Goal: Task Accomplishment & Management: Contribute content

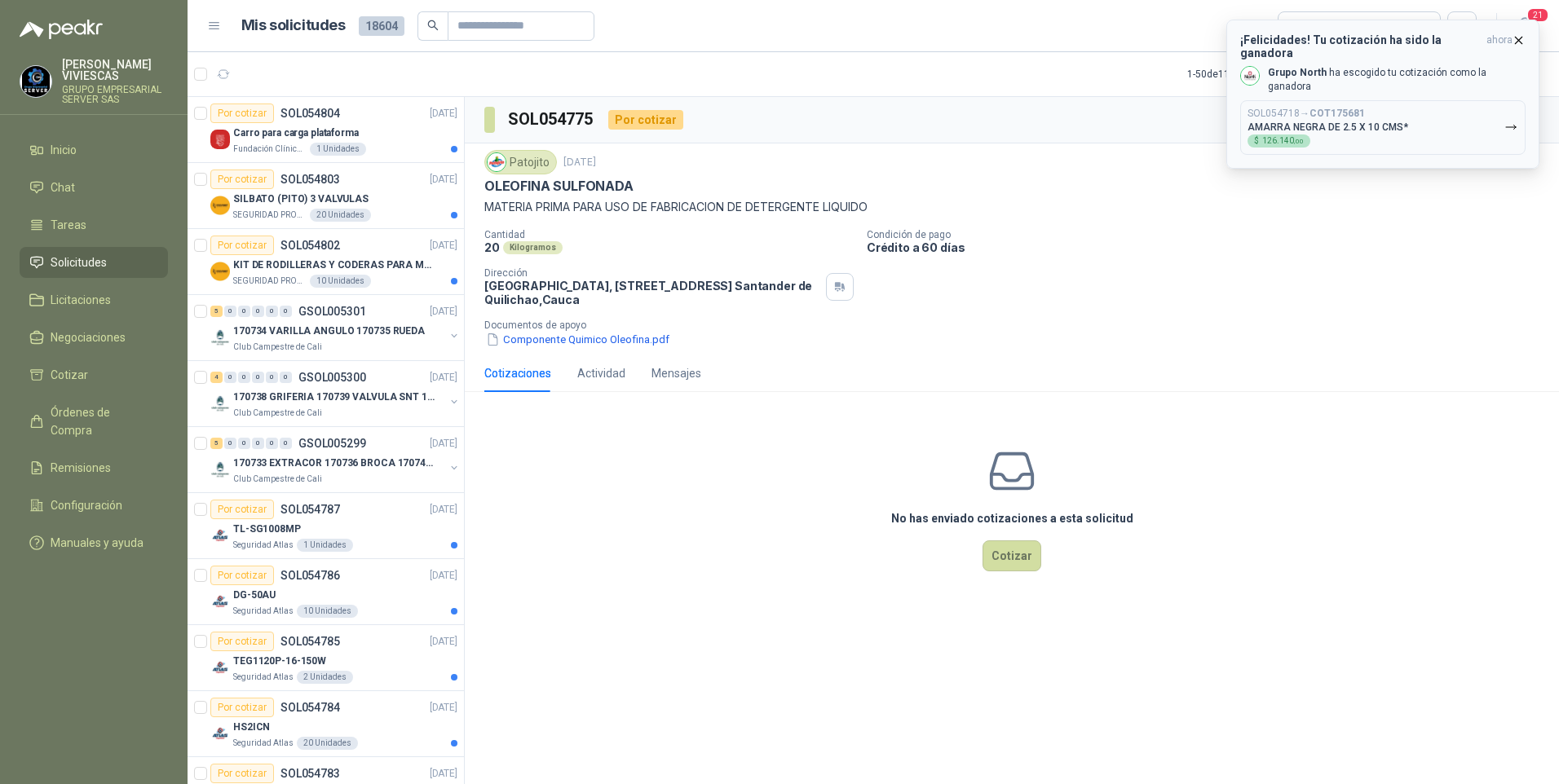
click at [1360, 108] on div "SOL054718 → COT175681 AMARRA NEGRA DE 2.5 X 10 CMS* $ 126.140 ,00" at bounding box center [1327, 128] width 160 height 40
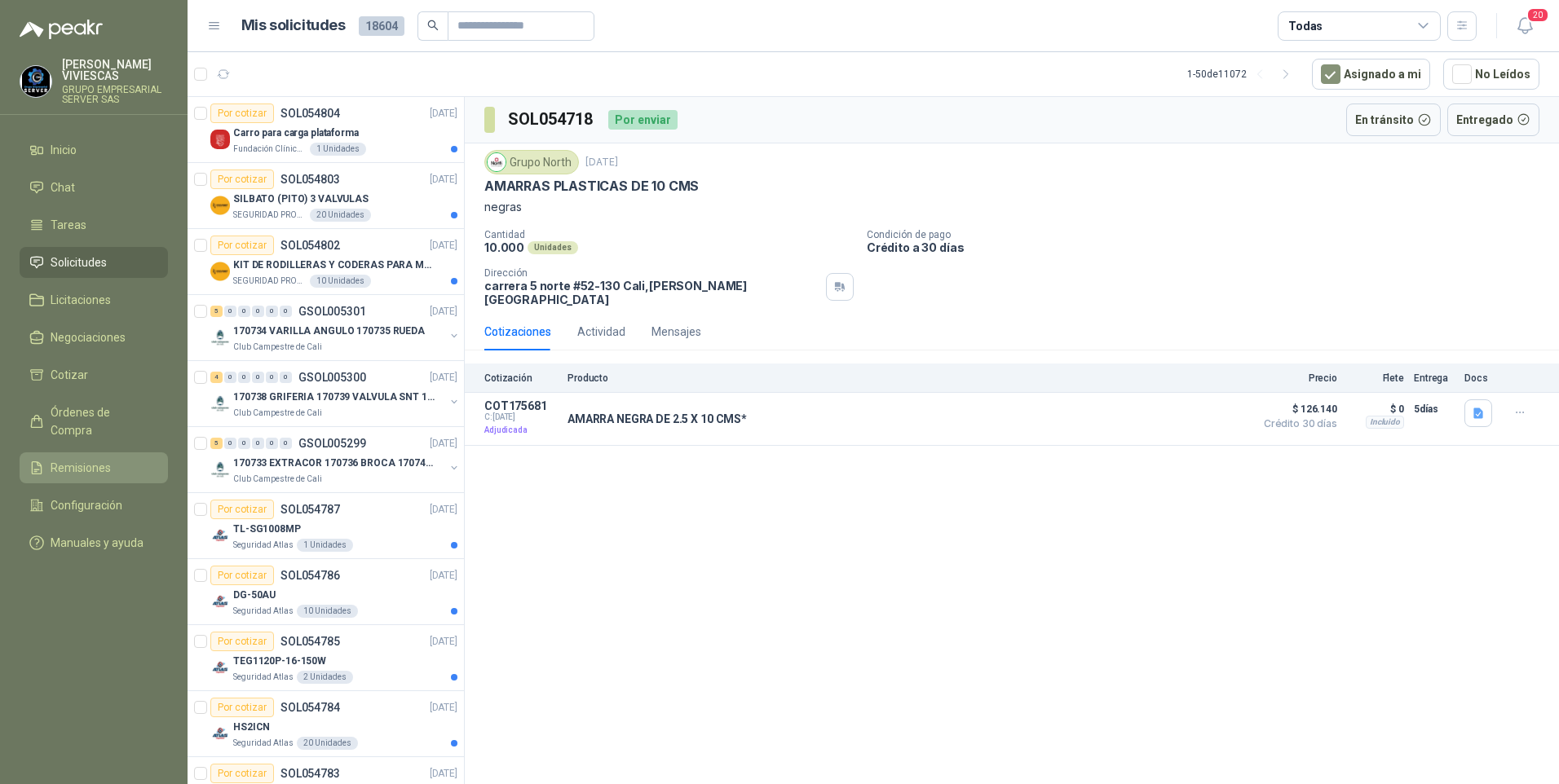
click at [76, 459] on span "Remisiones" at bounding box center [81, 467] width 60 height 18
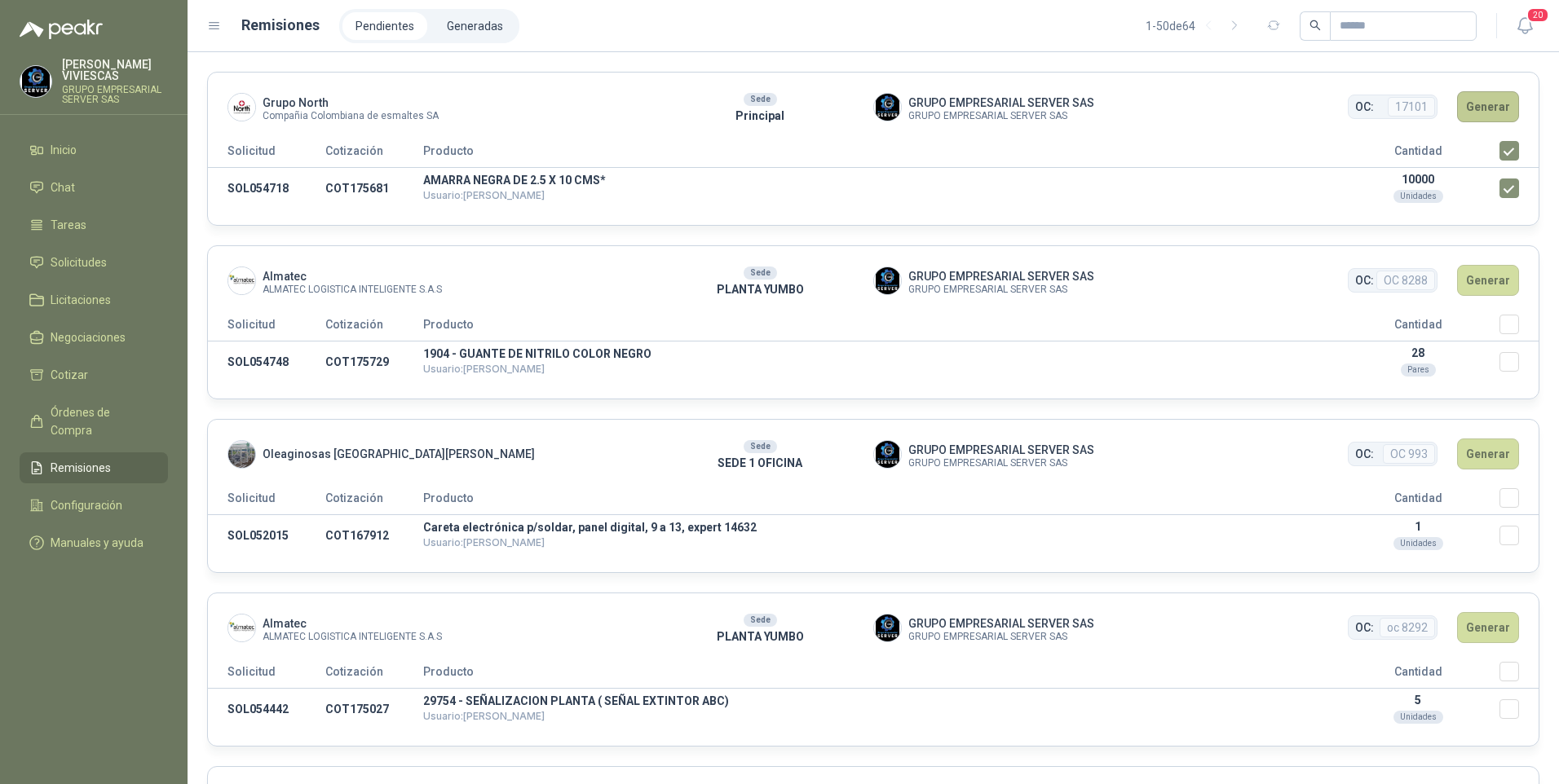
click at [1476, 100] on button "Generar" at bounding box center [1488, 106] width 62 height 31
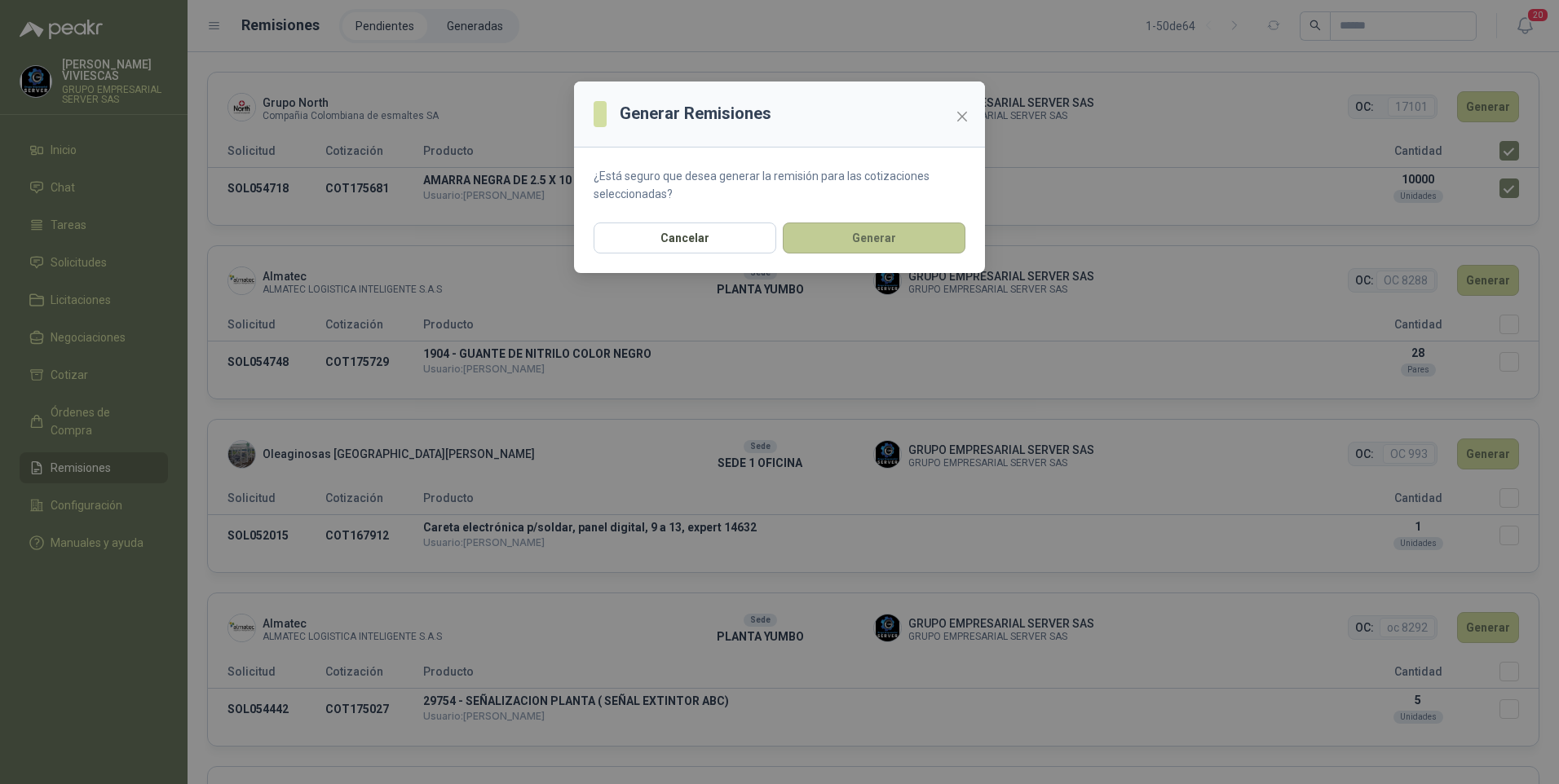
click at [869, 250] on button "Generar" at bounding box center [873, 237] width 183 height 31
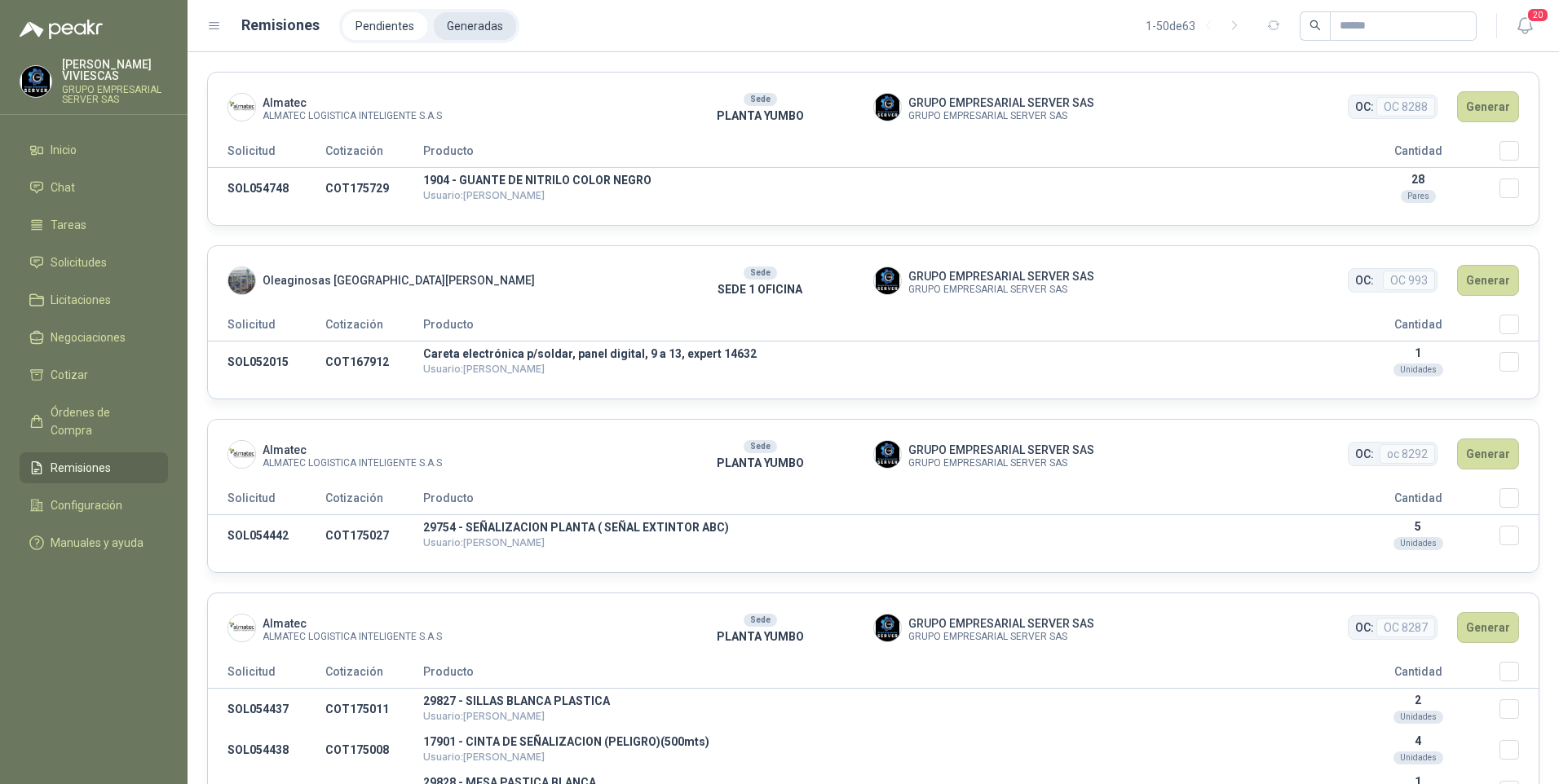
click at [477, 22] on li "Generadas" at bounding box center [475, 26] width 83 height 28
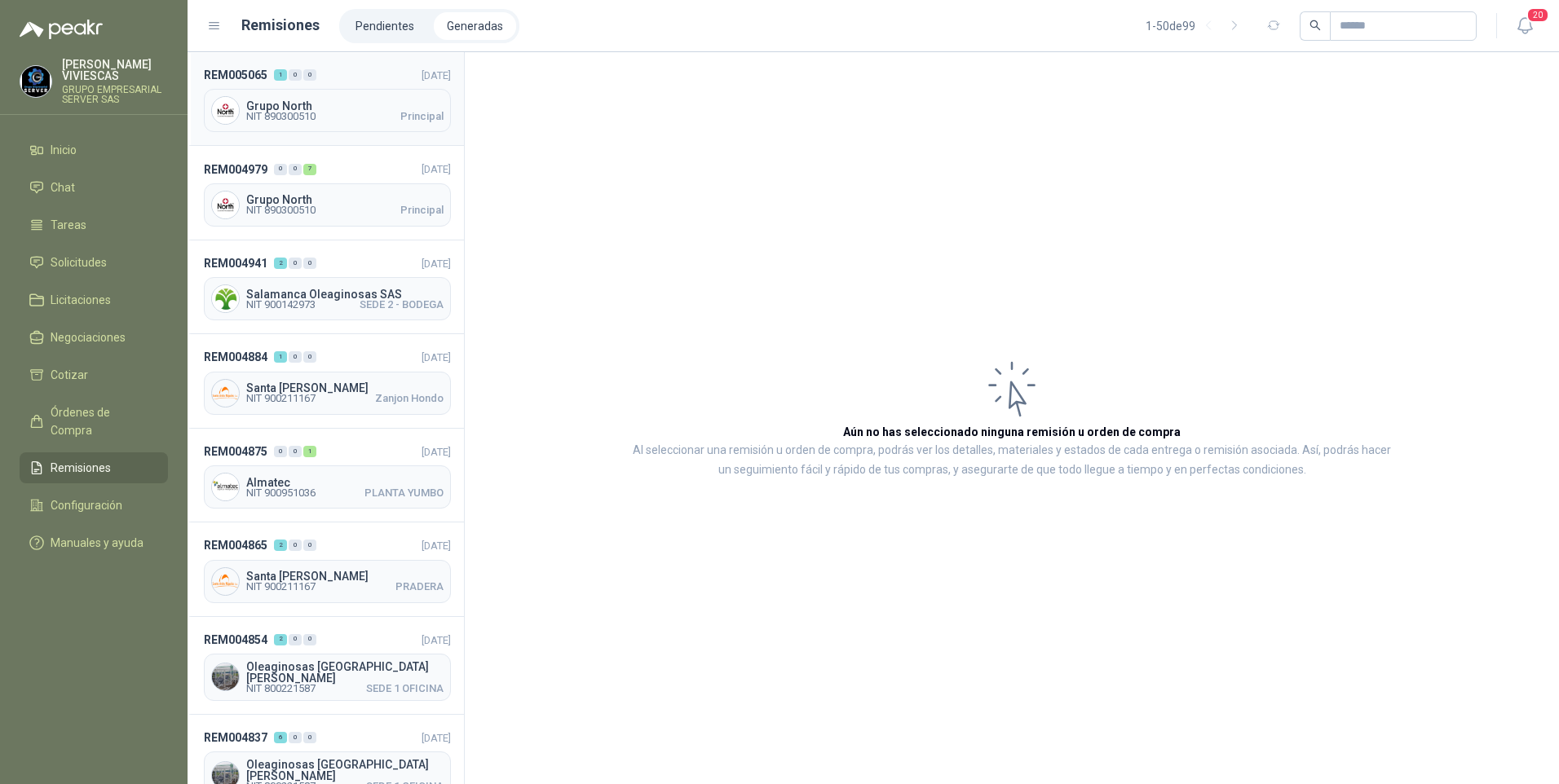
click at [284, 103] on span "Grupo North" at bounding box center [345, 106] width 197 height 11
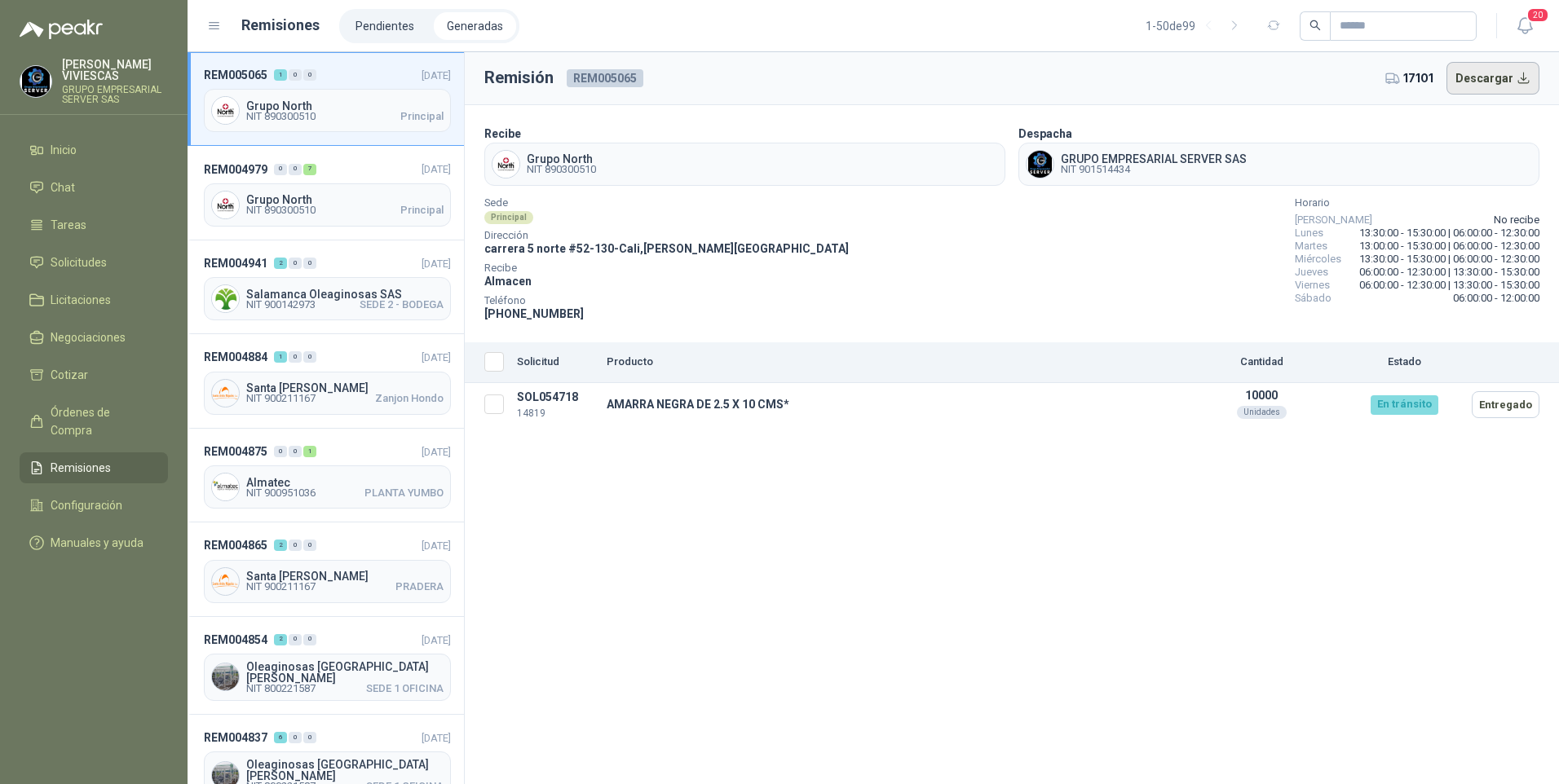
click at [1521, 75] on button "Descargar" at bounding box center [1493, 78] width 94 height 33
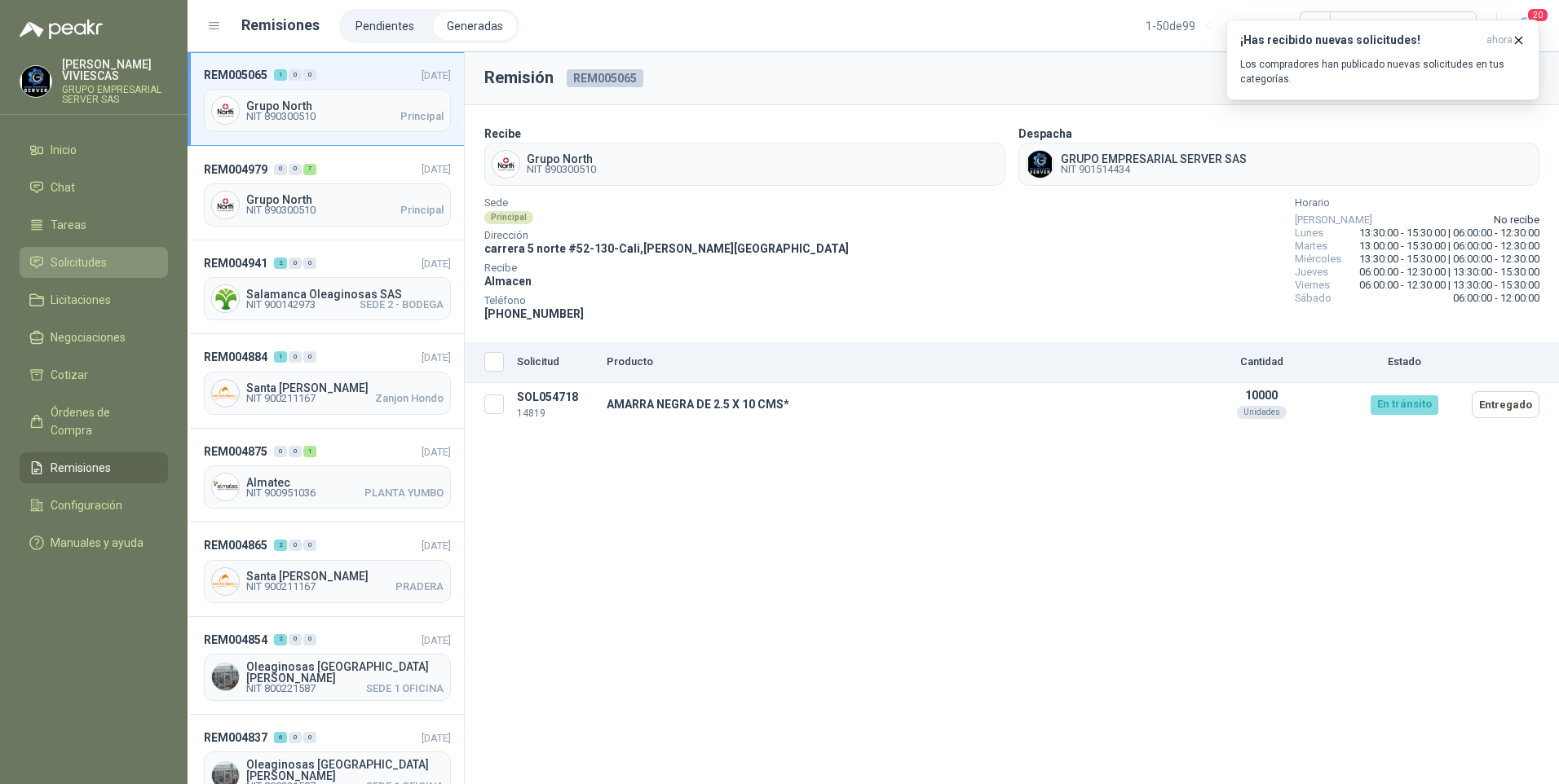
click at [68, 257] on span "Solicitudes" at bounding box center [79, 262] width 56 height 18
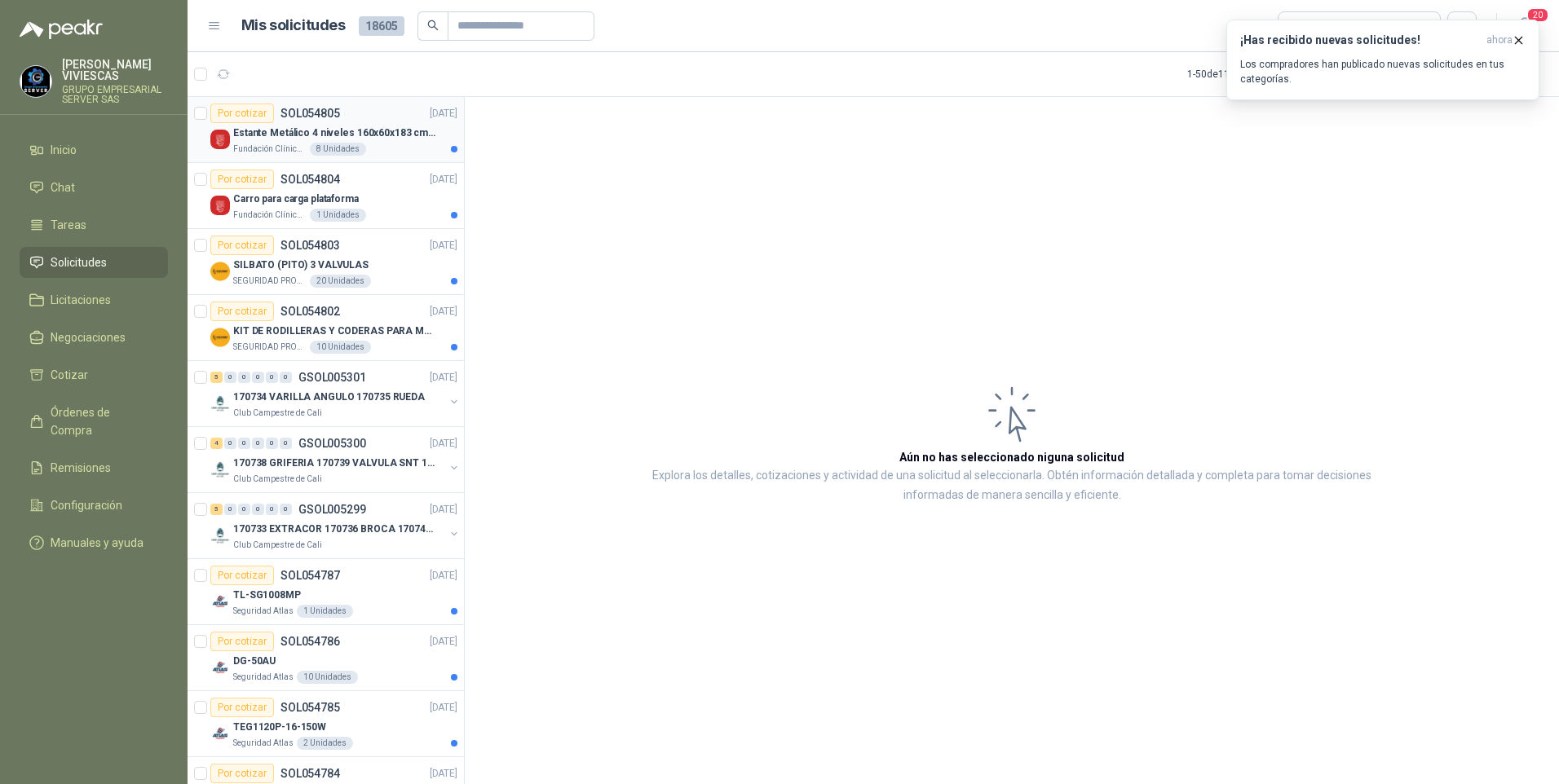
click at [281, 145] on p "Fundación Clínica Shaio" at bounding box center [270, 149] width 73 height 13
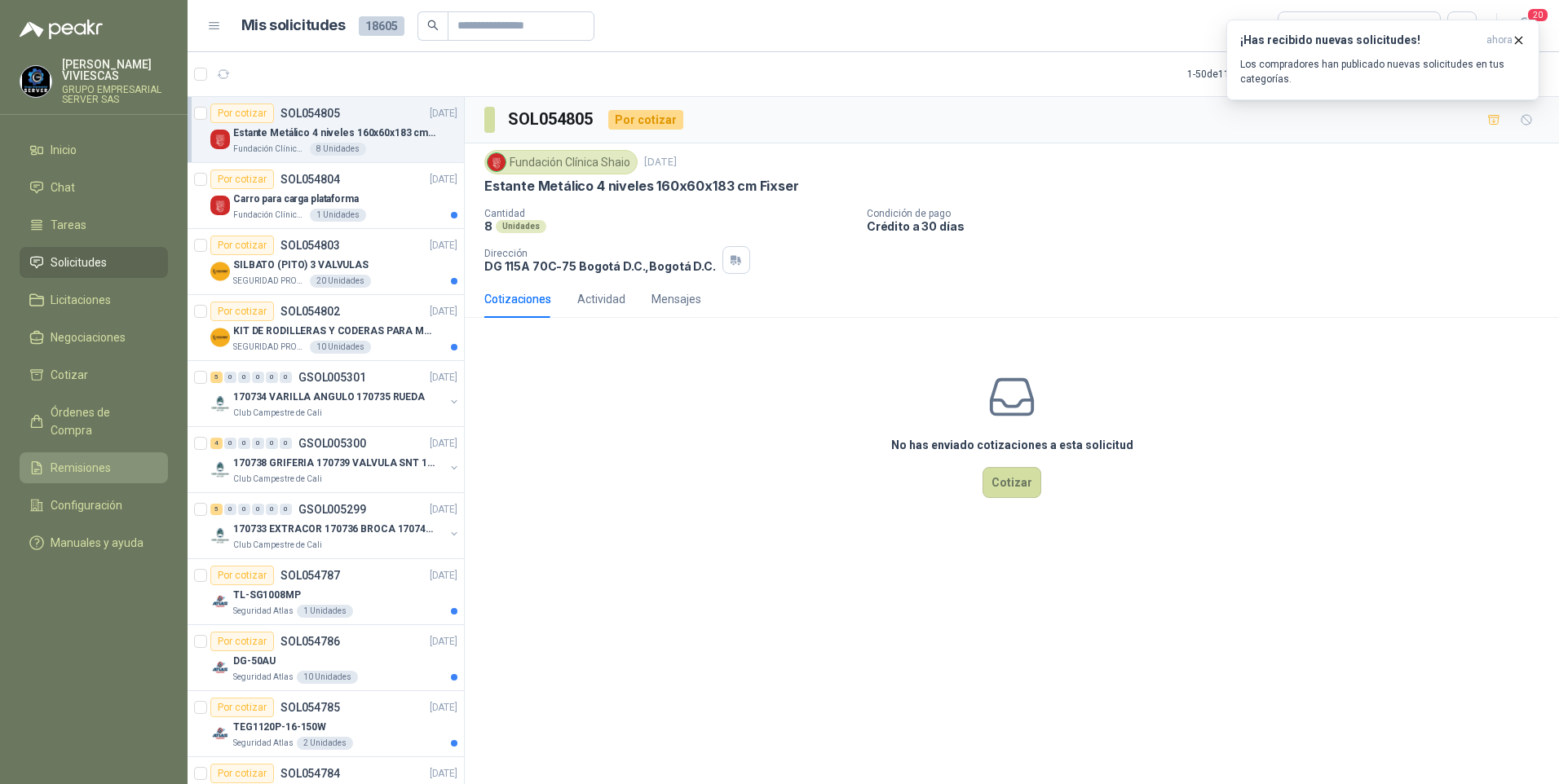
click at [85, 459] on span "Remisiones" at bounding box center [81, 467] width 60 height 18
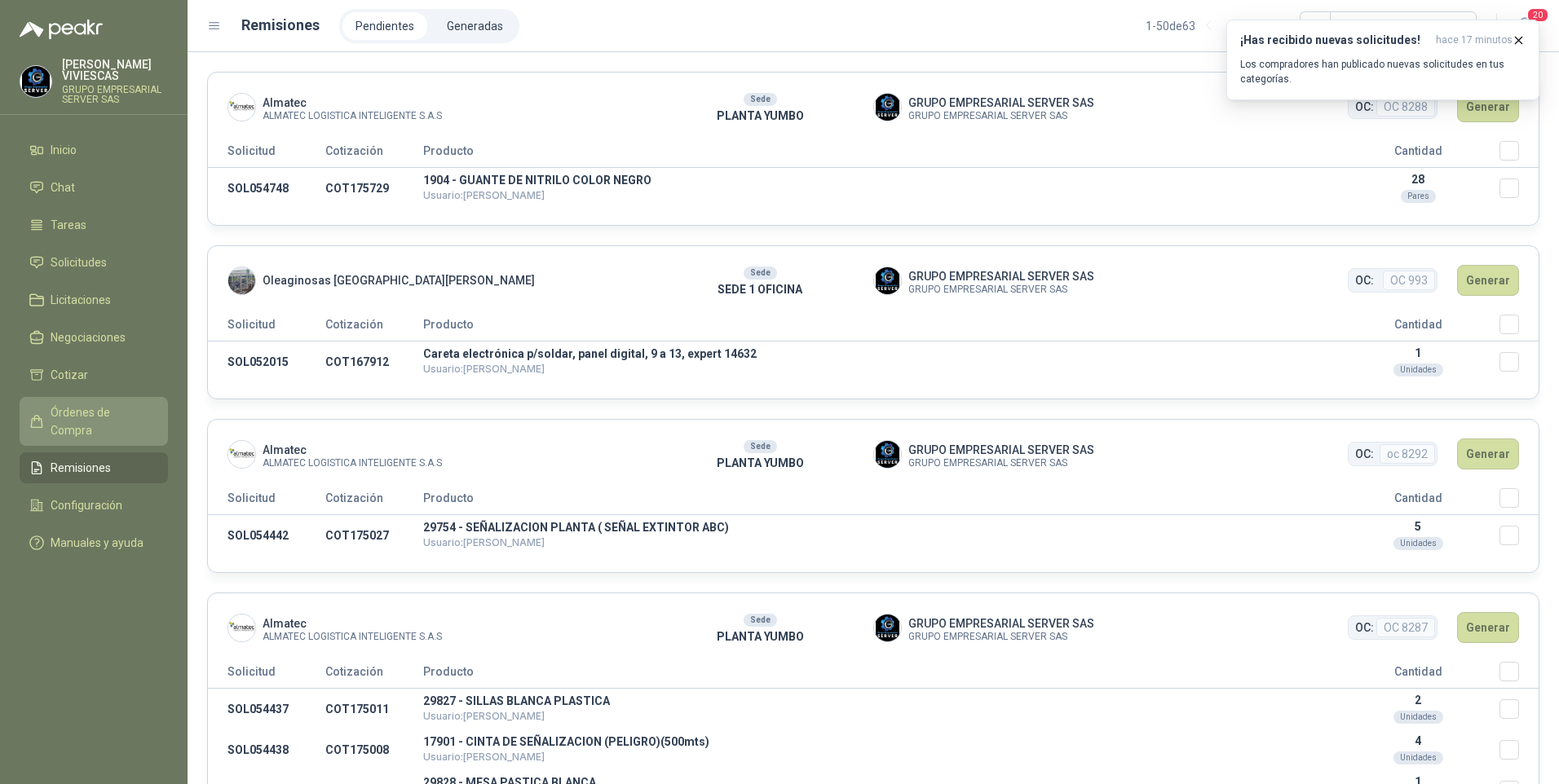
click at [96, 408] on span "Órdenes de Compra" at bounding box center [101, 421] width 102 height 36
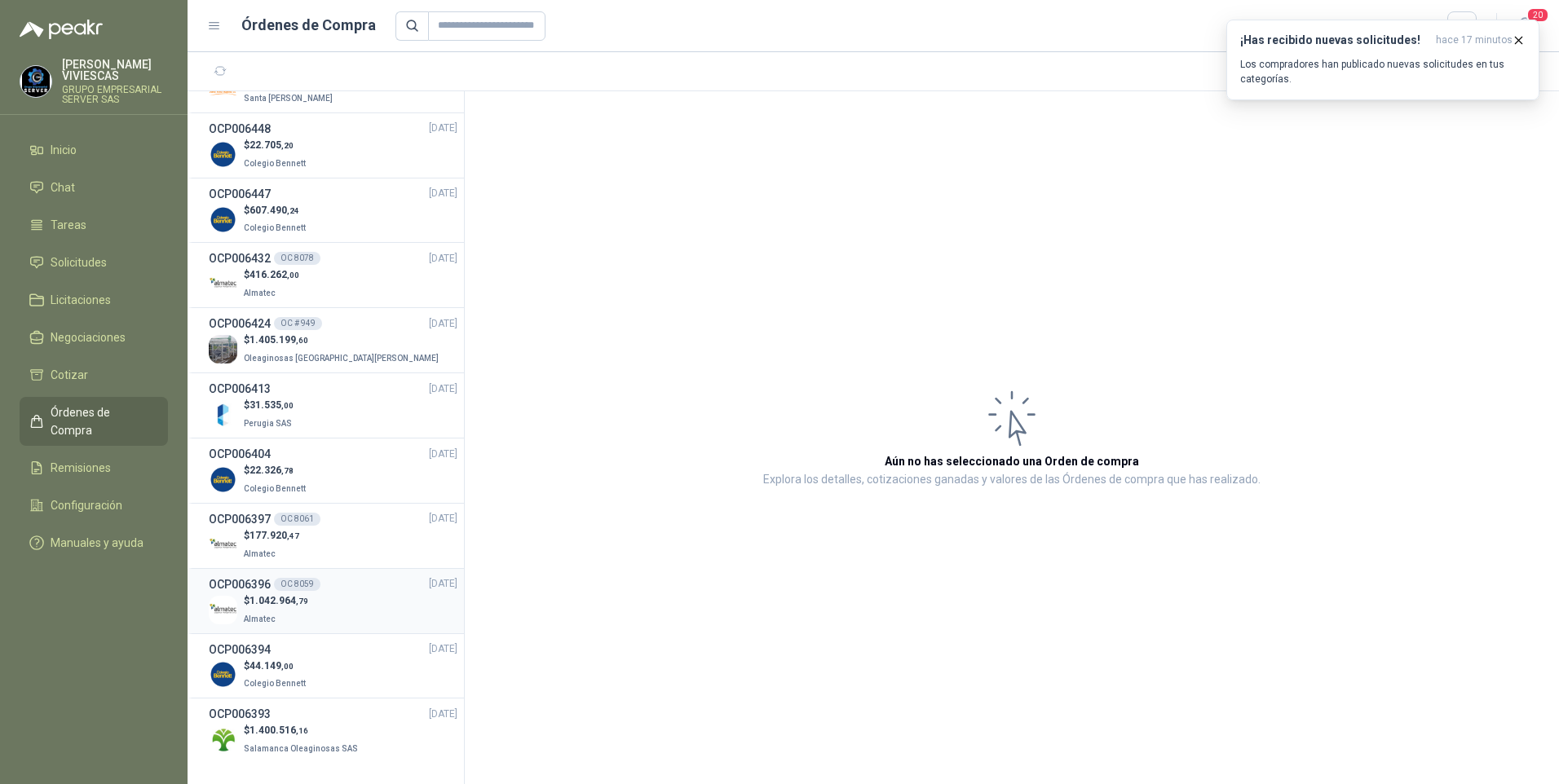
scroll to position [2584, 0]
click at [284, 610] on p "Almatec" at bounding box center [276, 616] width 65 height 18
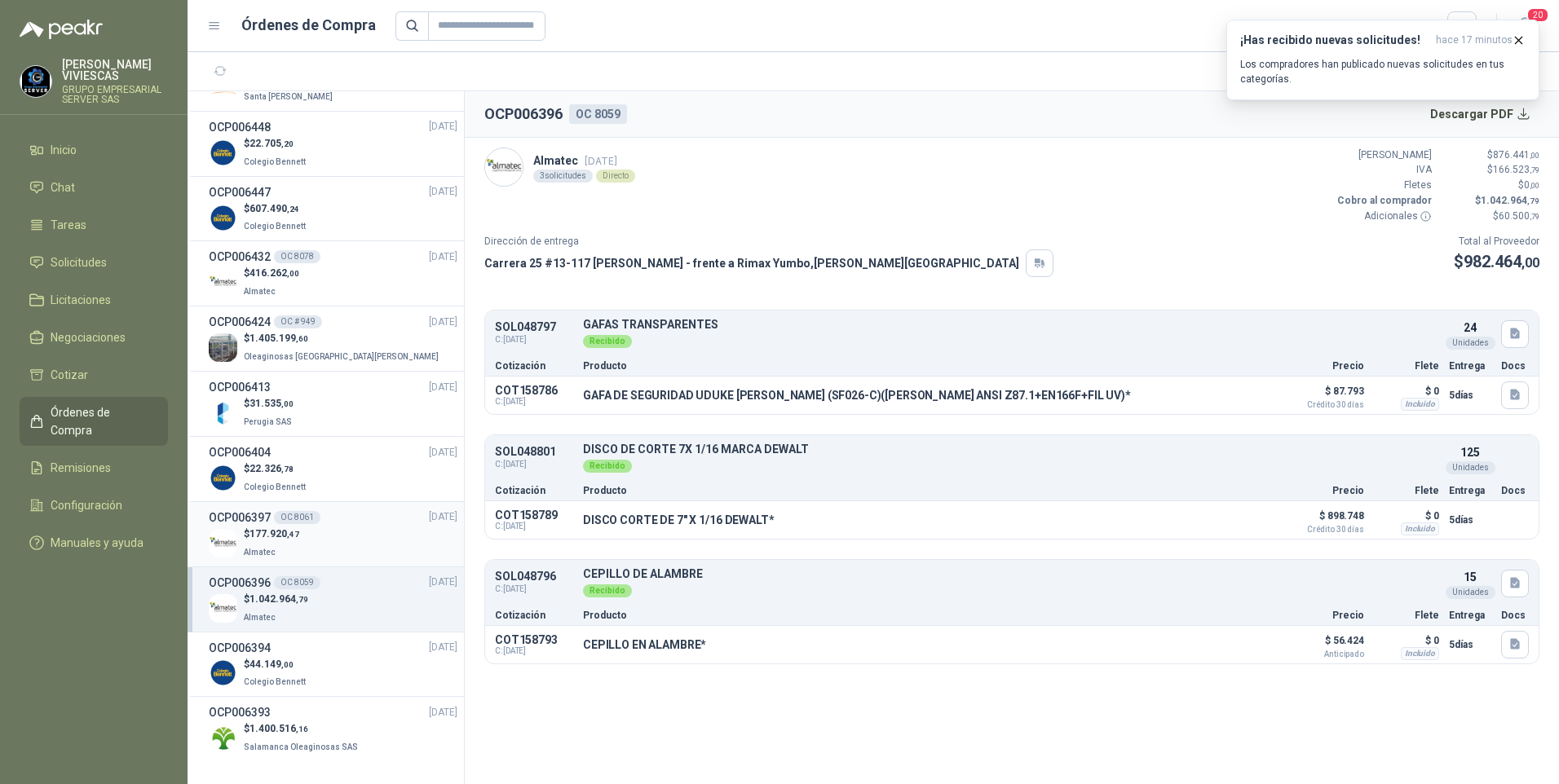
click at [284, 540] on p "$ 177.920 ,47" at bounding box center [271, 535] width 55 height 16
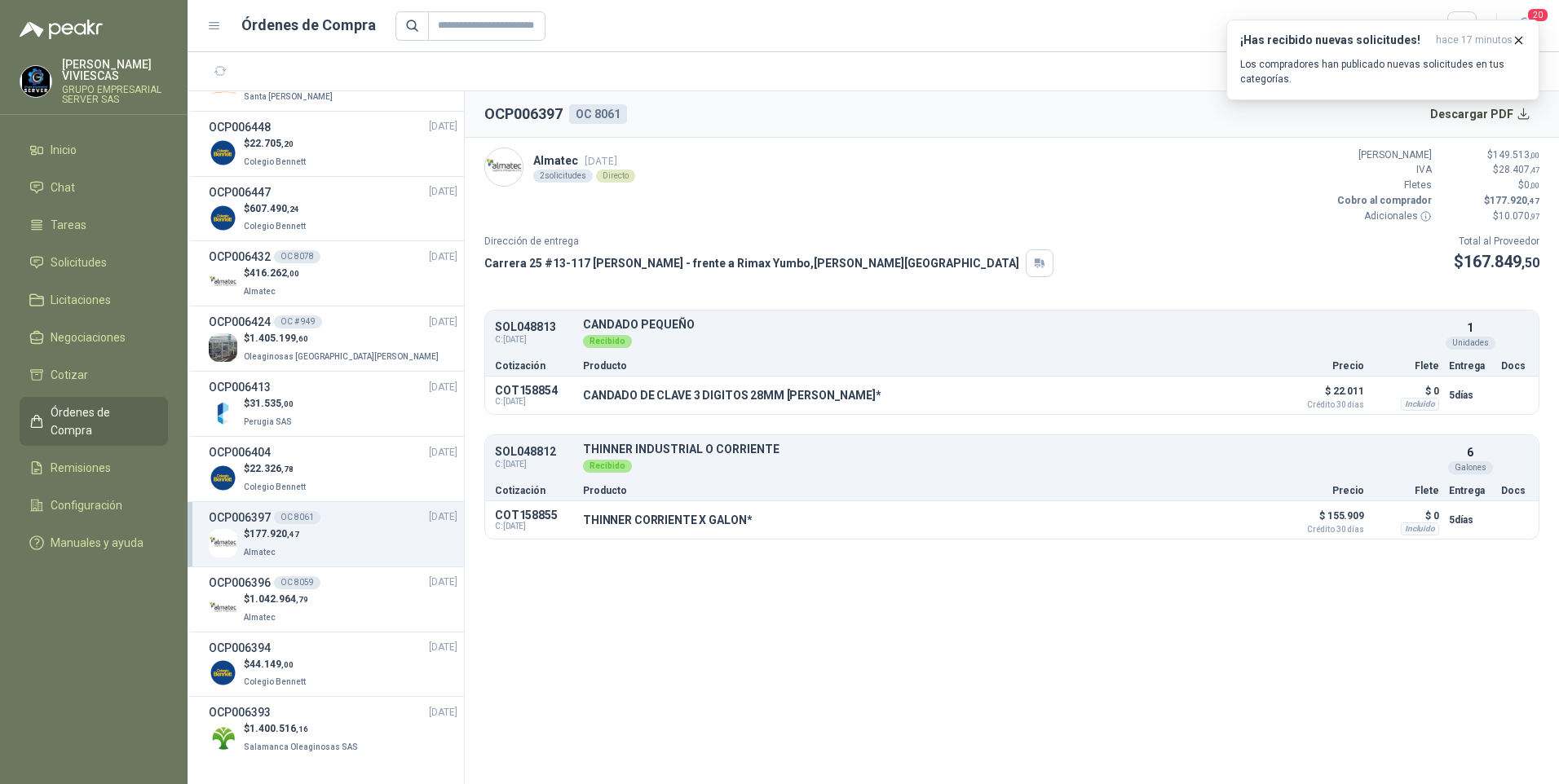
click at [1057, 210] on div "Almatec [DATE] 2 solicitudes Directo Valor Bruto $ 149.513 ,00 IVA $ 28.407 ,47…" at bounding box center [1011, 186] width 1055 height 77
click at [1518, 41] on icon "button" at bounding box center [1519, 39] width 7 height 7
click at [1528, 72] on icon "button" at bounding box center [1526, 71] width 14 height 14
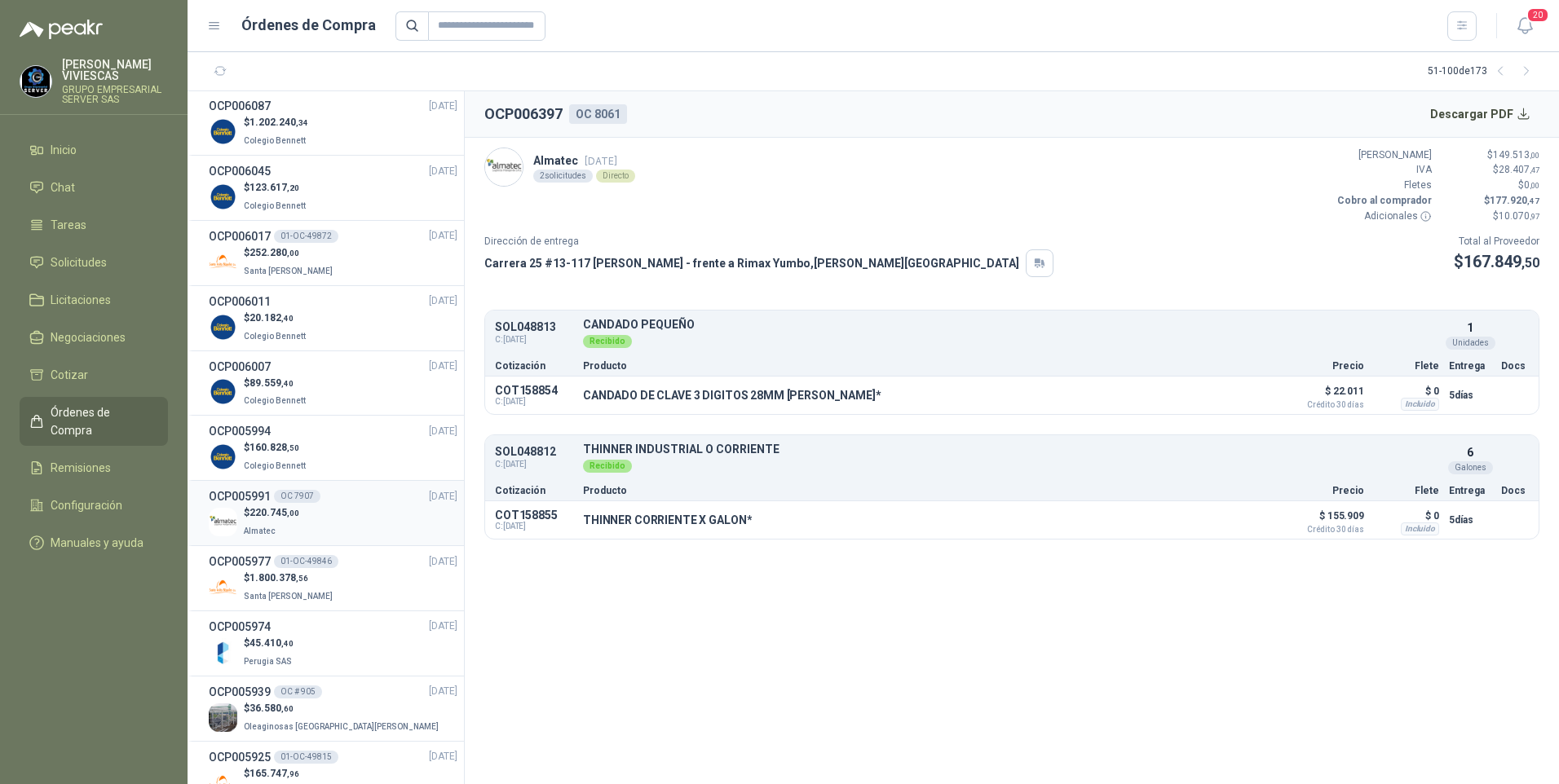
scroll to position [2013, 0]
click at [277, 459] on span "160.828 ,50" at bounding box center [274, 453] width 50 height 11
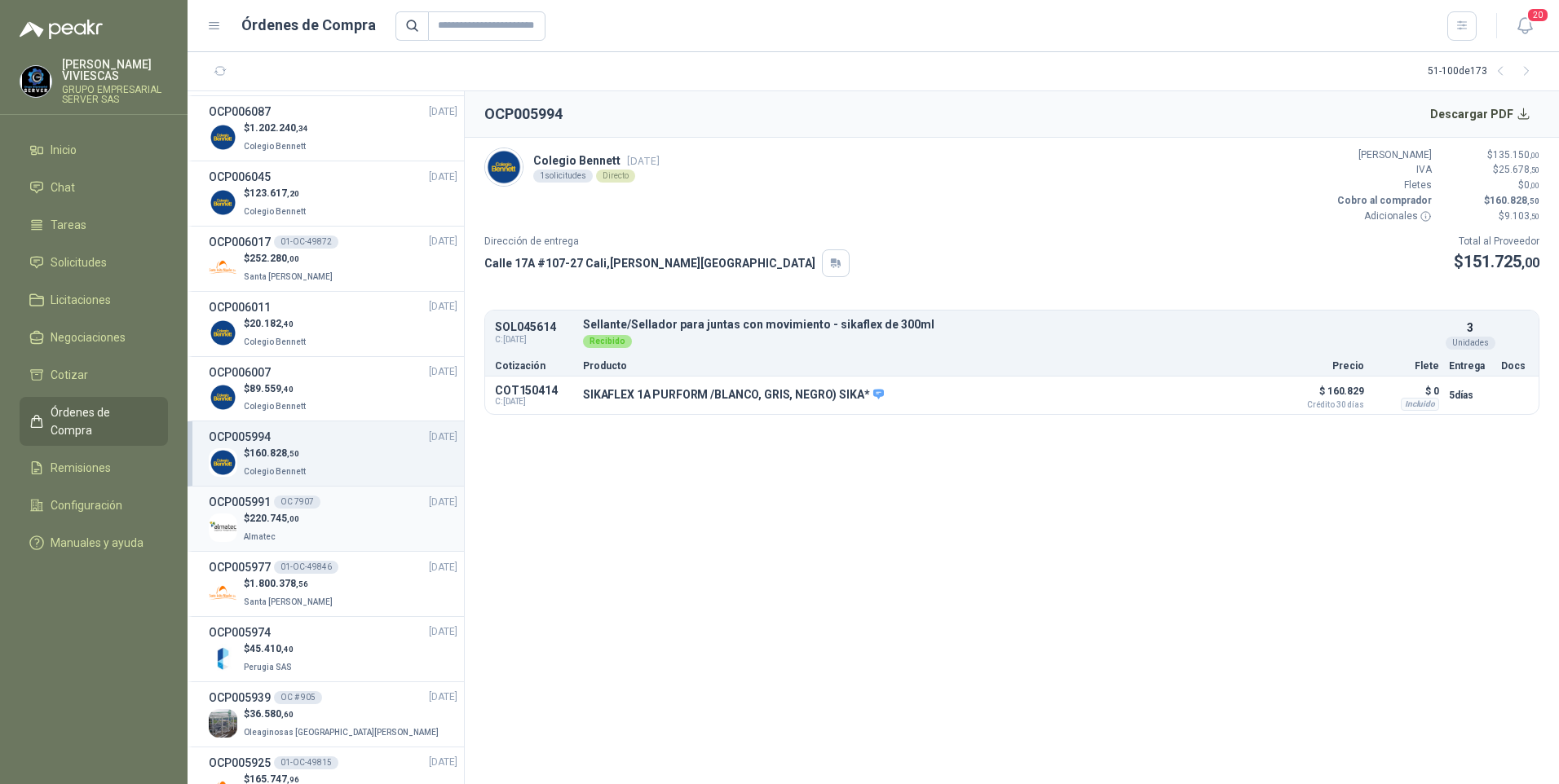
click at [275, 531] on p "Almatec" at bounding box center [271, 535] width 55 height 18
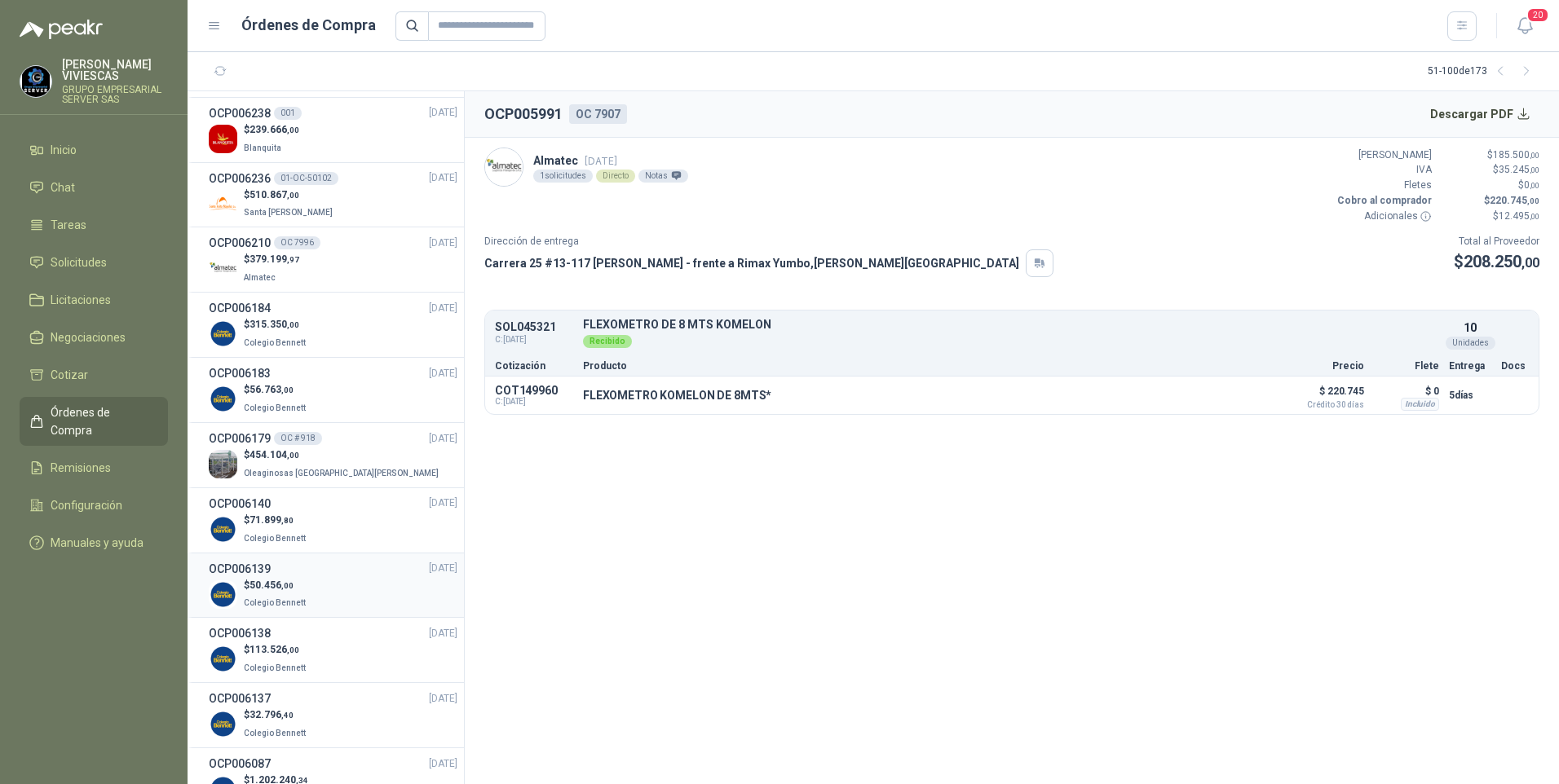
scroll to position [1198, 0]
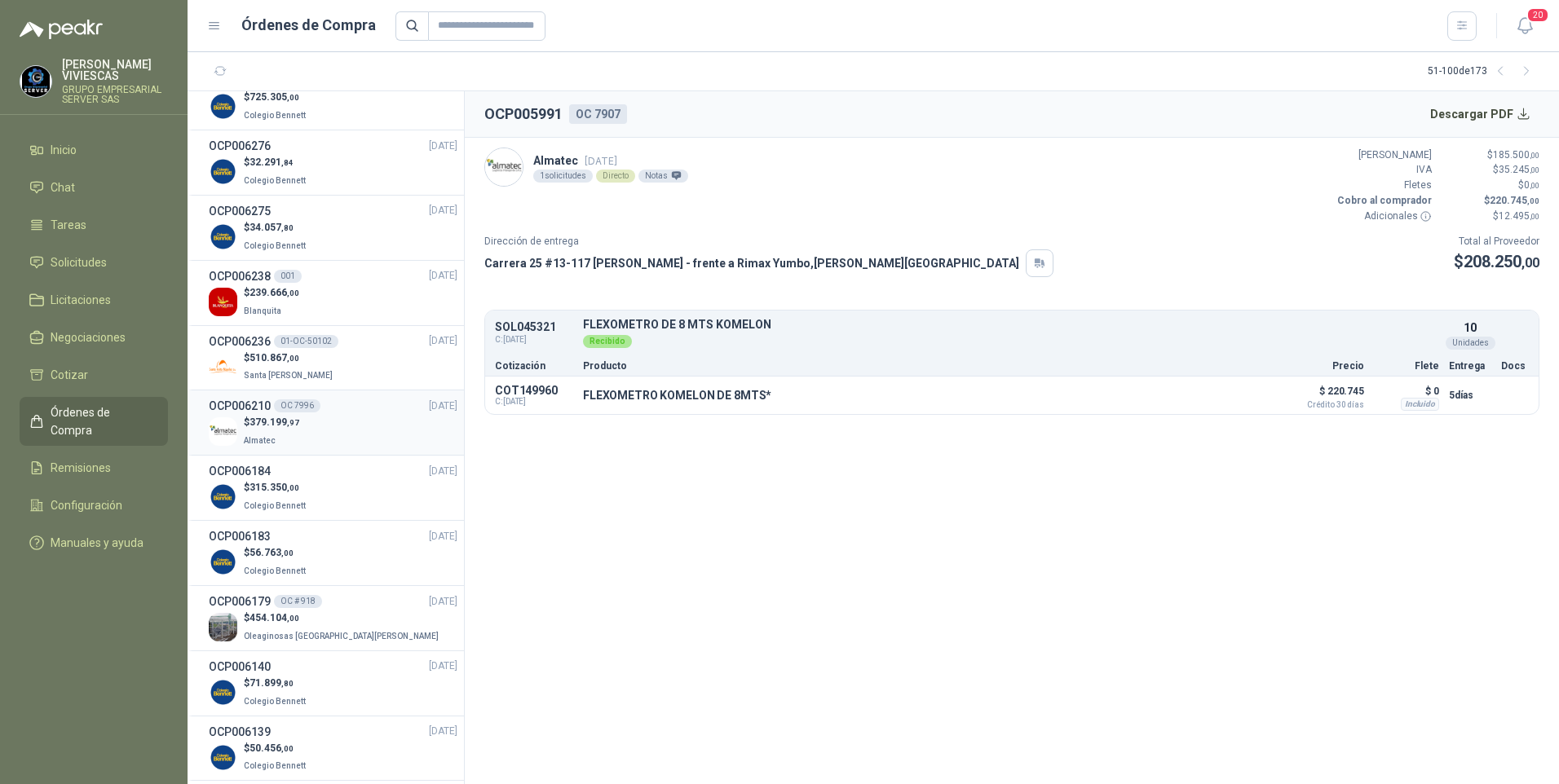
click at [275, 439] on p "Almatec" at bounding box center [271, 439] width 55 height 18
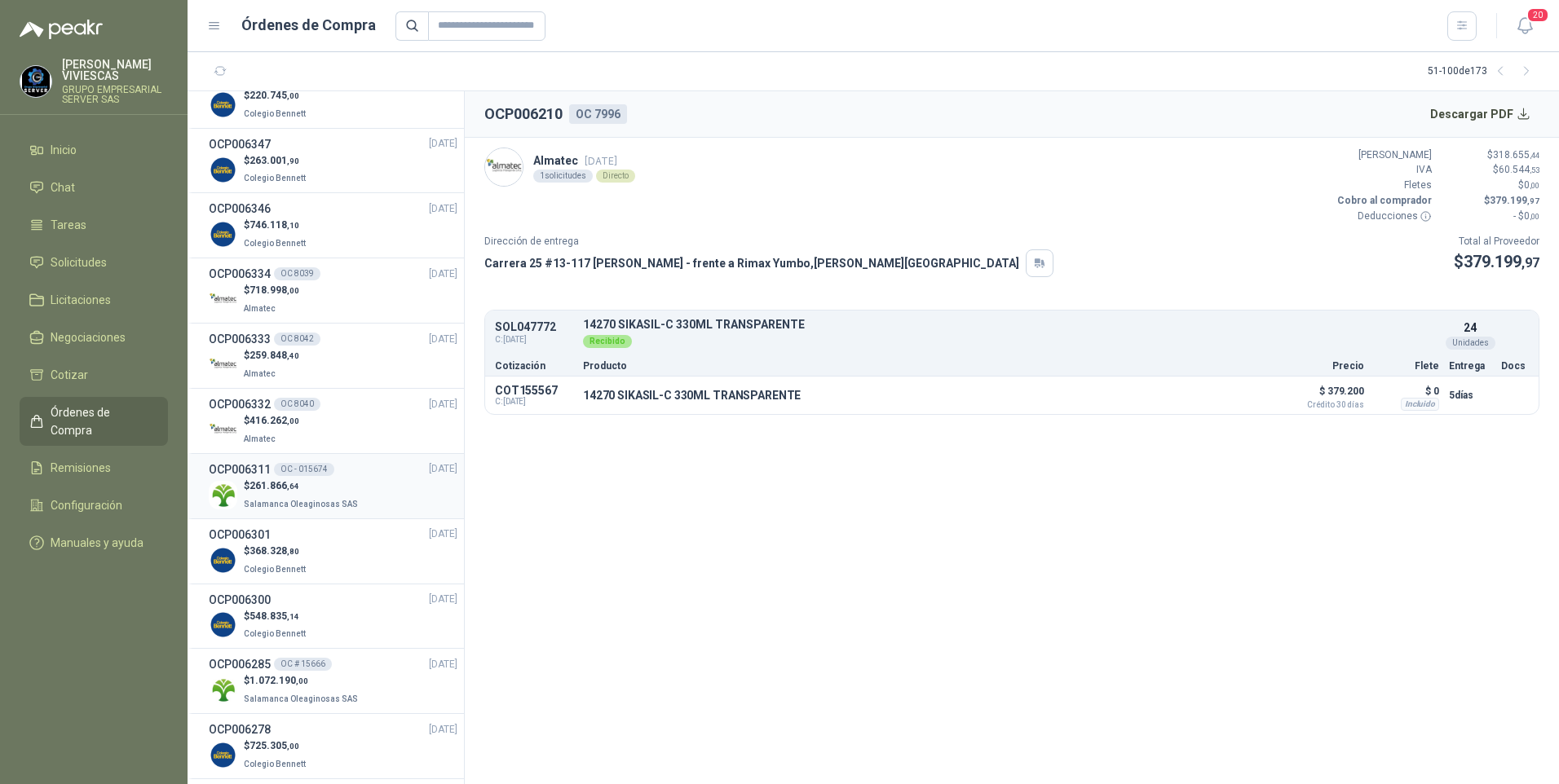
scroll to position [546, 0]
click at [283, 427] on span "416.262 ,00" at bounding box center [274, 424] width 50 height 11
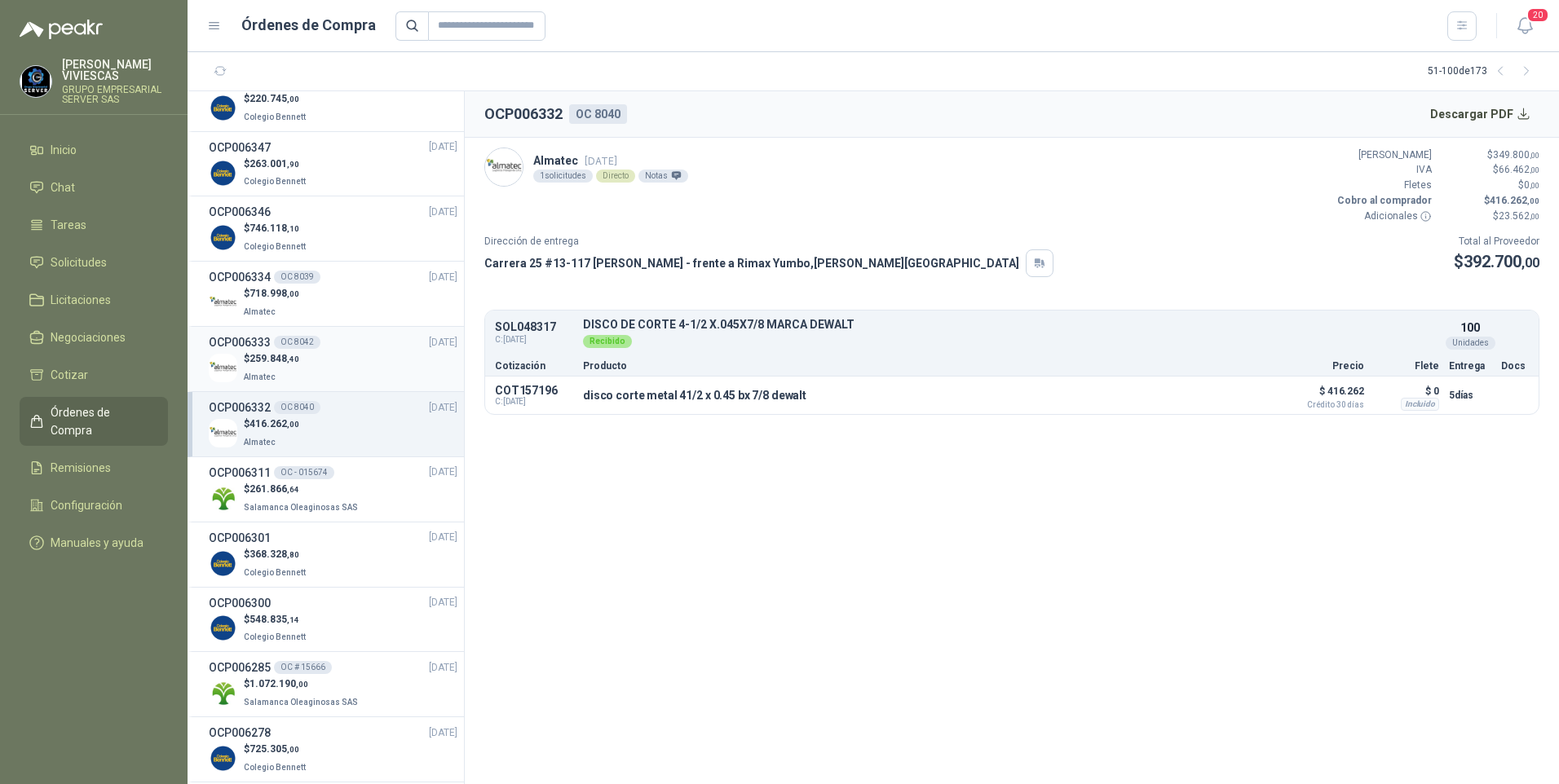
click at [302, 364] on div "$ 259.848 ,40 Almatec" at bounding box center [333, 369] width 249 height 34
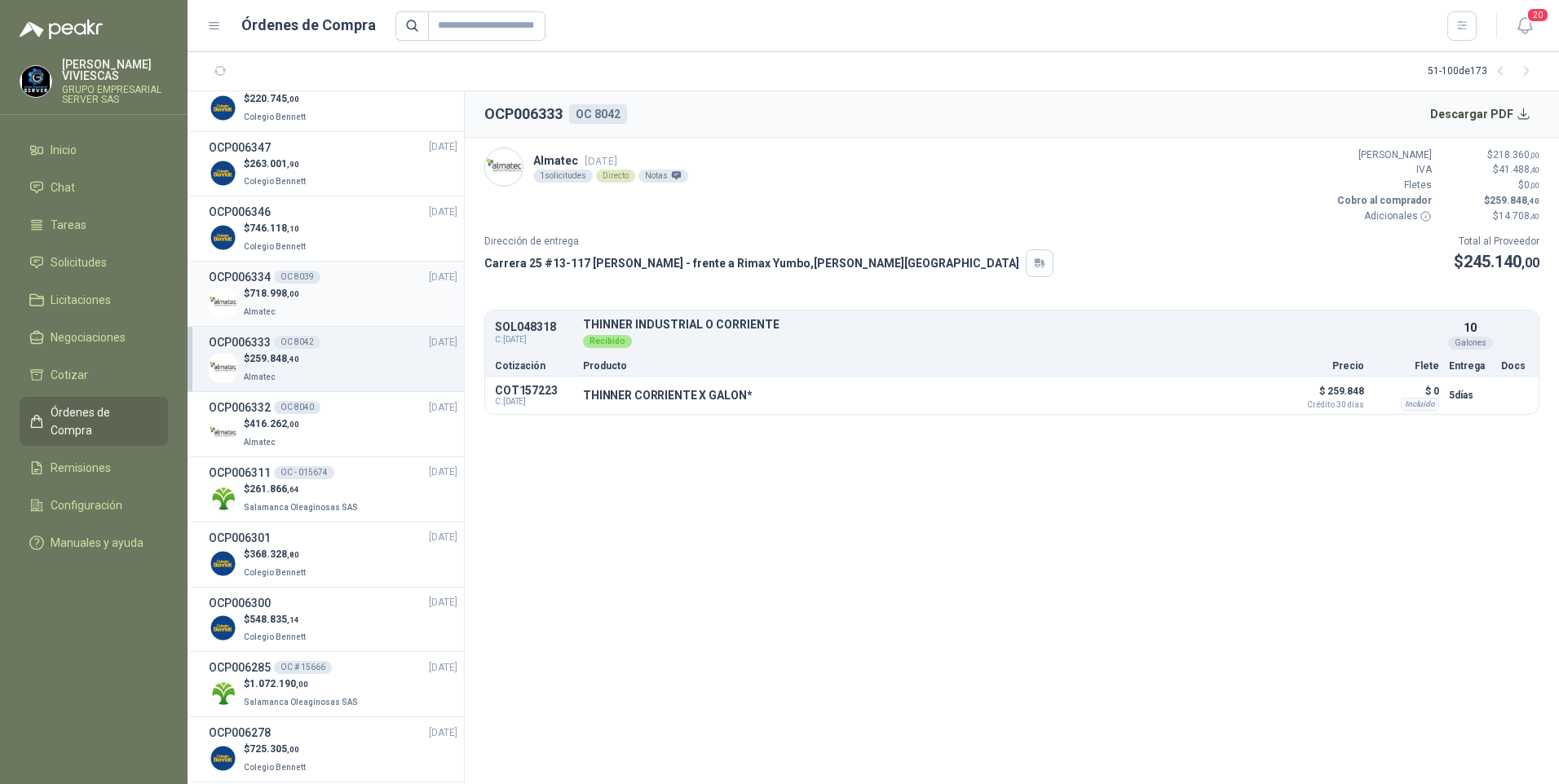
click at [294, 304] on p "Almatec" at bounding box center [271, 310] width 55 height 18
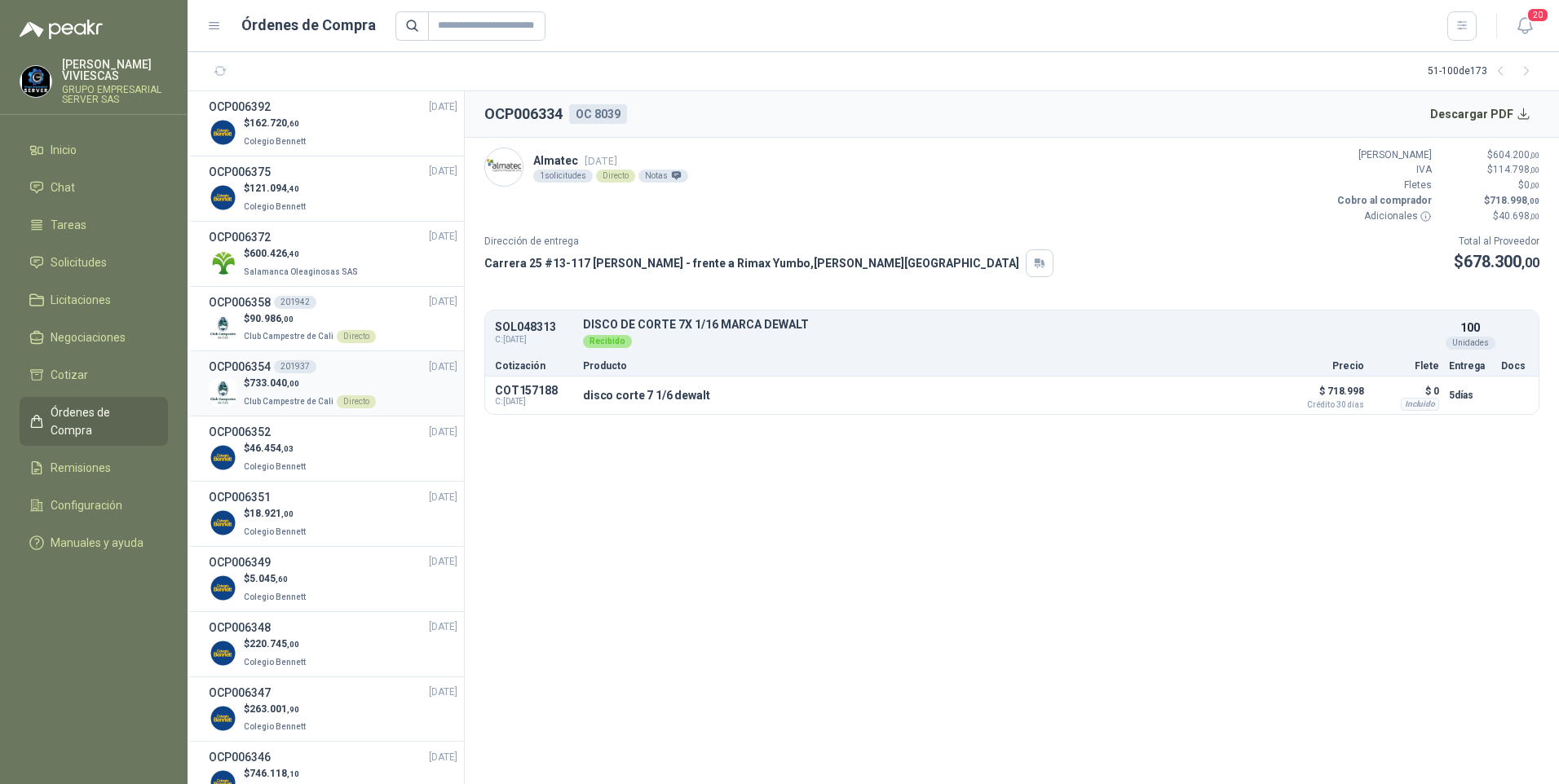
click at [267, 393] on p "Club Campestre de Cali Directo" at bounding box center [310, 400] width 132 height 18
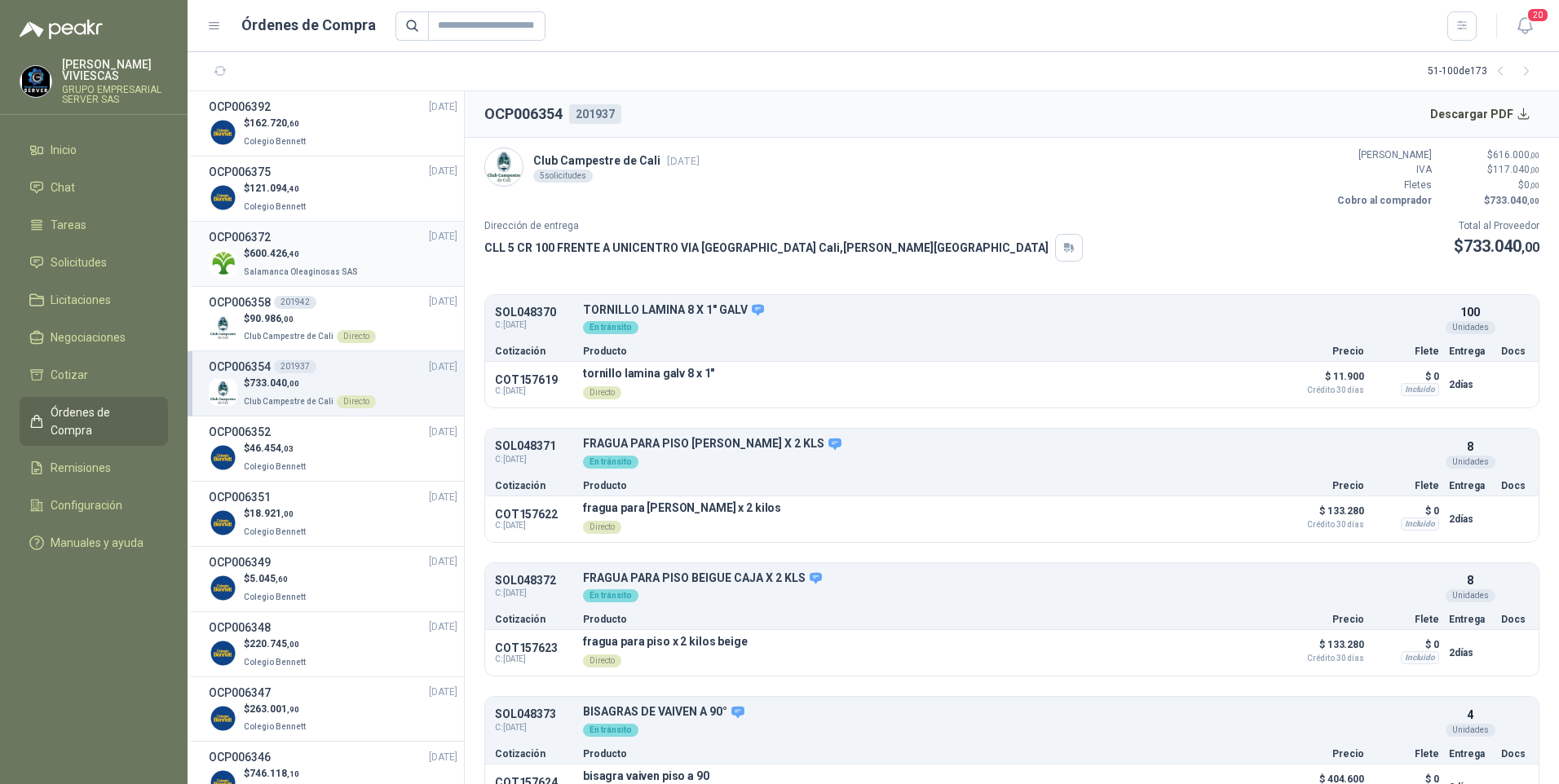
click at [286, 240] on div "OCP006372 [DATE]" at bounding box center [333, 236] width 249 height 18
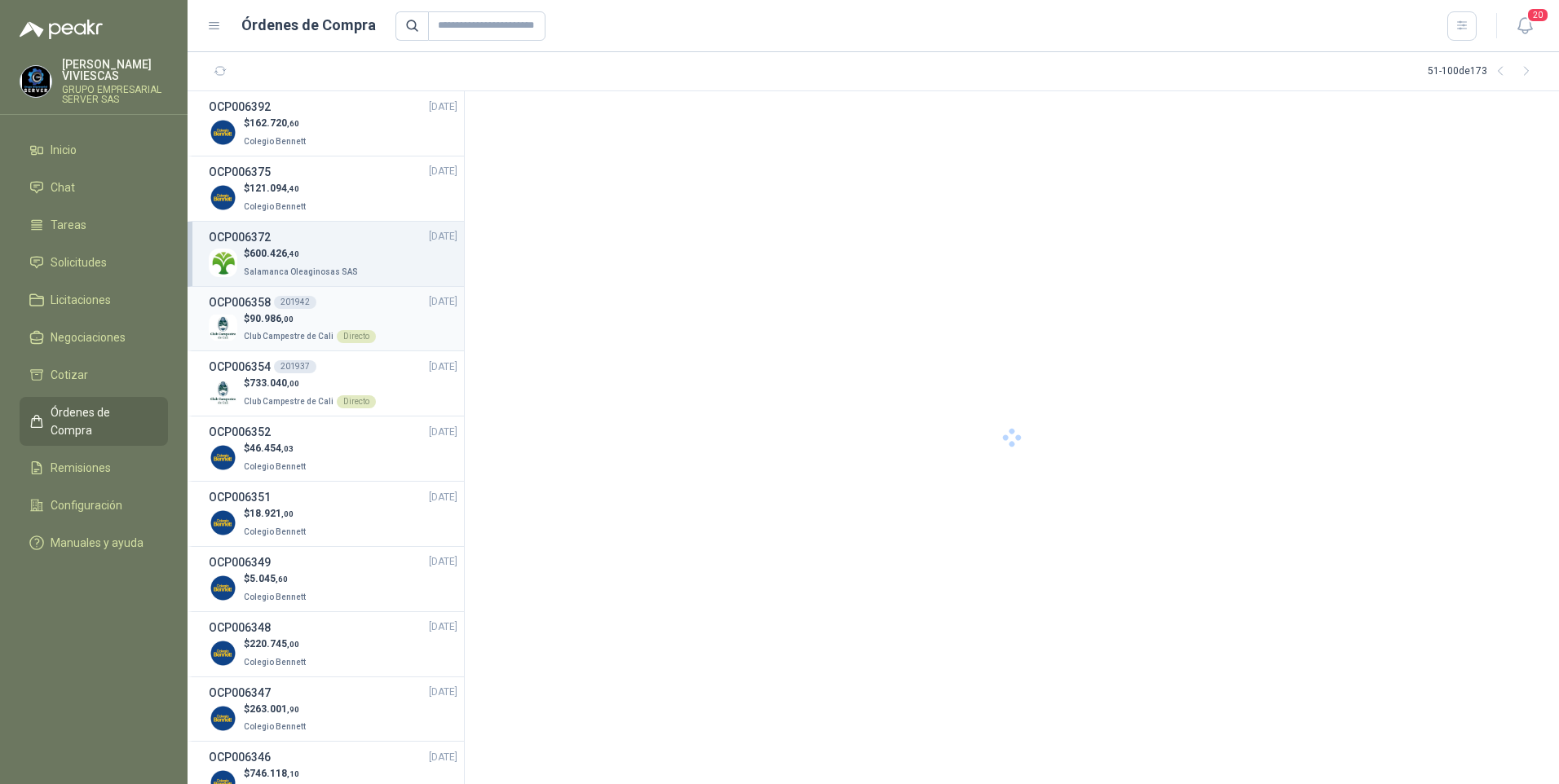
click at [275, 321] on span "90.986 ,00" at bounding box center [271, 319] width 44 height 11
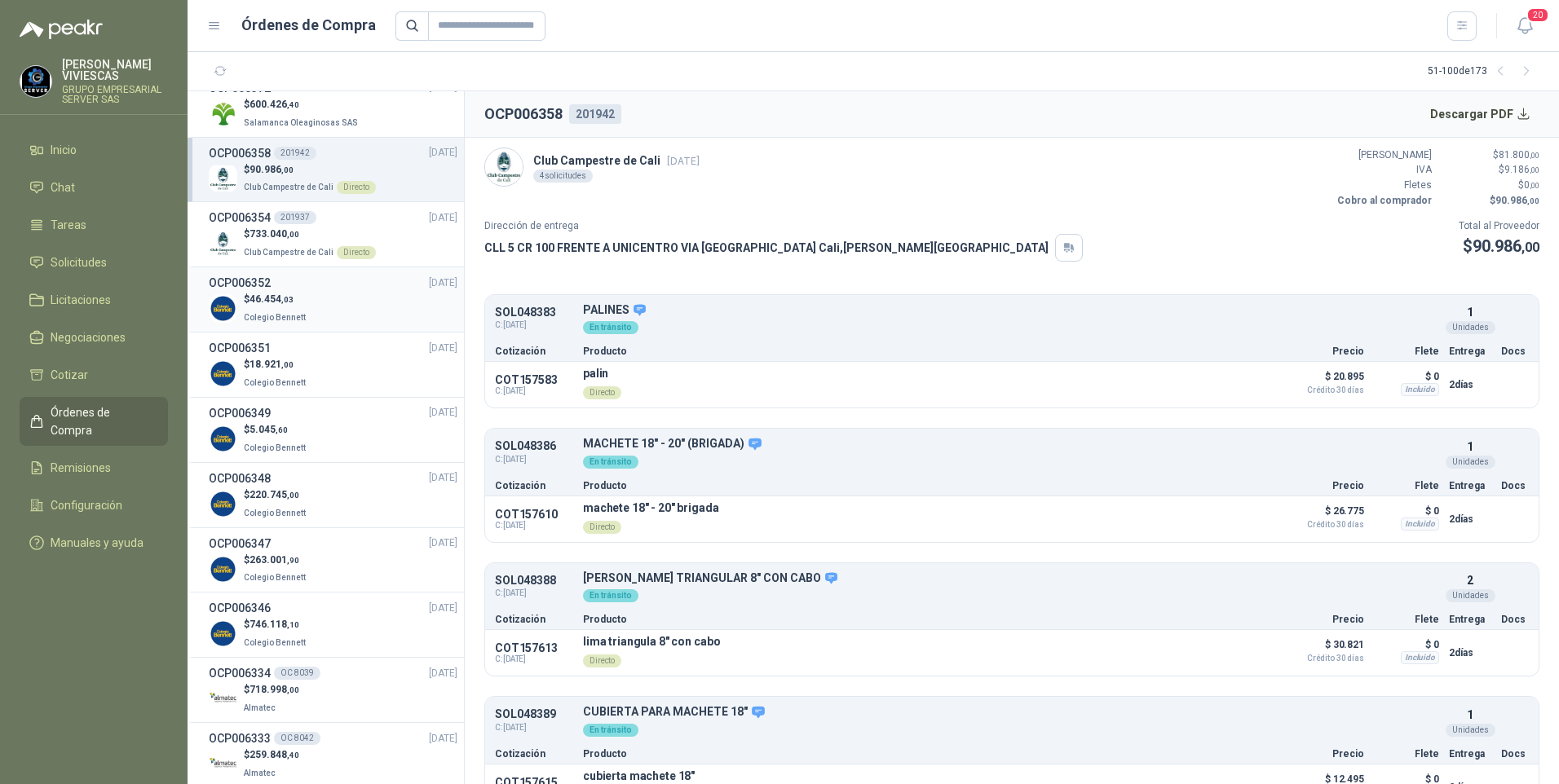
scroll to position [326, 0]
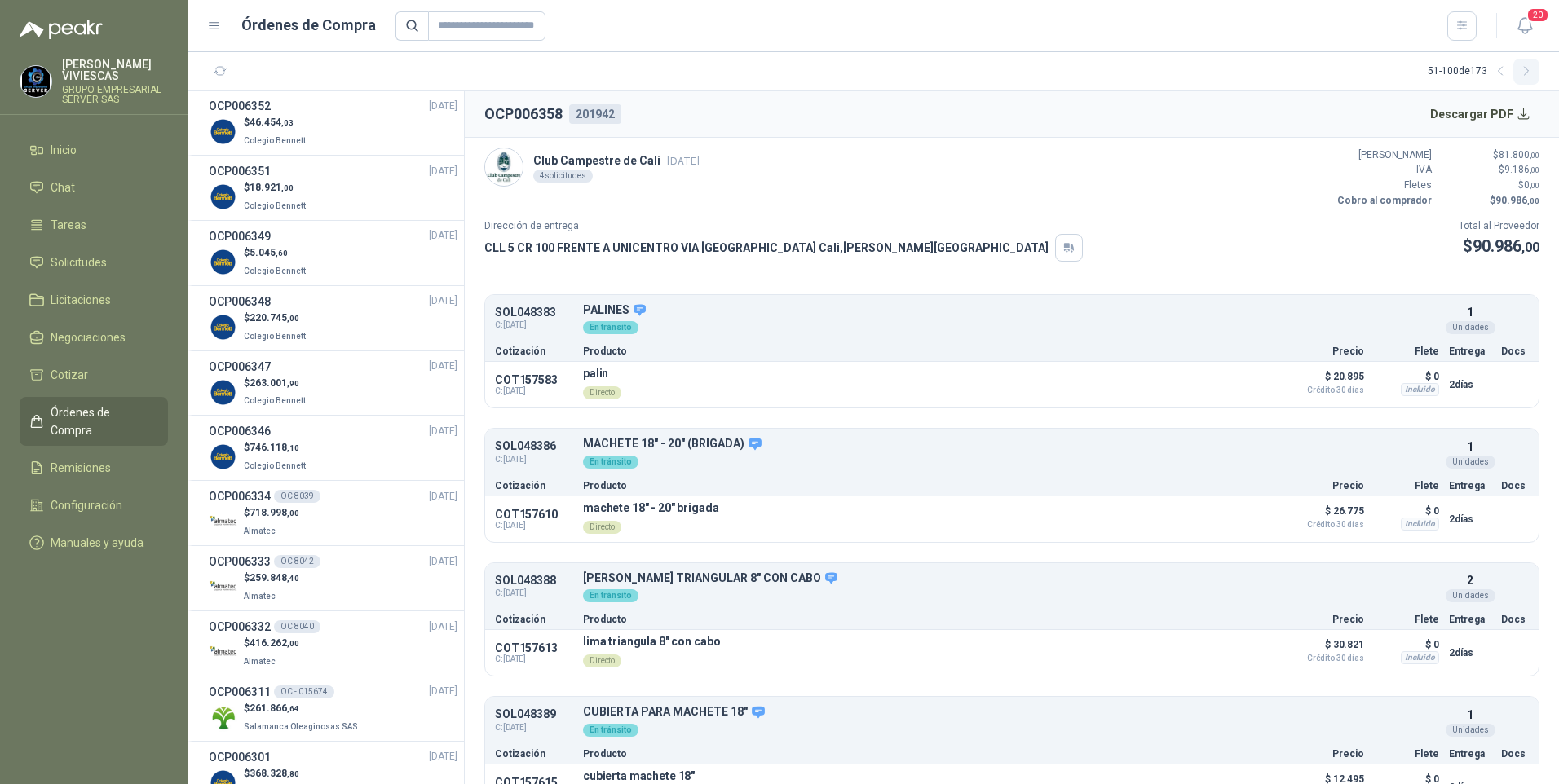
click at [1528, 68] on icon "button" at bounding box center [1526, 71] width 14 height 14
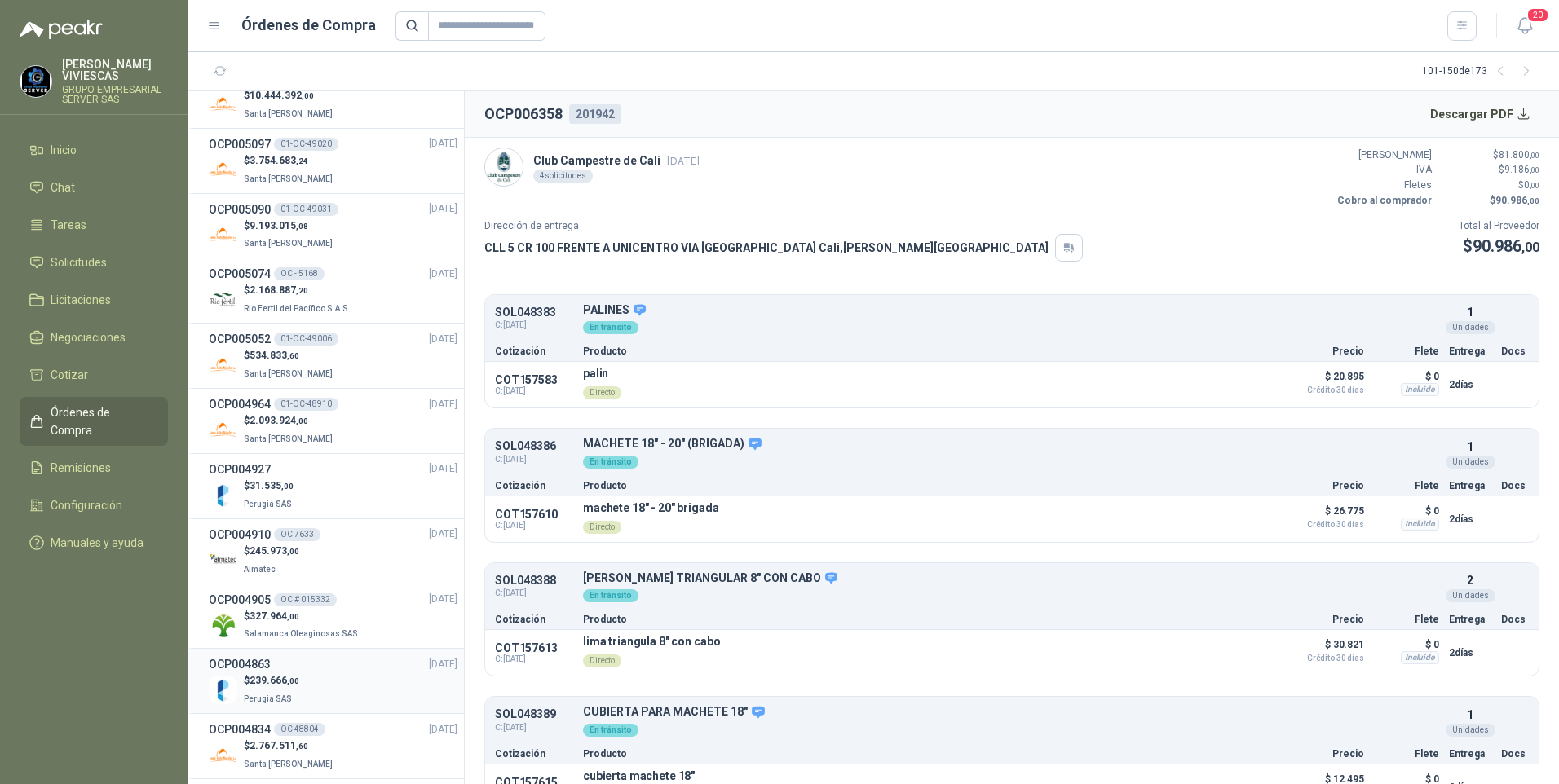
scroll to position [2094, 0]
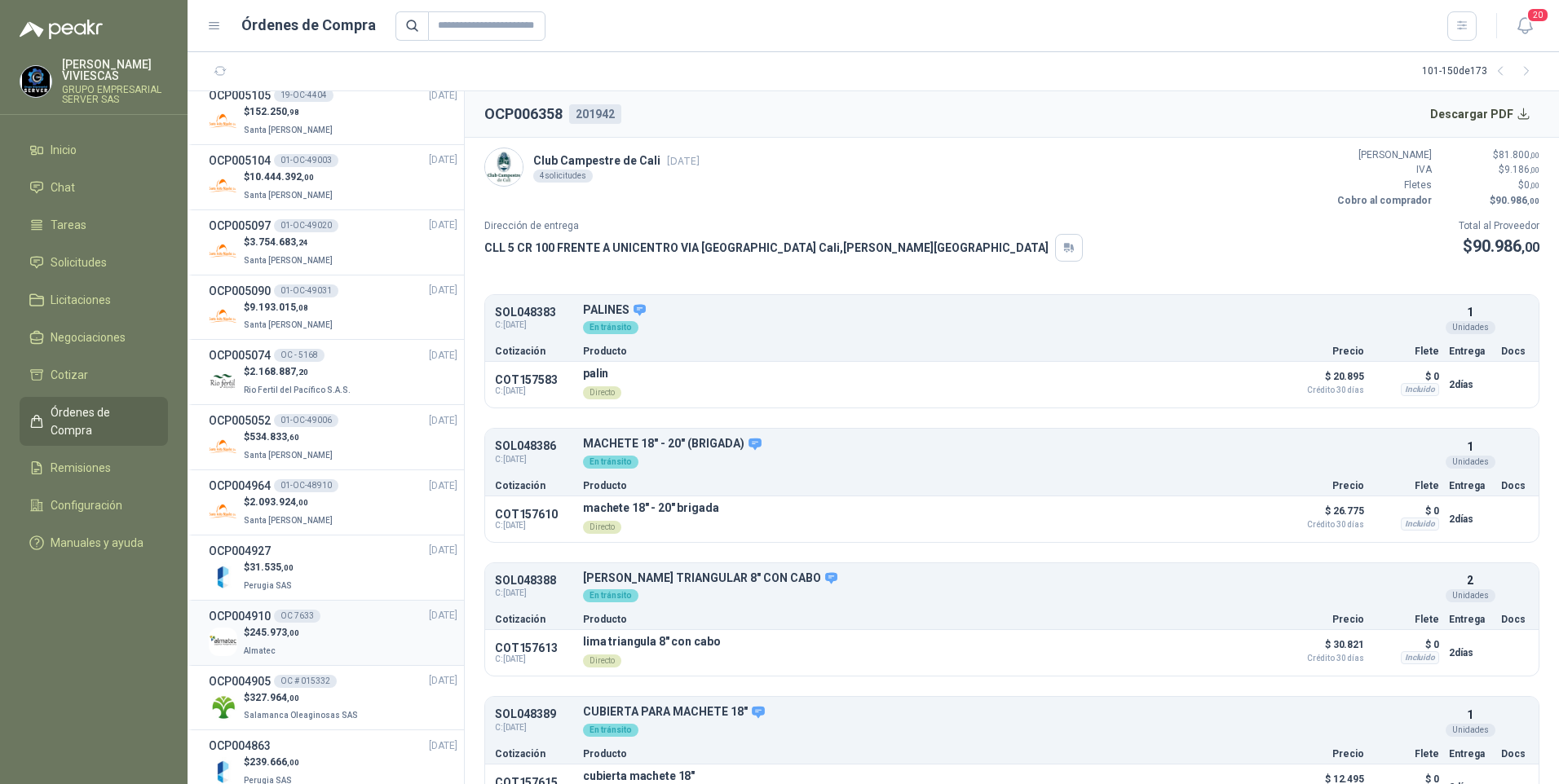
click at [282, 640] on p "$ 245.973 ,00" at bounding box center [271, 633] width 55 height 16
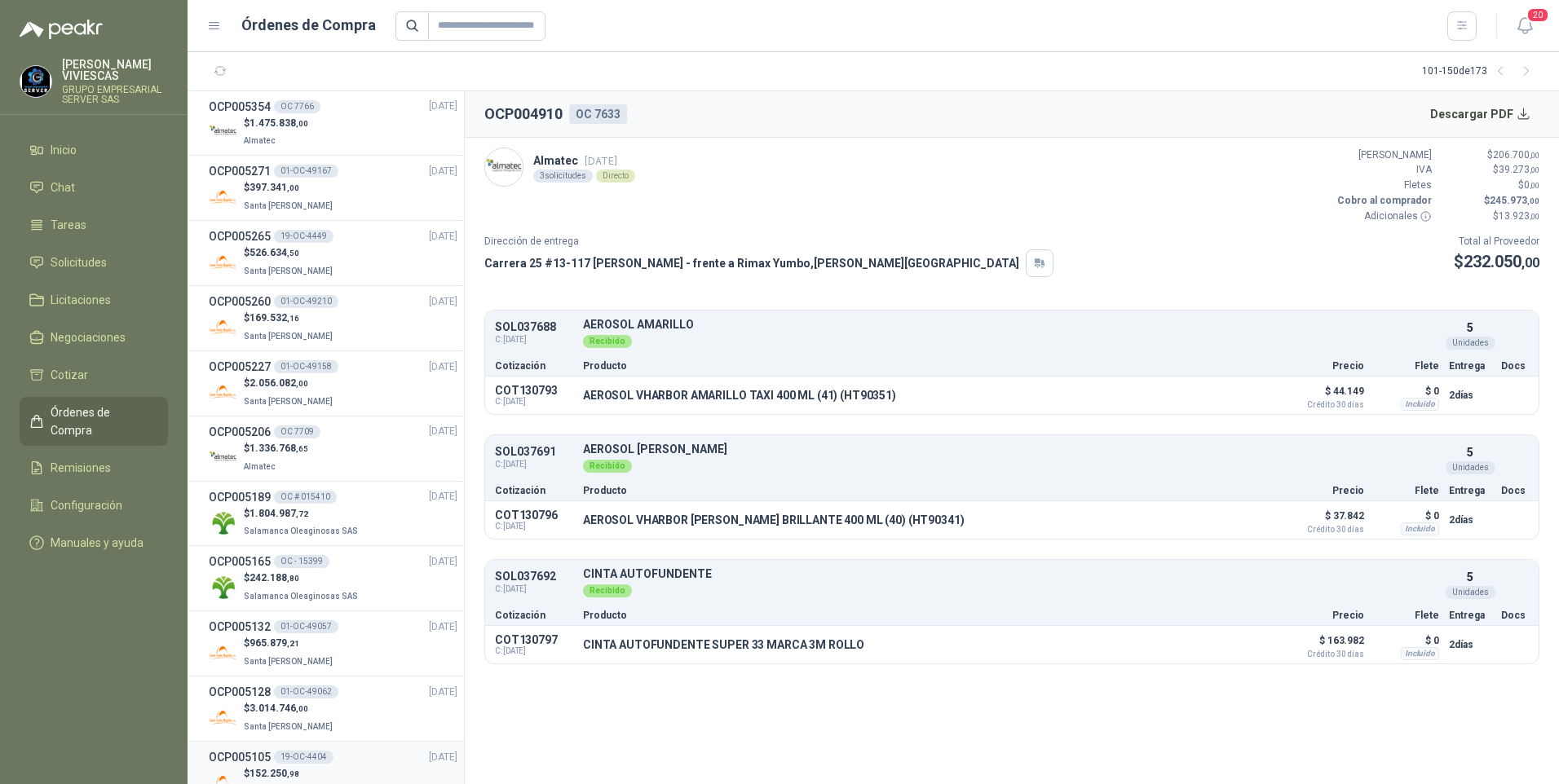
scroll to position [1361, 0]
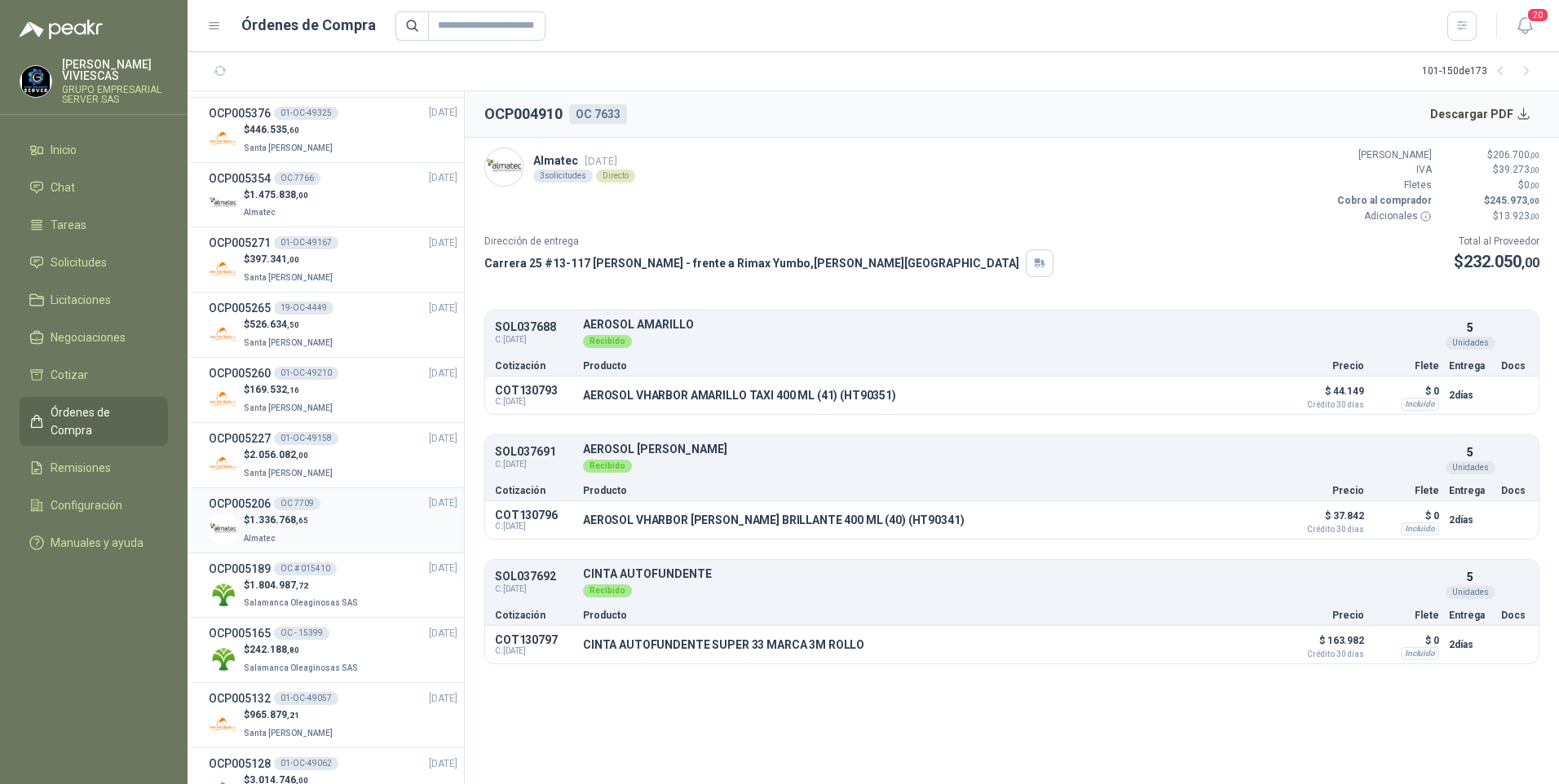
click at [284, 527] on p "$ 1.336.768 ,65" at bounding box center [276, 520] width 65 height 16
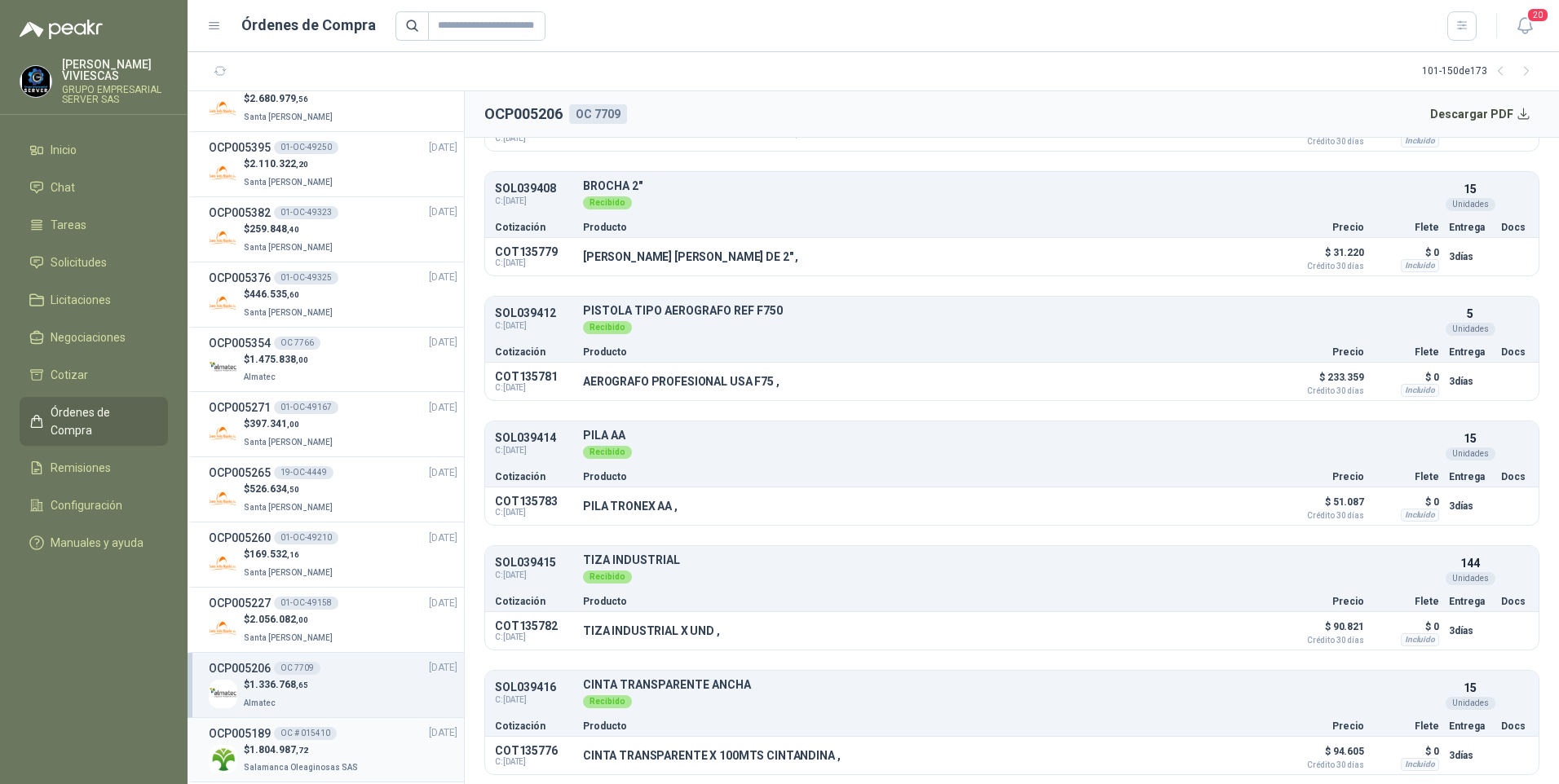
scroll to position [1116, 0]
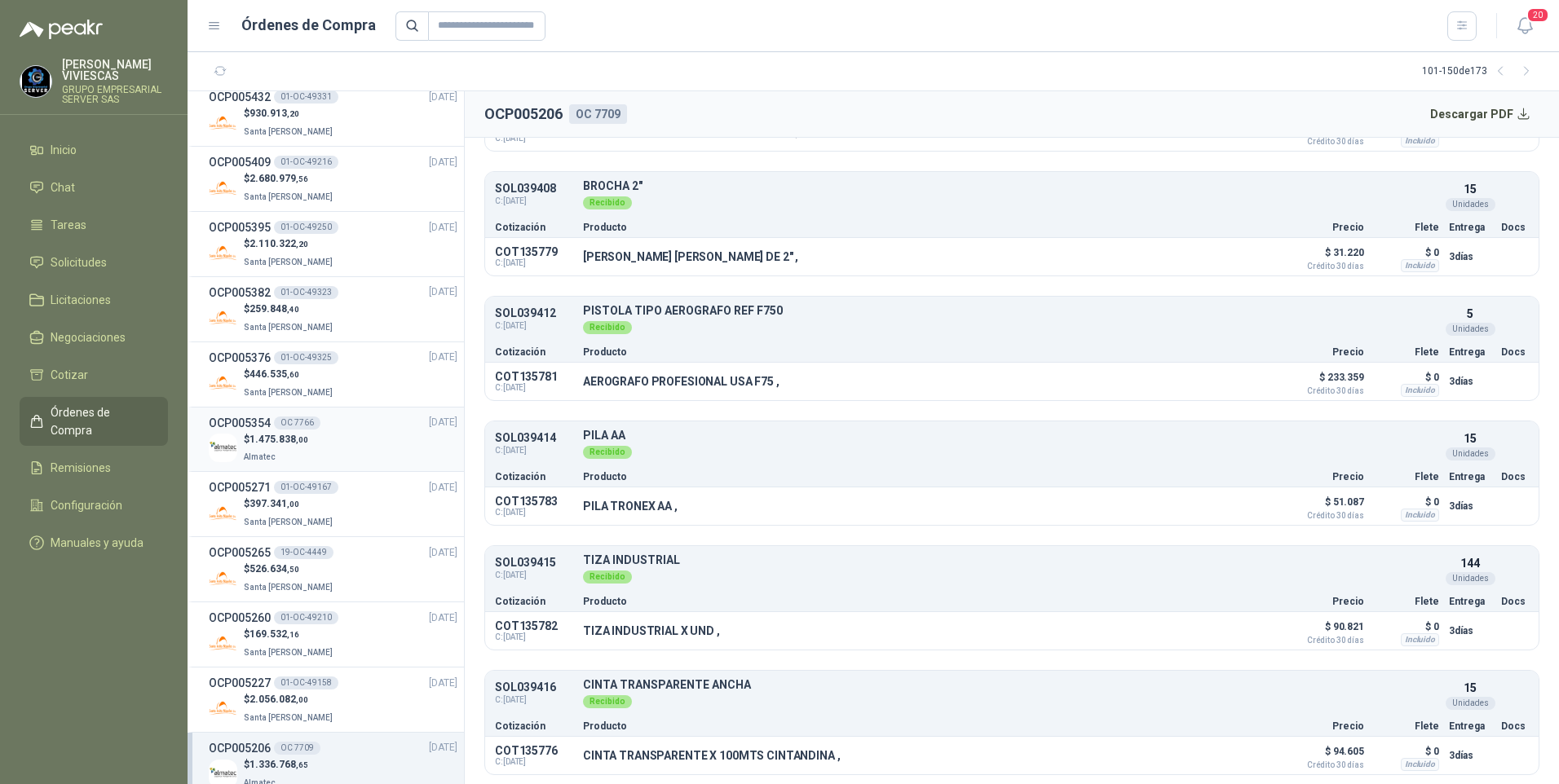
click at [290, 445] on span "1.475.838 ,00" at bounding box center [279, 439] width 59 height 11
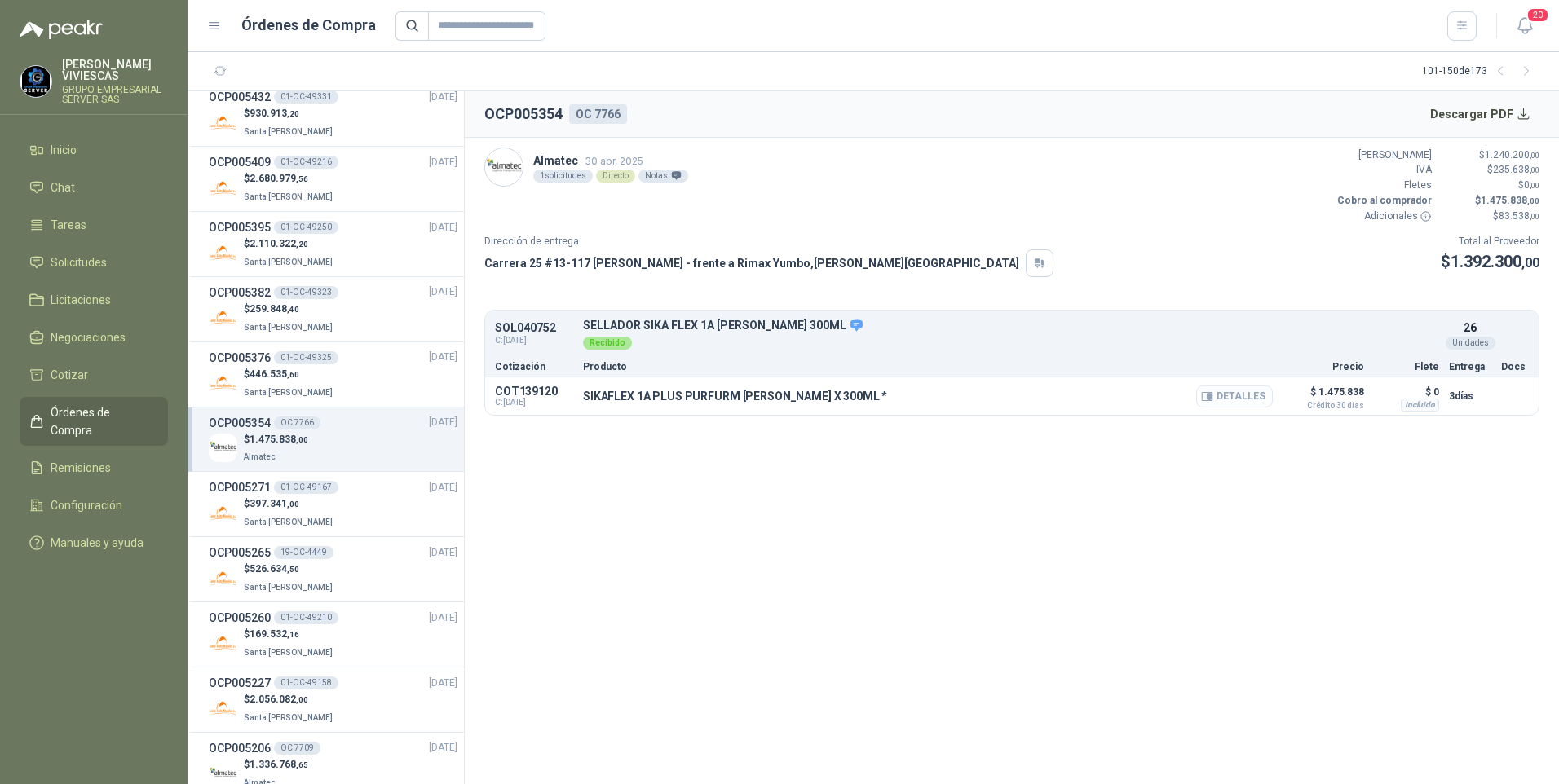
click at [1235, 398] on button "Detalles" at bounding box center [1234, 396] width 77 height 22
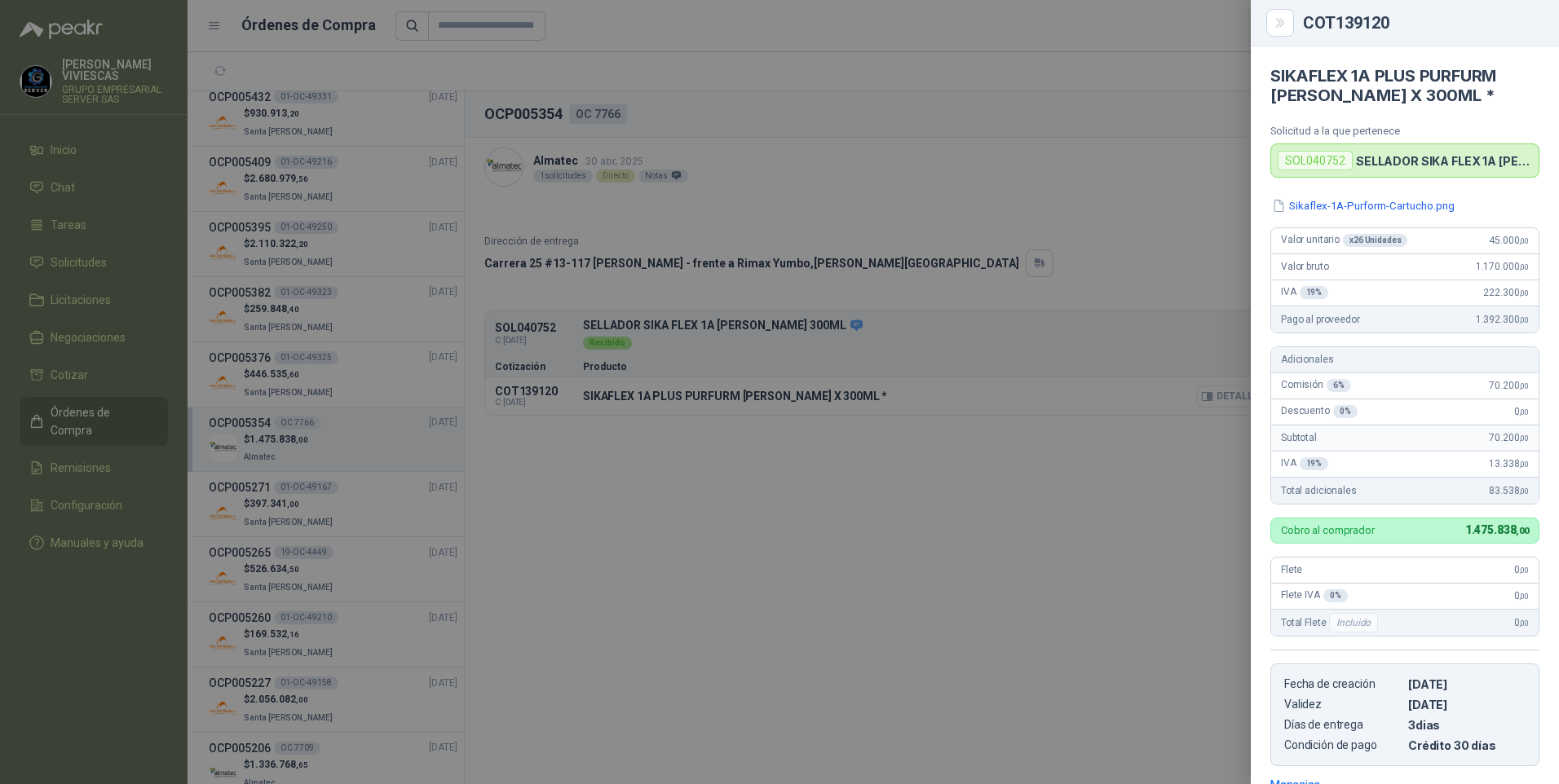
scroll to position [1594, 0]
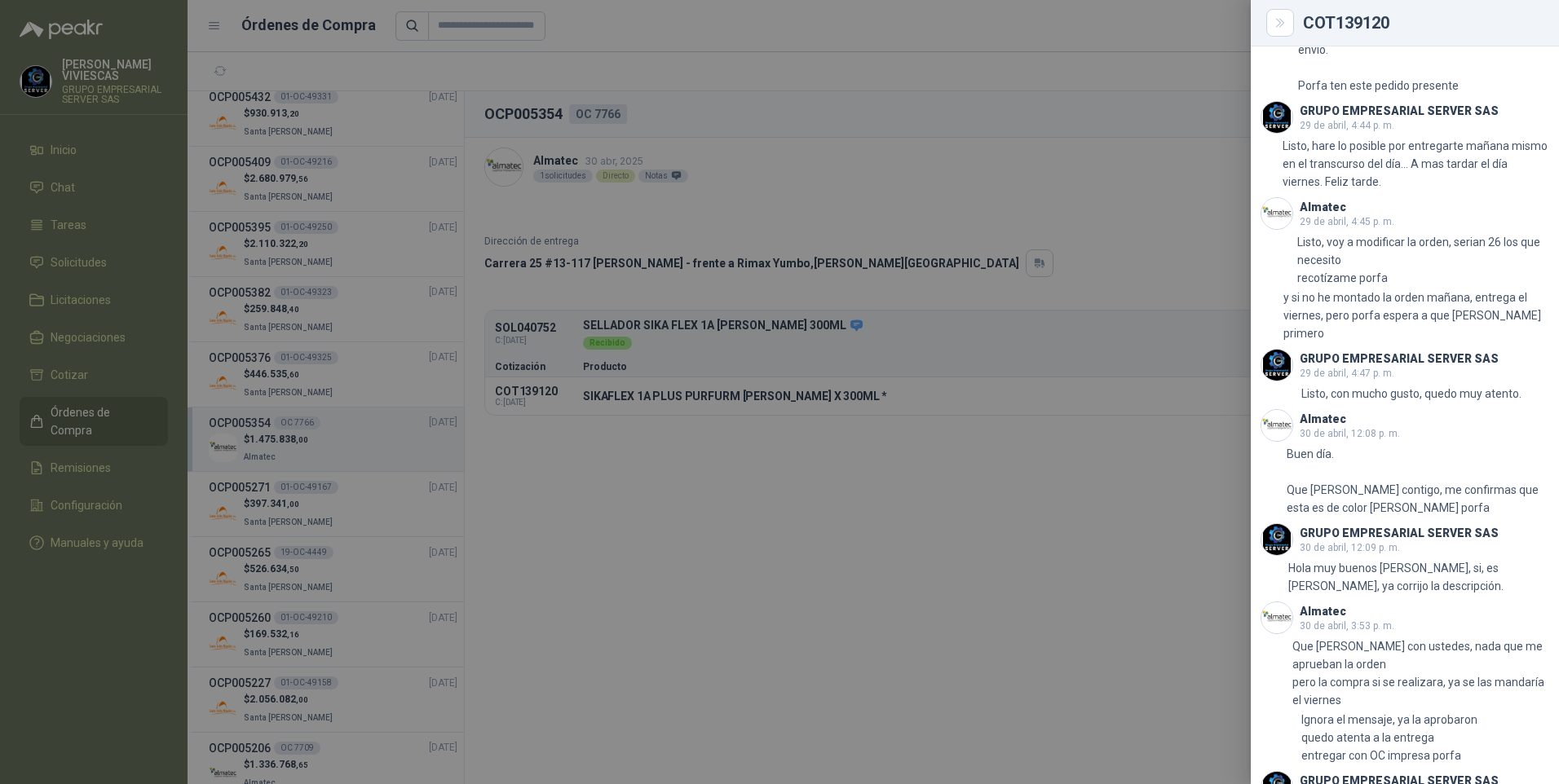
click at [1003, 575] on div at bounding box center [780, 392] width 1559 height 784
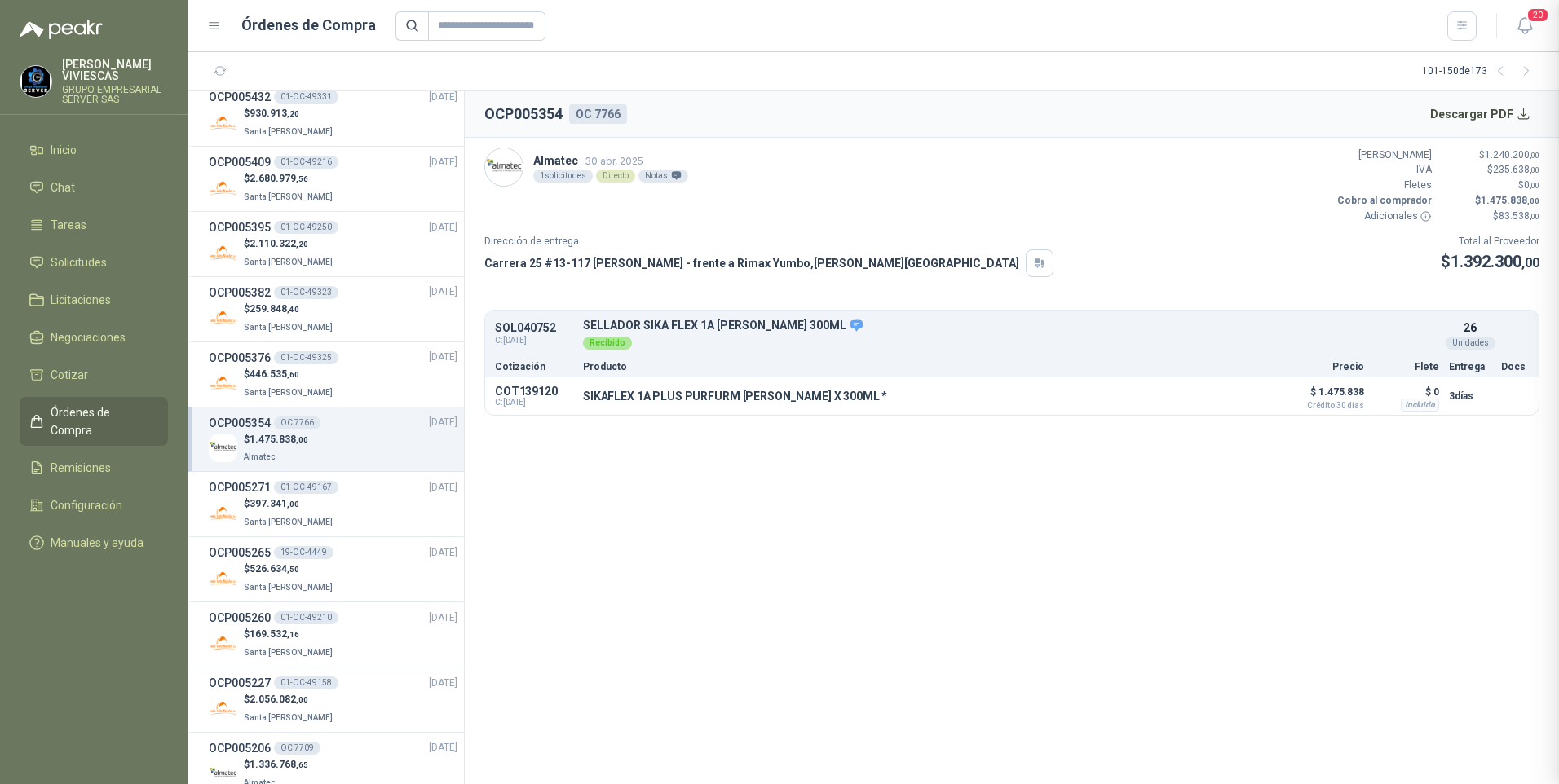
scroll to position [1603, 0]
click at [1212, 396] on icon "button" at bounding box center [1209, 396] width 4 height 7
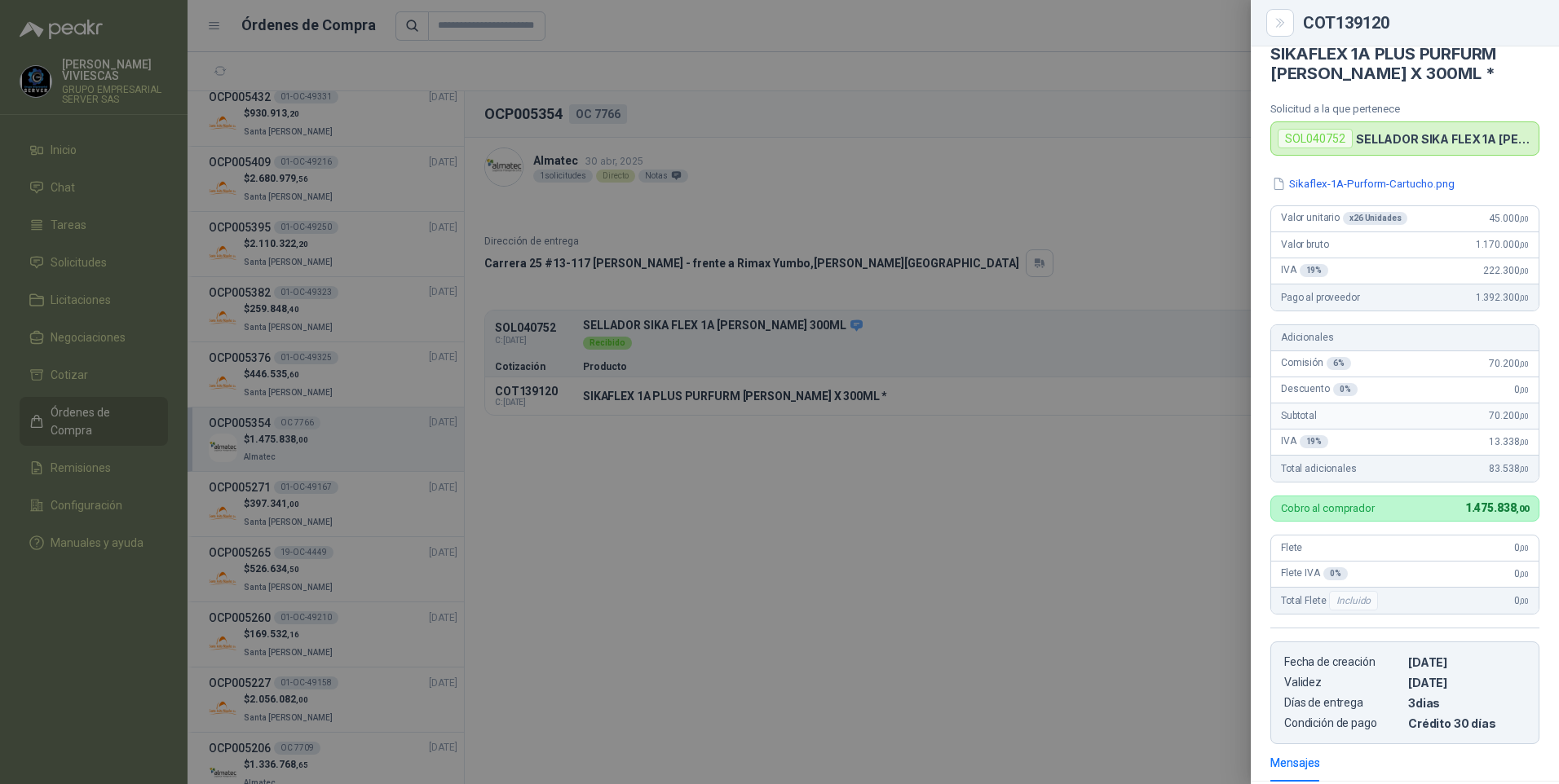
scroll to position [0, 0]
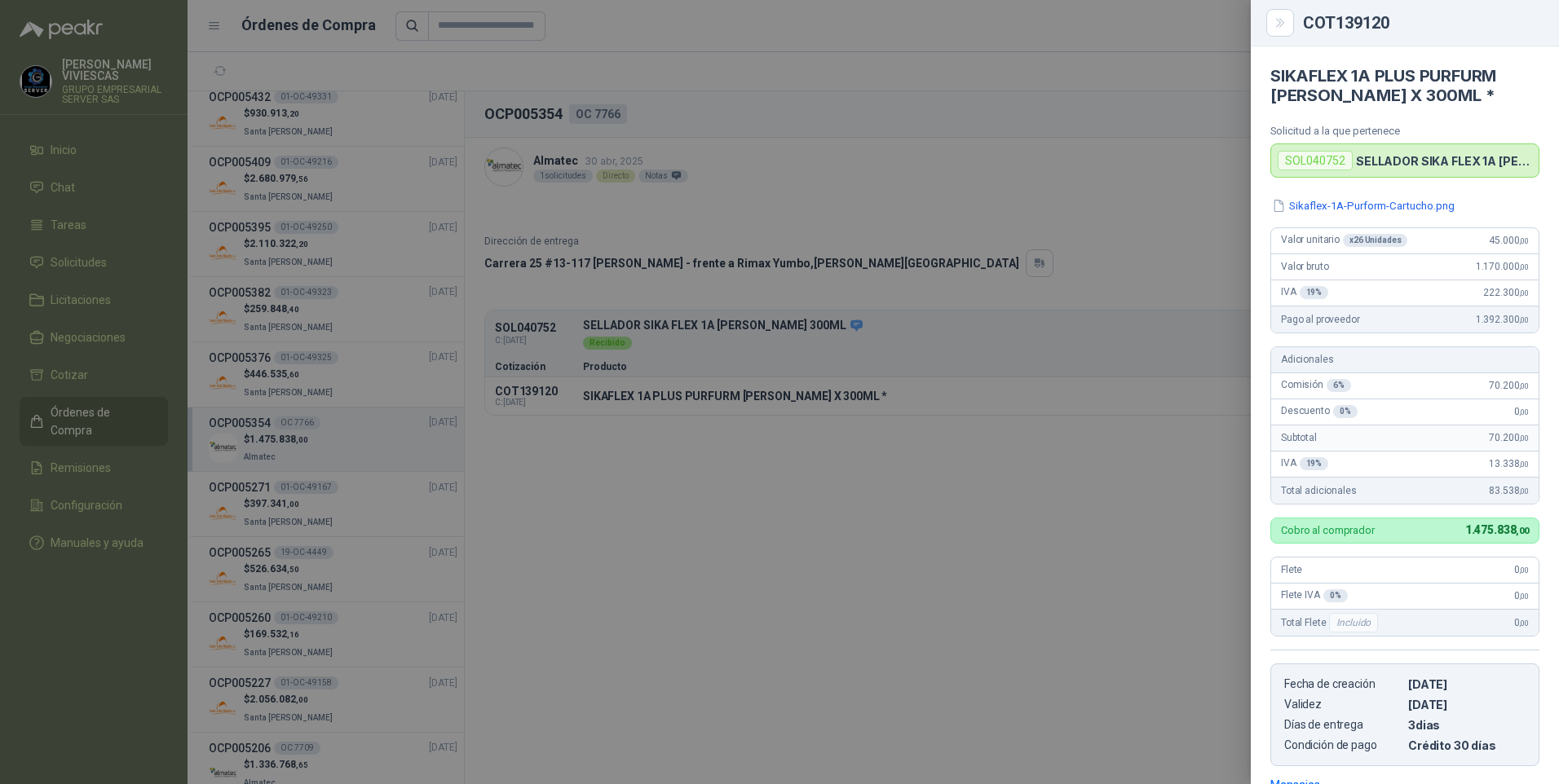
drag, startPoint x: 772, startPoint y: 580, endPoint x: 782, endPoint y: 567, distance: 16.4
click at [776, 580] on div at bounding box center [780, 392] width 1559 height 784
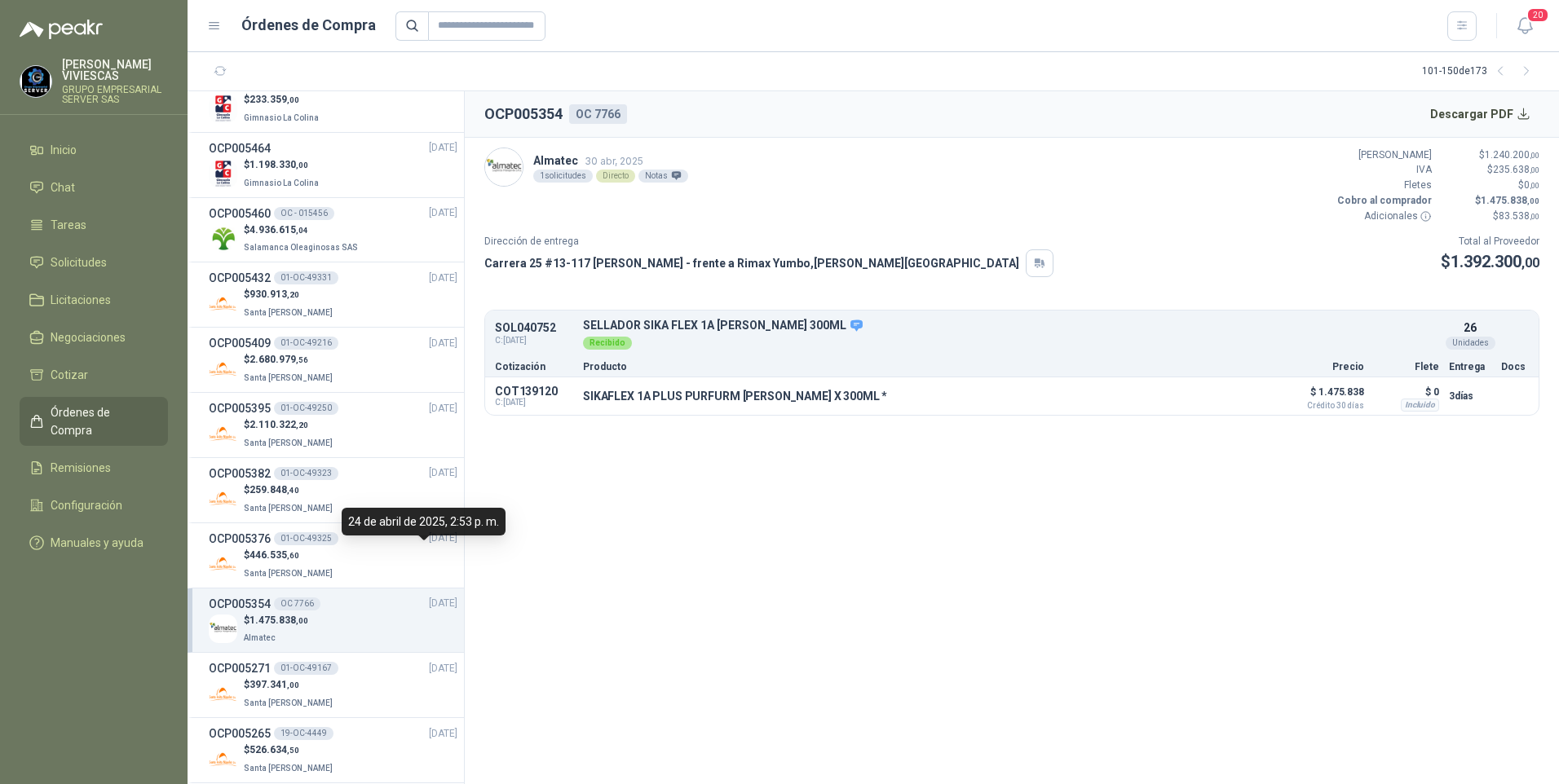
scroll to position [871, 0]
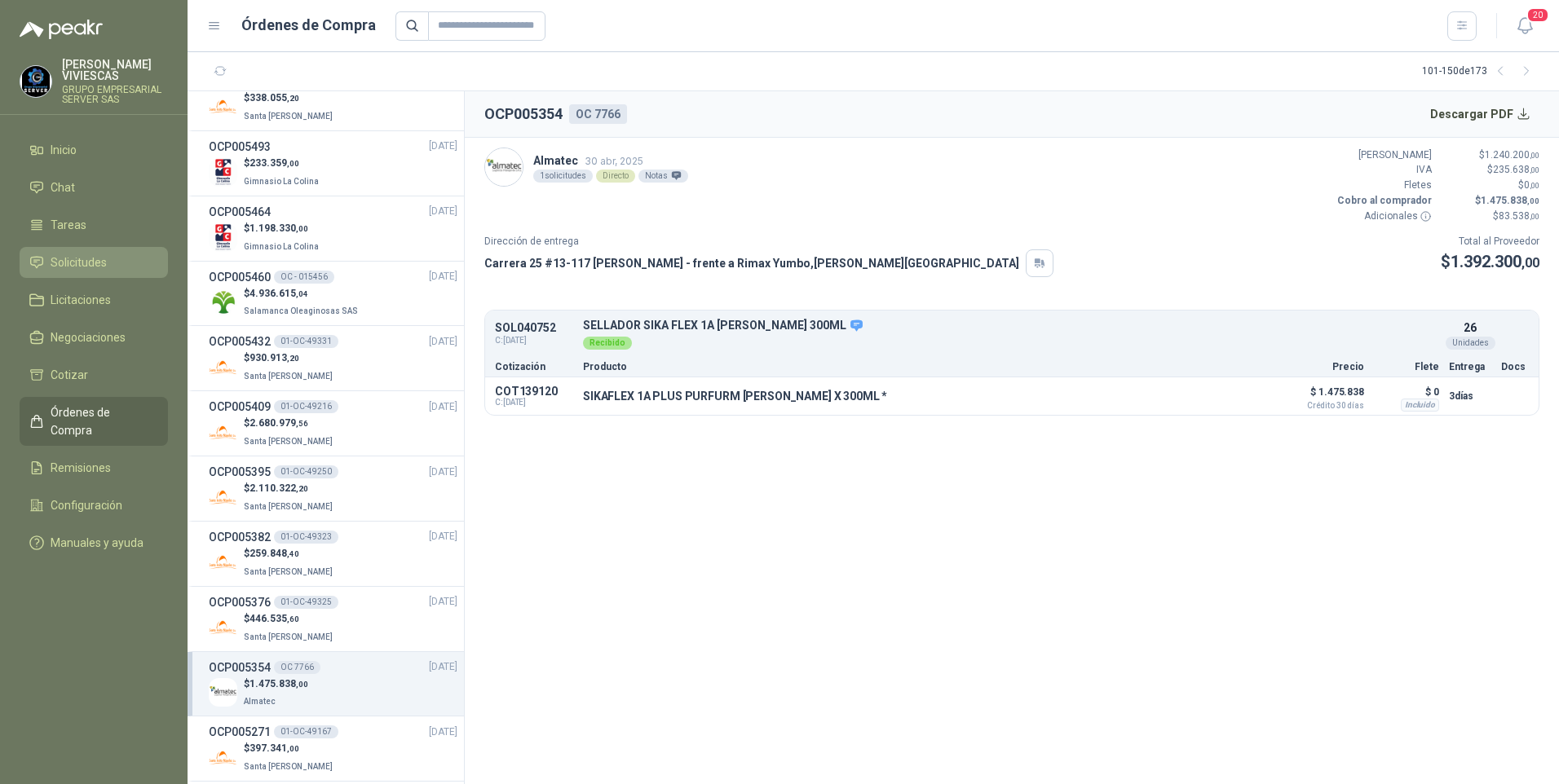
click at [75, 266] on span "Solicitudes" at bounding box center [79, 262] width 56 height 18
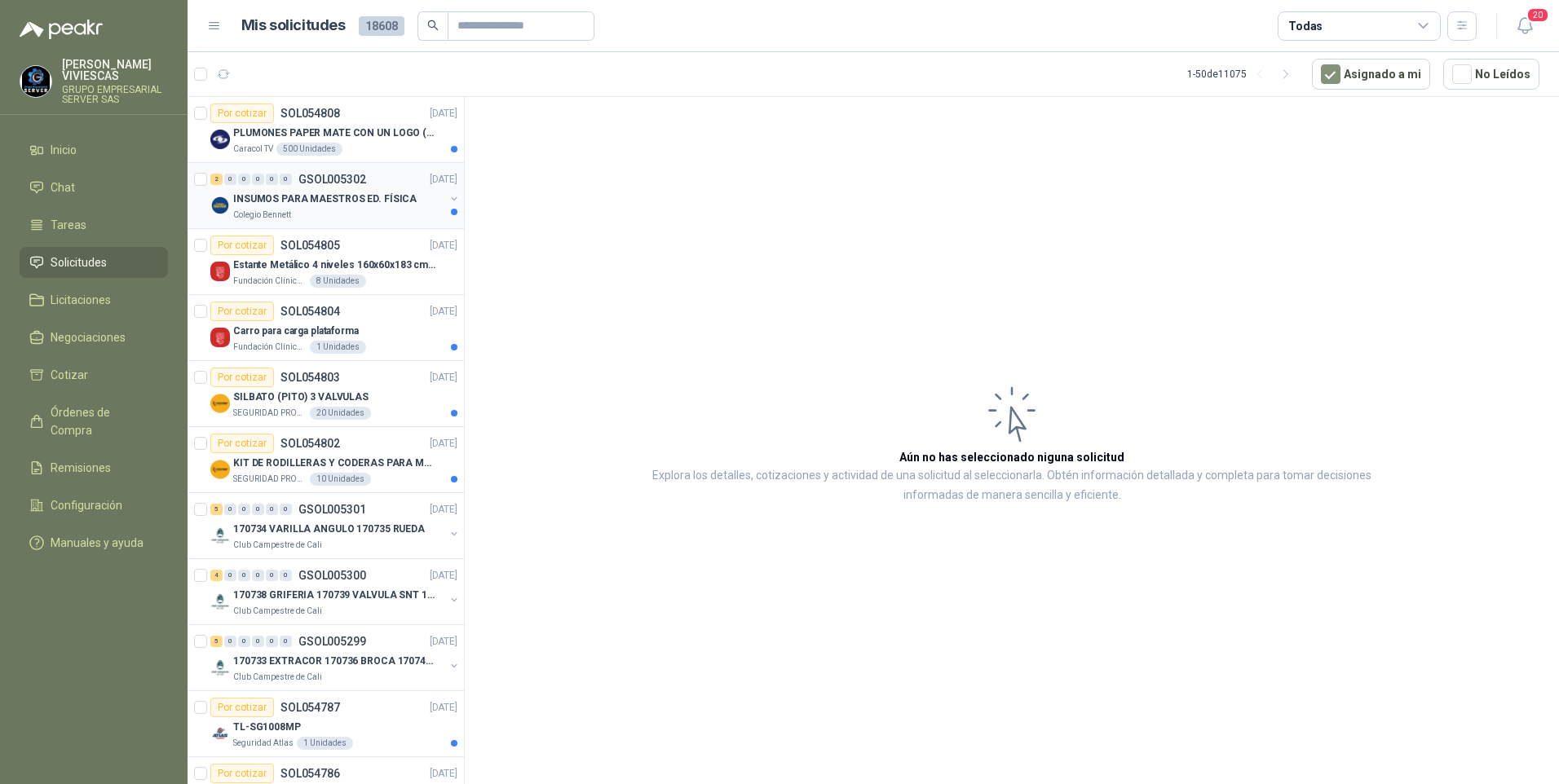
click at [341, 204] on p "INSUMOS PARA MAESTROS ED. FÍSICA" at bounding box center [325, 199] width 184 height 16
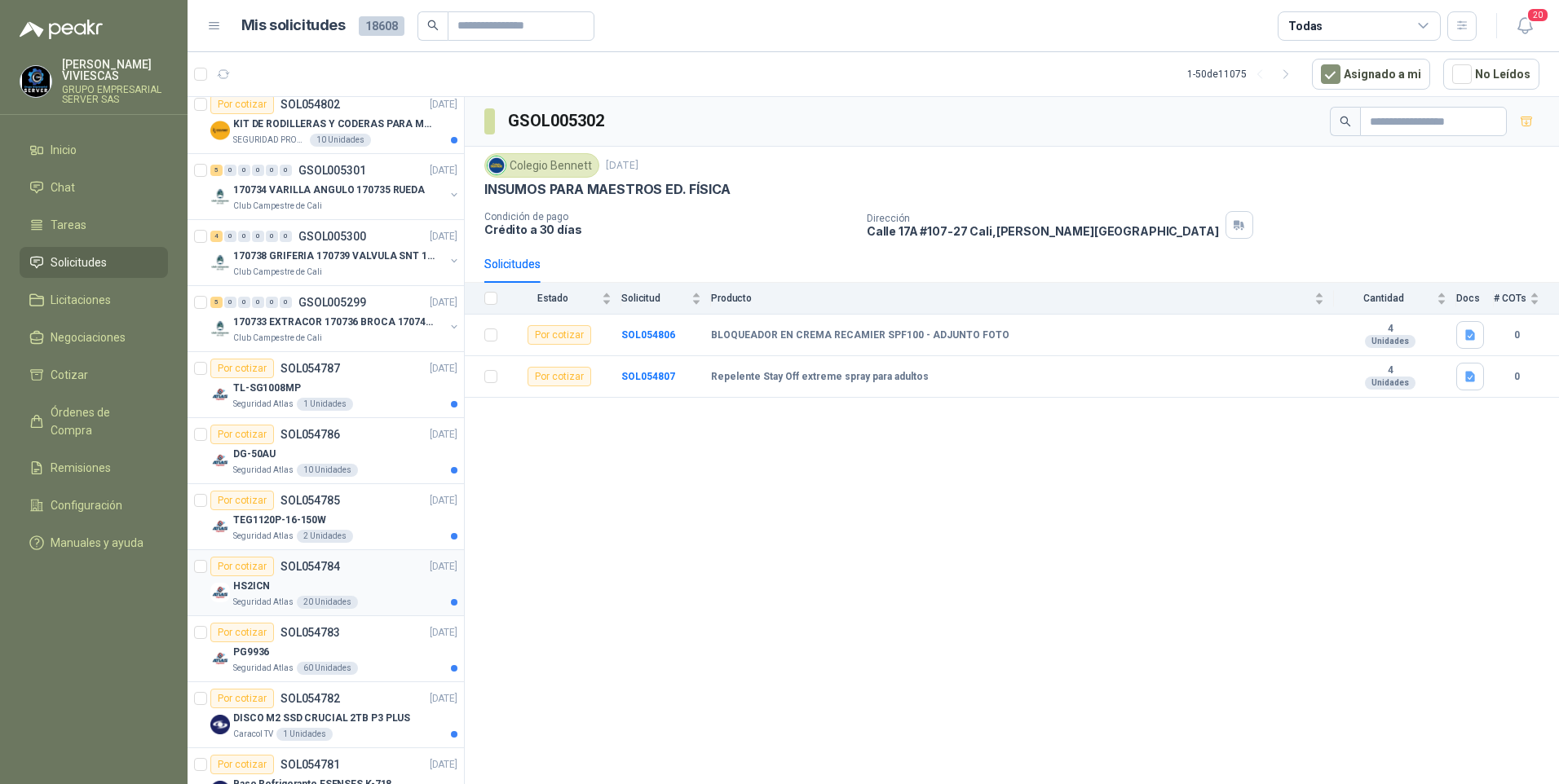
scroll to position [490, 0]
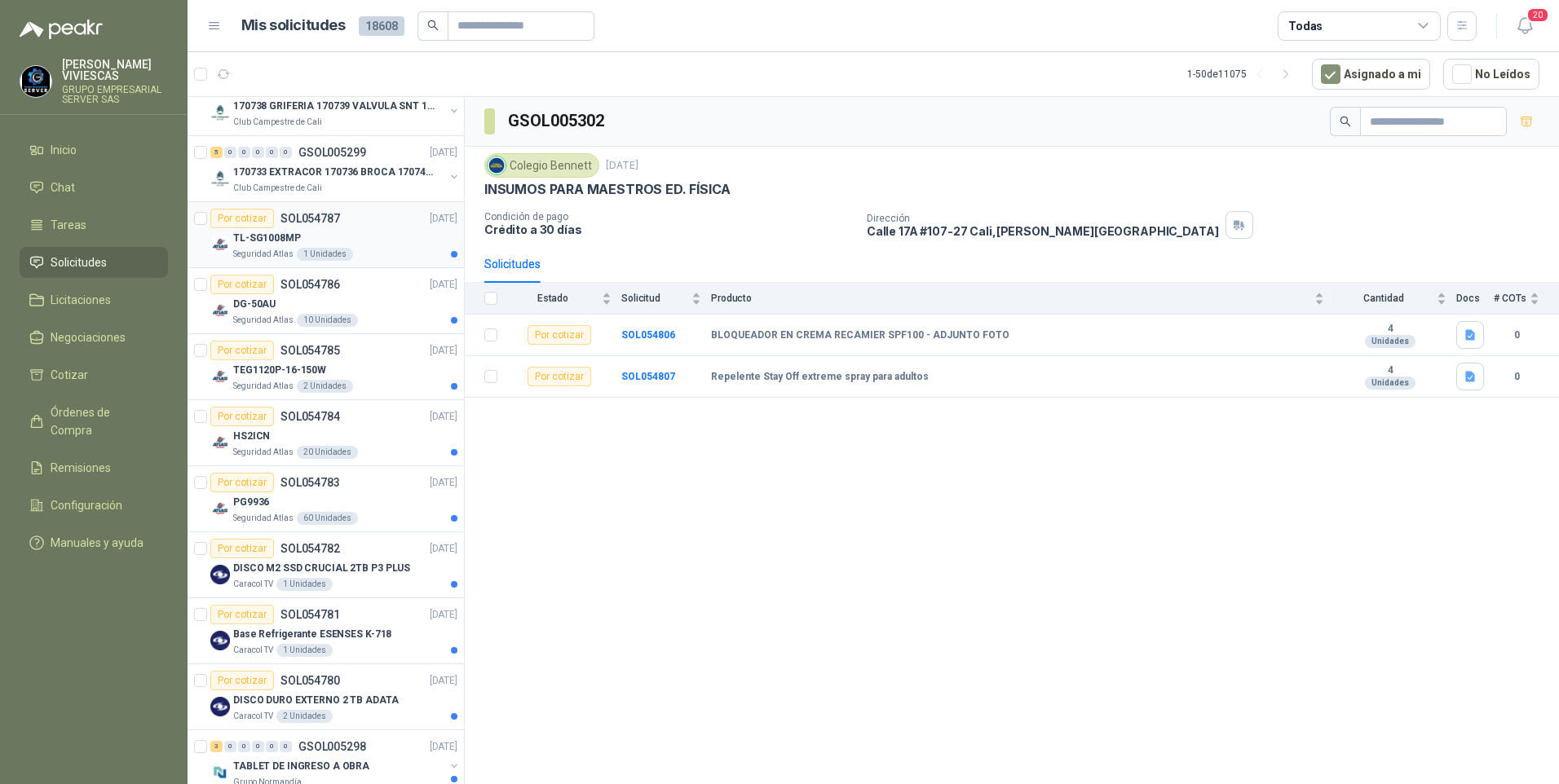
click at [284, 249] on p "Seguridad Atlas" at bounding box center [264, 254] width 60 height 13
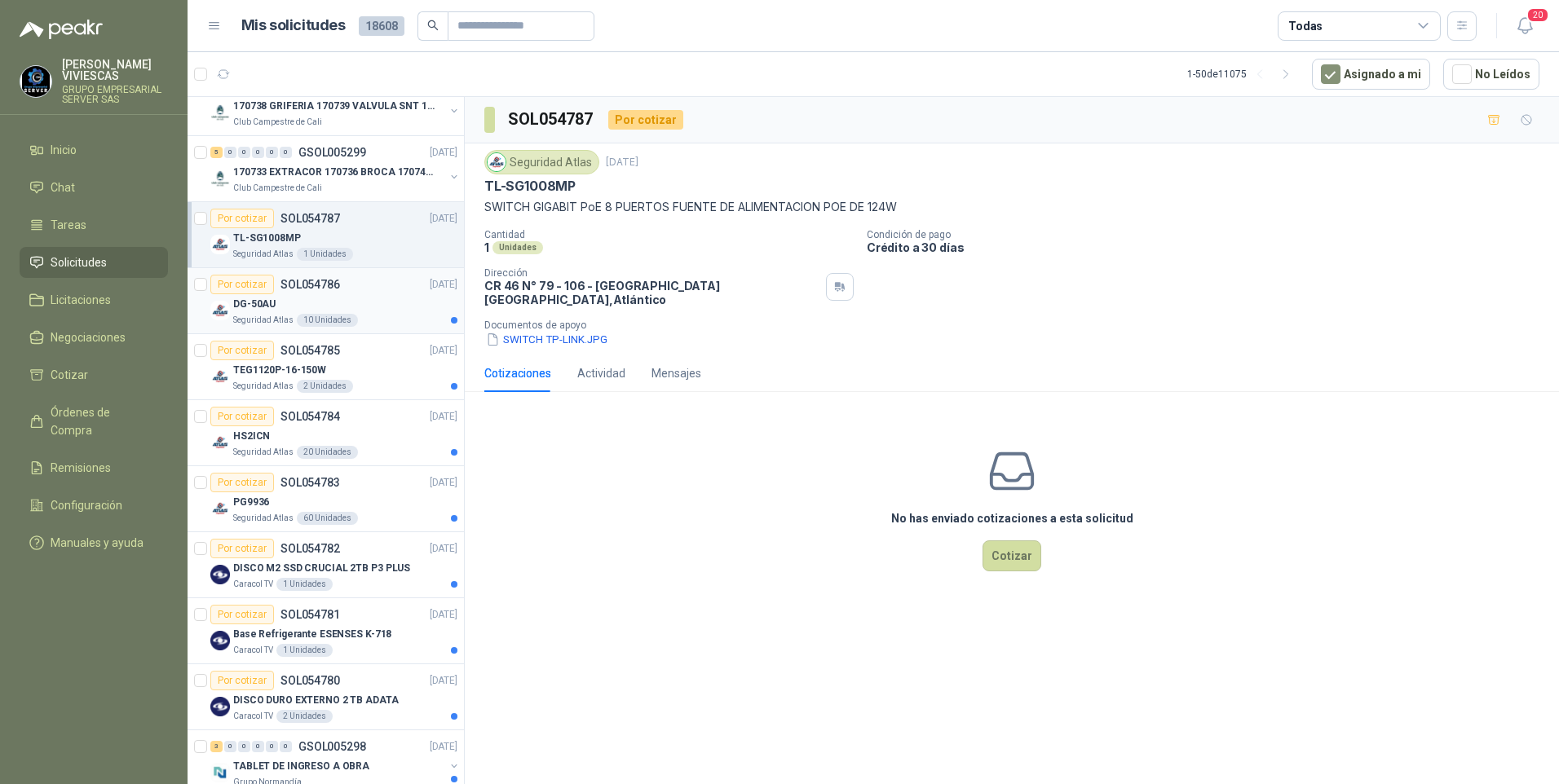
click at [260, 309] on p "DG-50AU" at bounding box center [254, 304] width 42 height 16
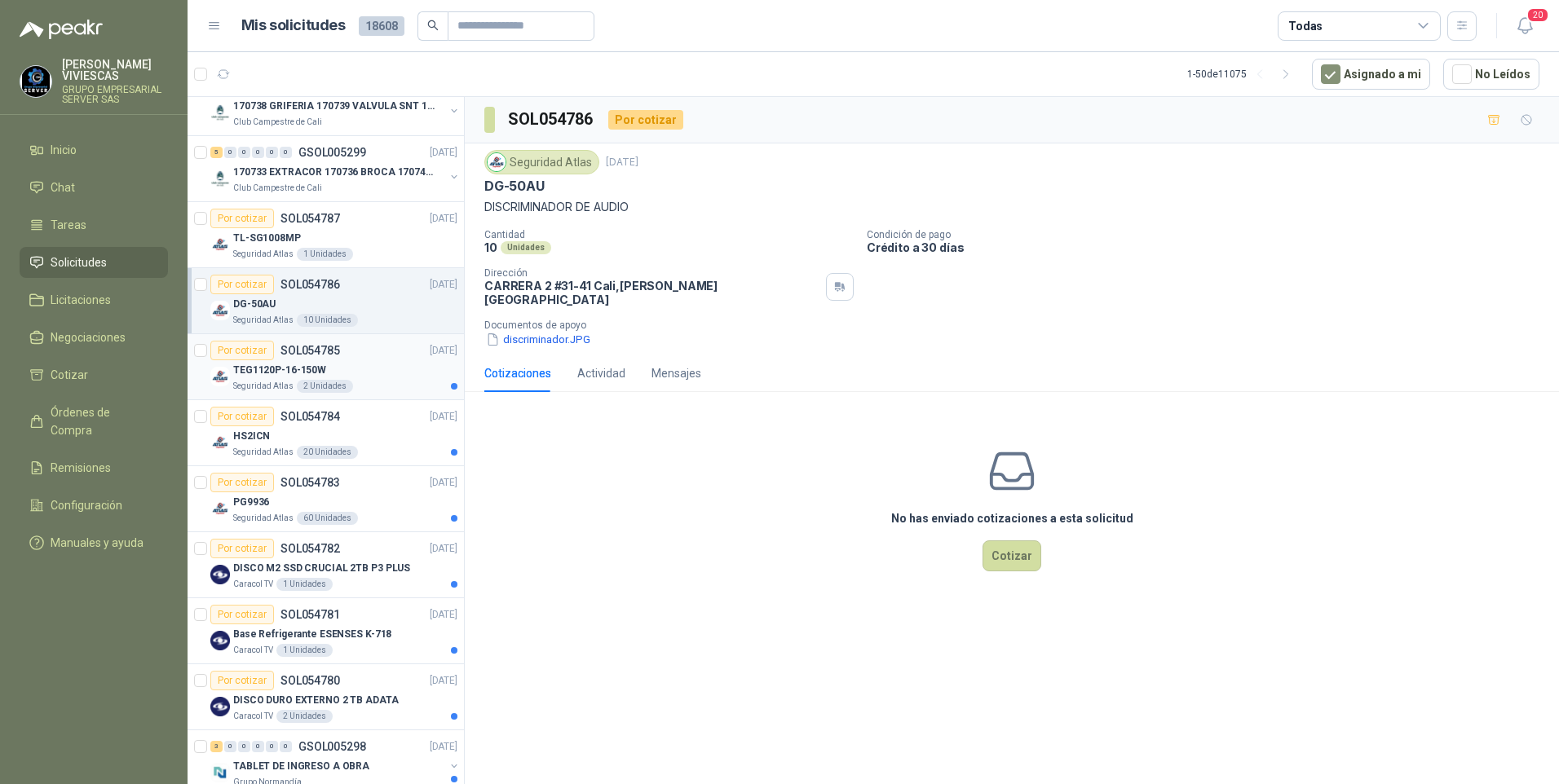
click at [259, 371] on p "TEG1120P-16-150W" at bounding box center [280, 370] width 93 height 16
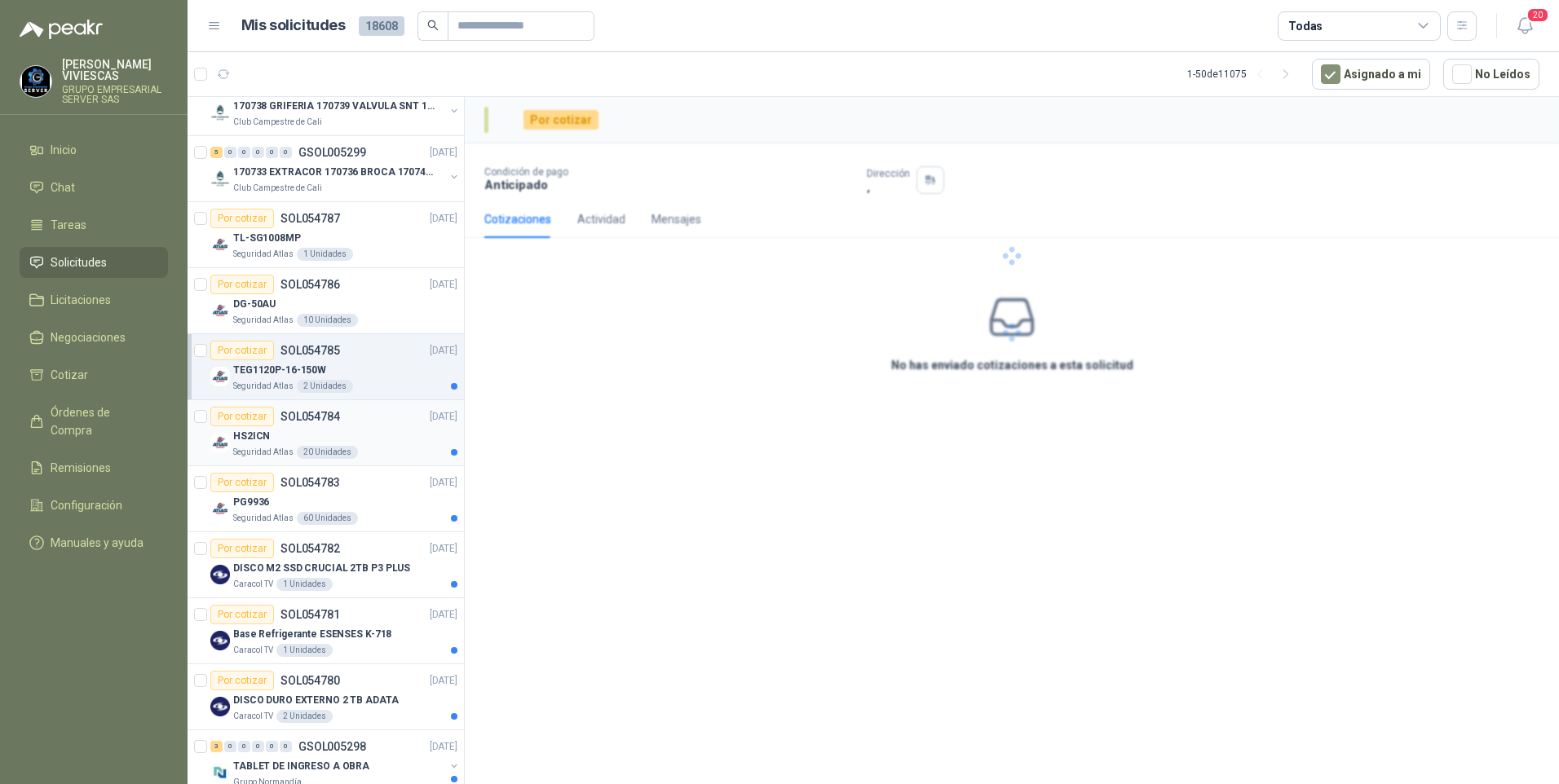
click at [259, 444] on p "HS2ICN" at bounding box center [251, 436] width 37 height 16
click at [255, 505] on p "PG9936" at bounding box center [251, 503] width 36 height 16
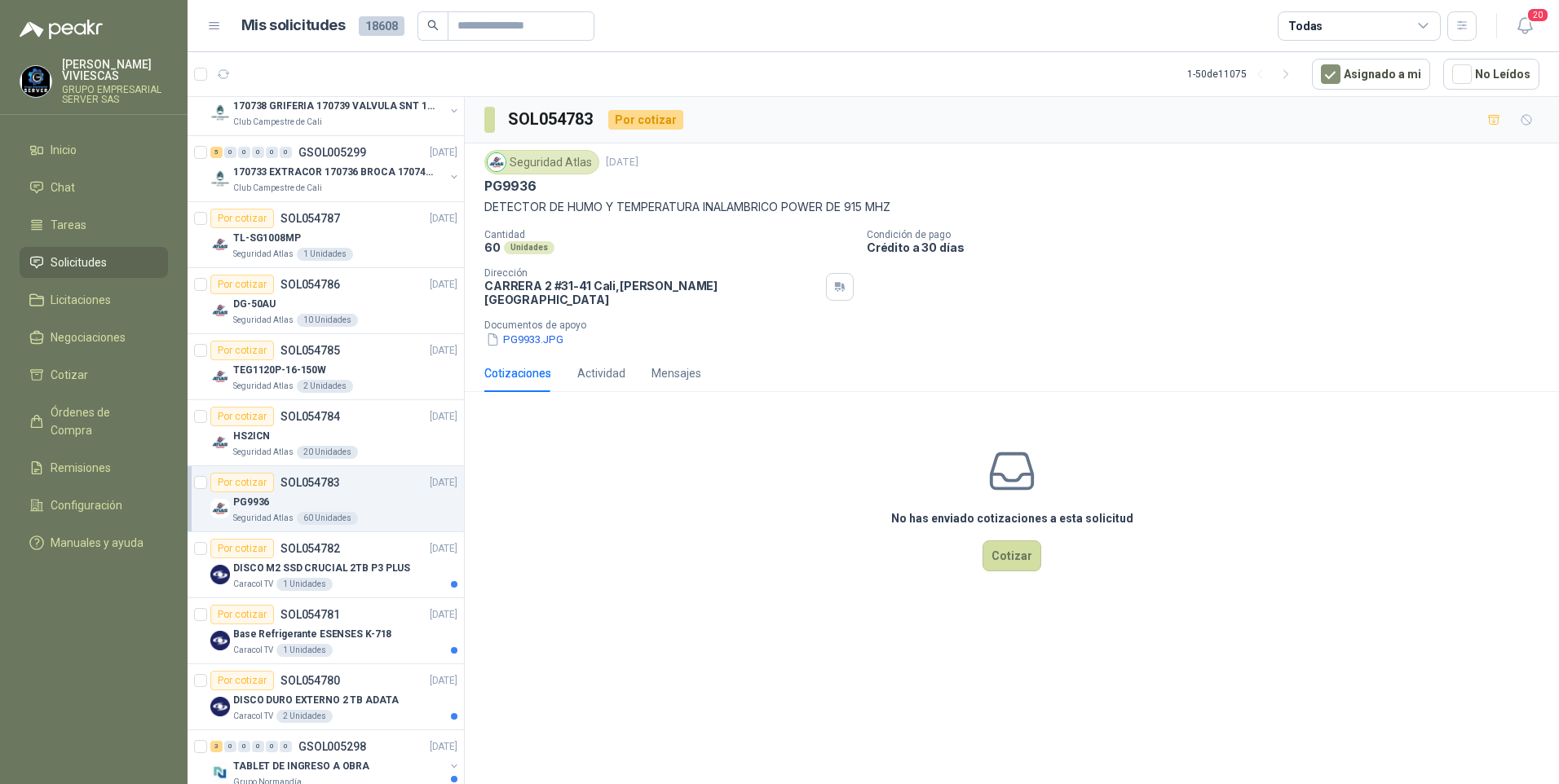
scroll to position [733, 0]
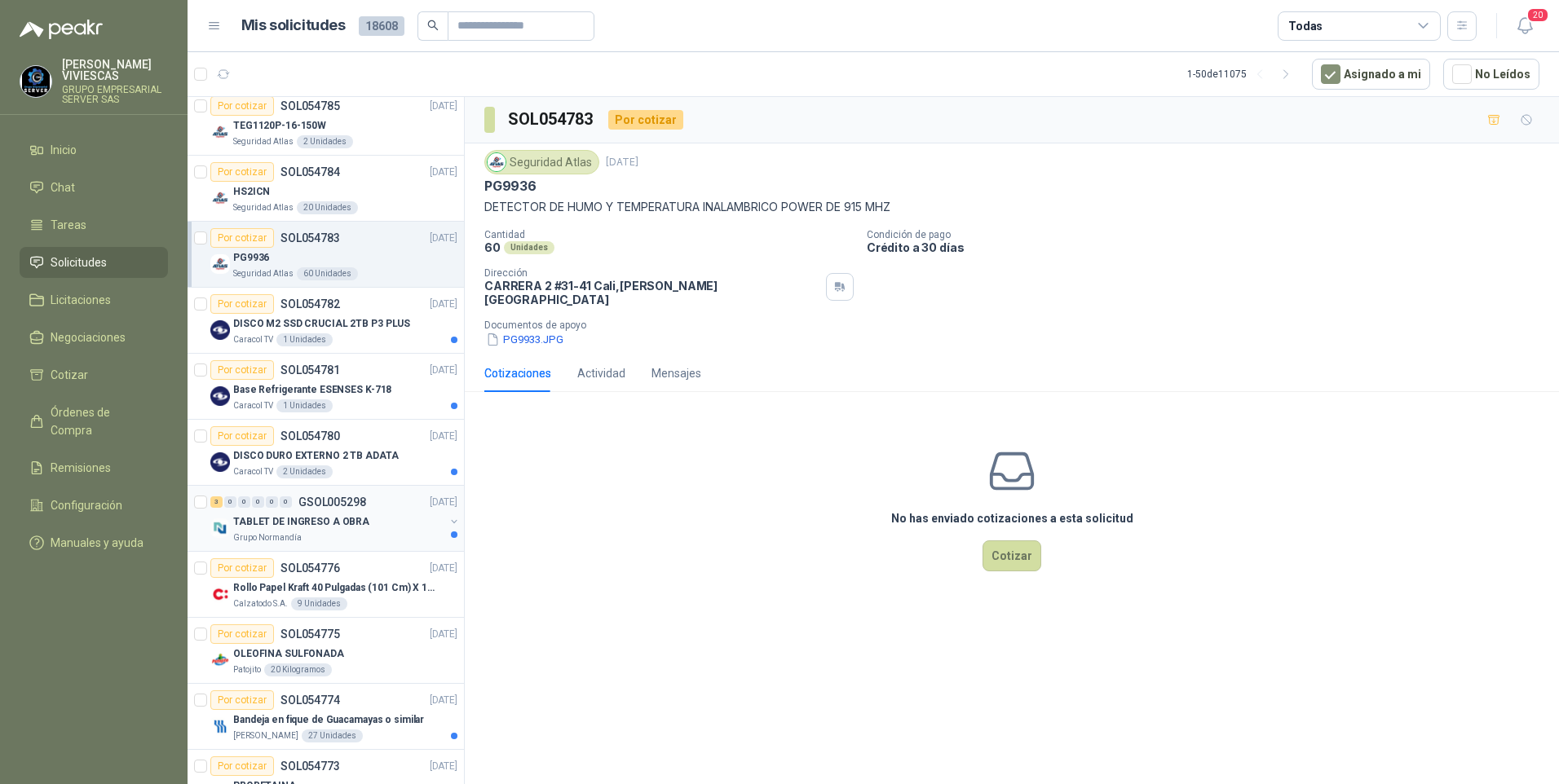
click at [279, 535] on p "Grupo Normandía" at bounding box center [267, 538] width 68 height 13
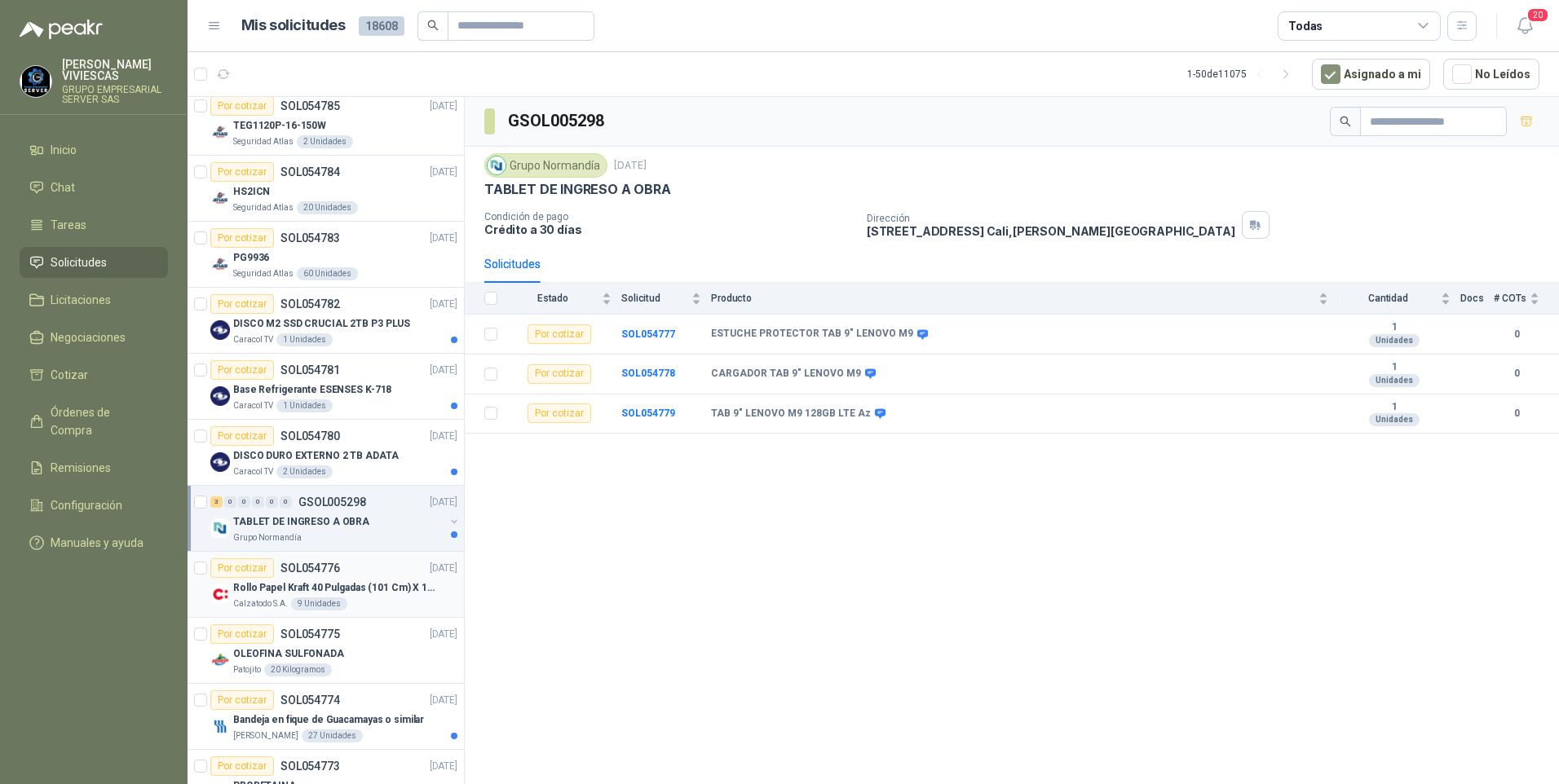
click at [252, 587] on p "Rollo Papel Kraft 40 Pulgadas (101 Cm) X 150 Mts 60 Gr" at bounding box center [335, 588] width 203 height 16
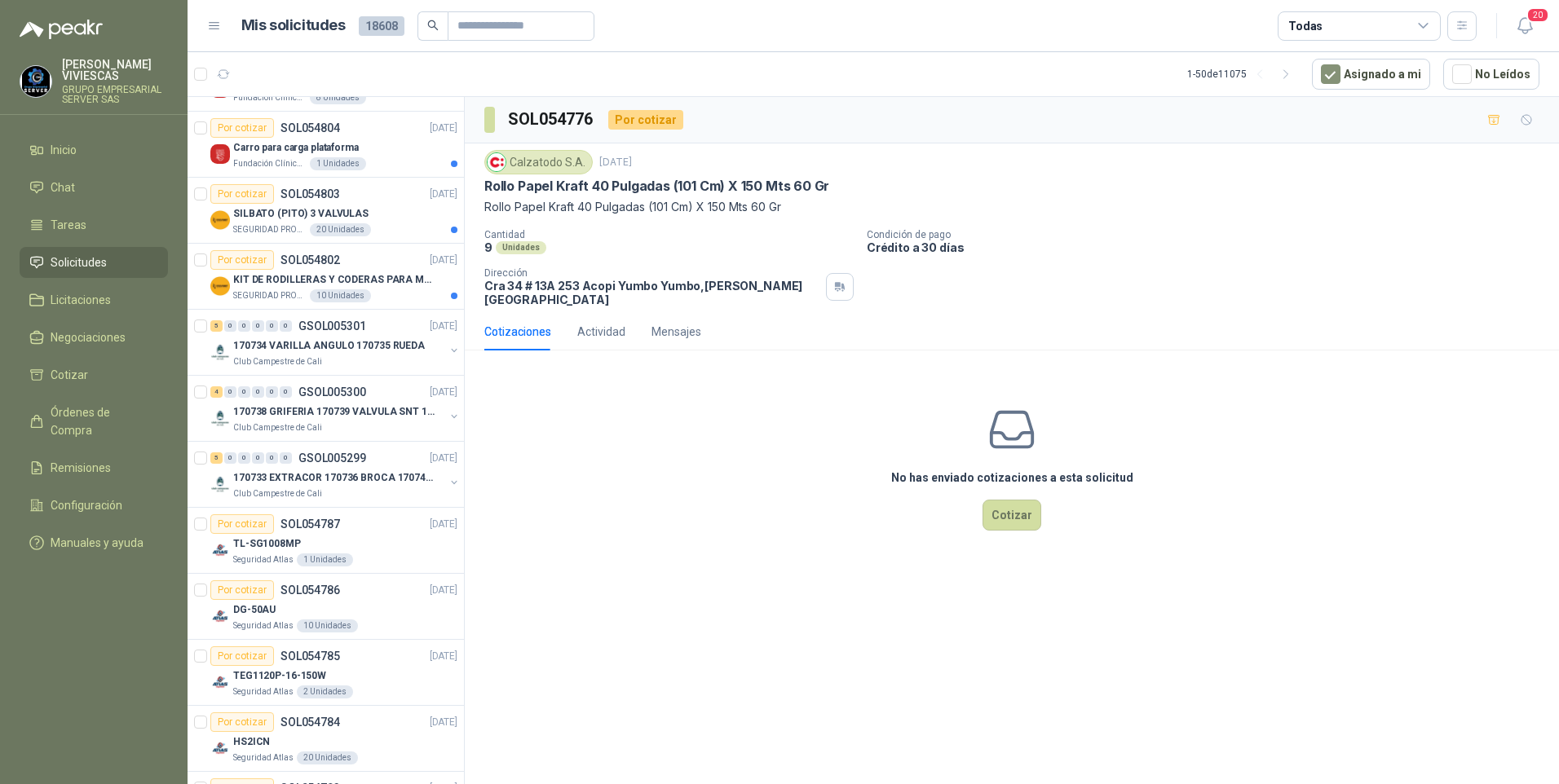
scroll to position [163, 0]
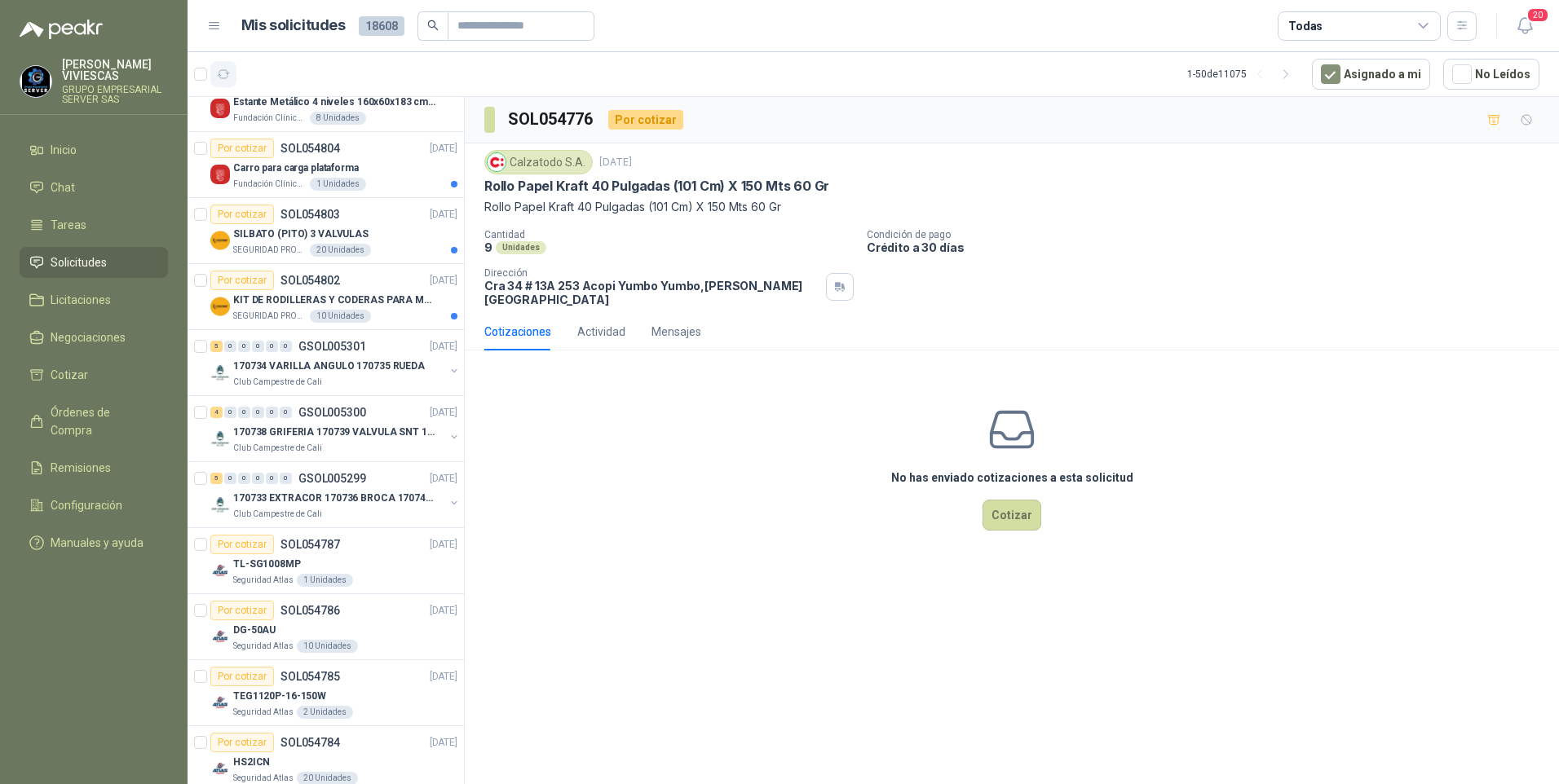
click at [224, 82] on button "button" at bounding box center [223, 74] width 26 height 26
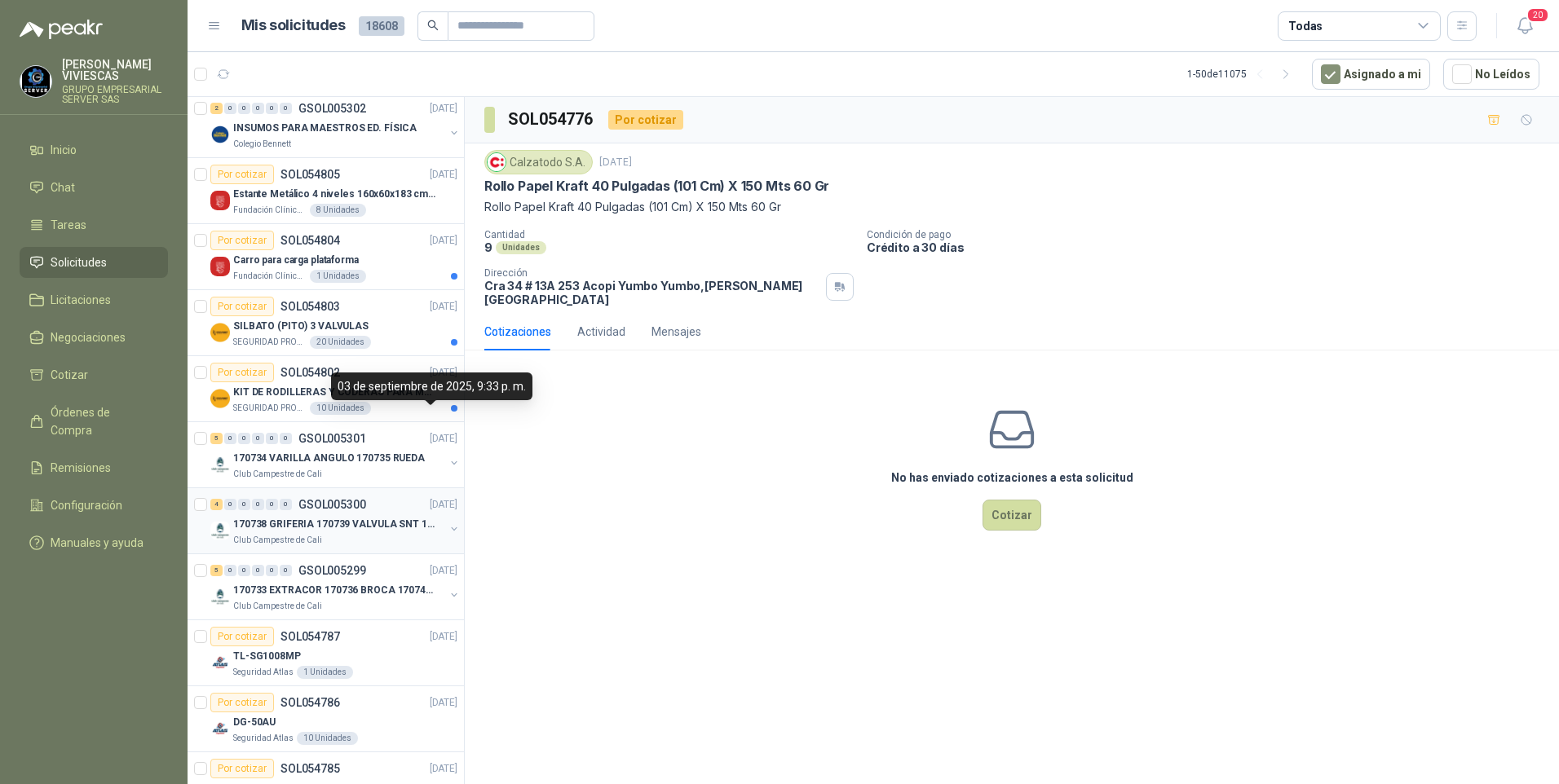
scroll to position [0, 0]
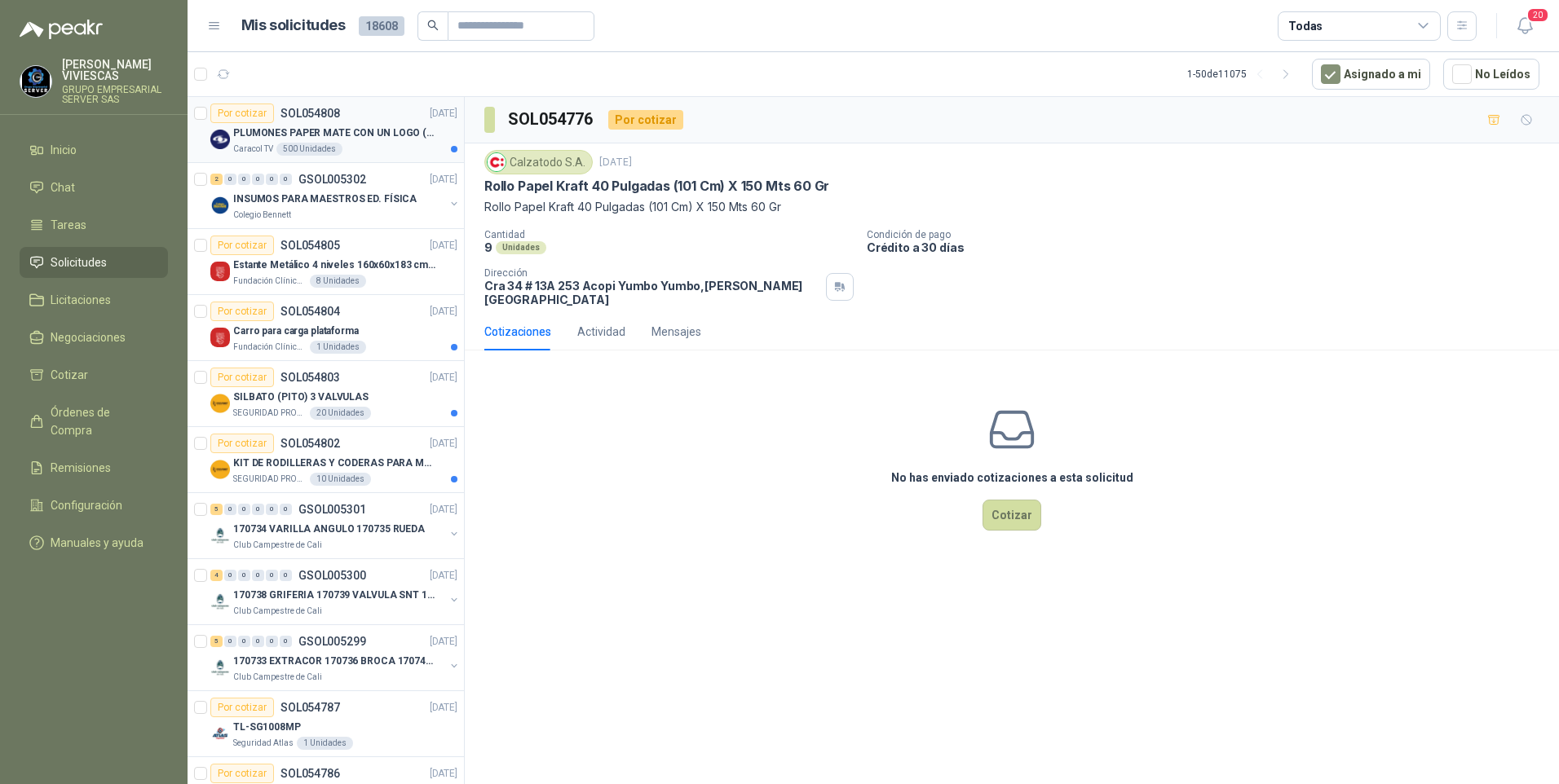
click at [377, 136] on p "PLUMONES PAPER MATE CON UN LOGO (SEGUN REF.ADJUNTA)" at bounding box center [335, 133] width 203 height 16
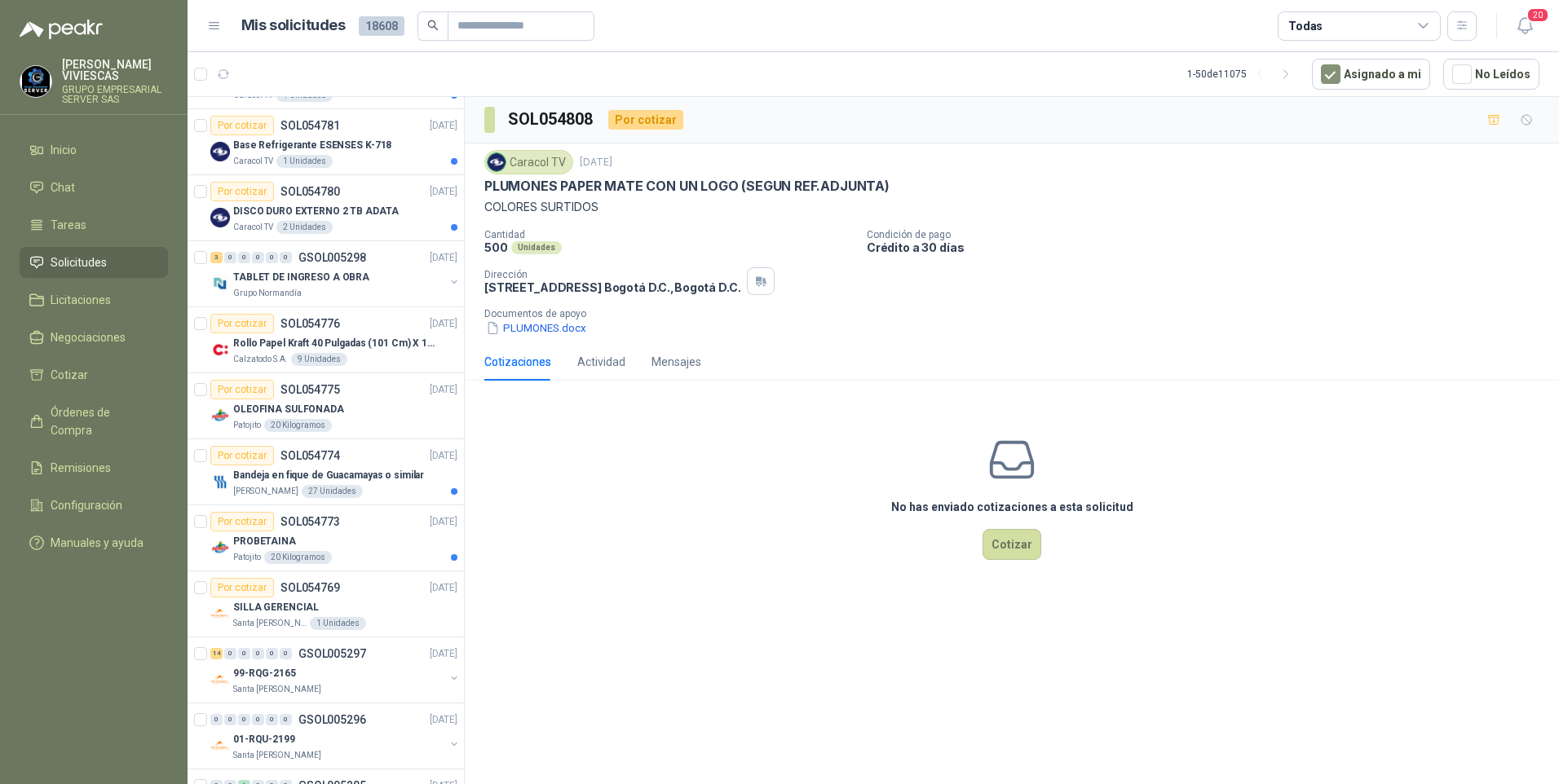
scroll to position [1549, 0]
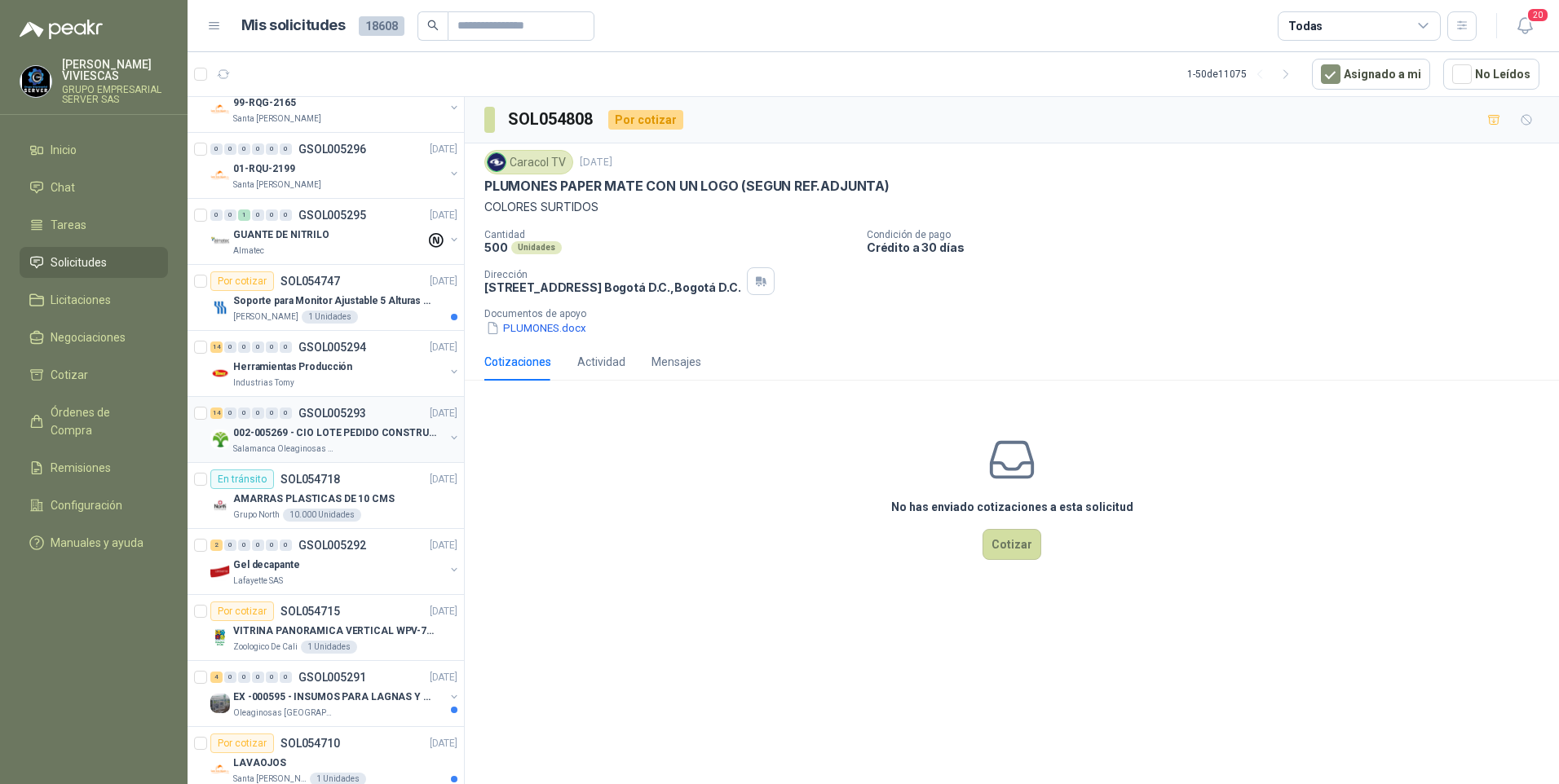
click at [276, 443] on p "Salamanca Oleaginosas SAS" at bounding box center [285, 449] width 103 height 13
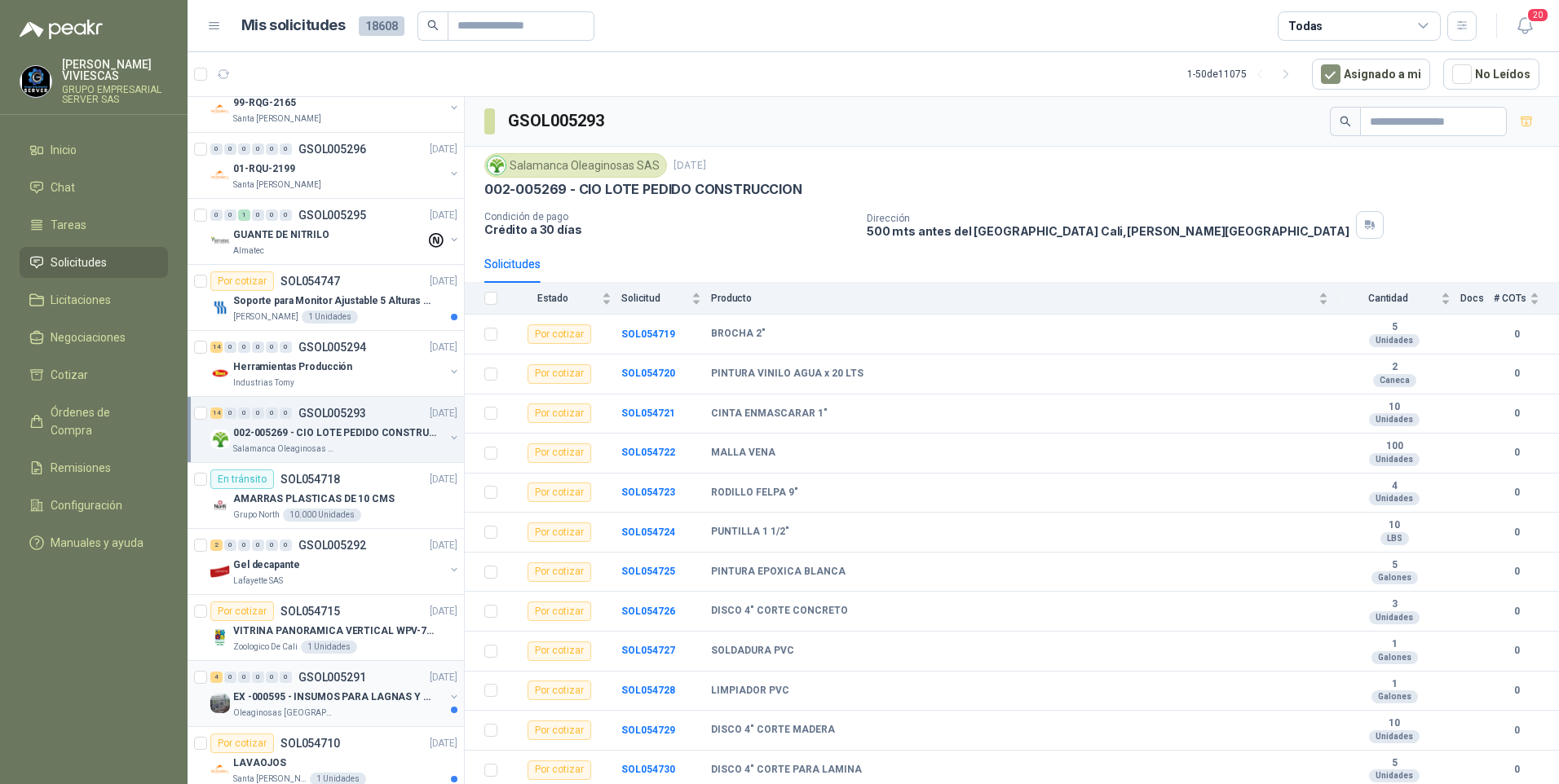
scroll to position [1875, 0]
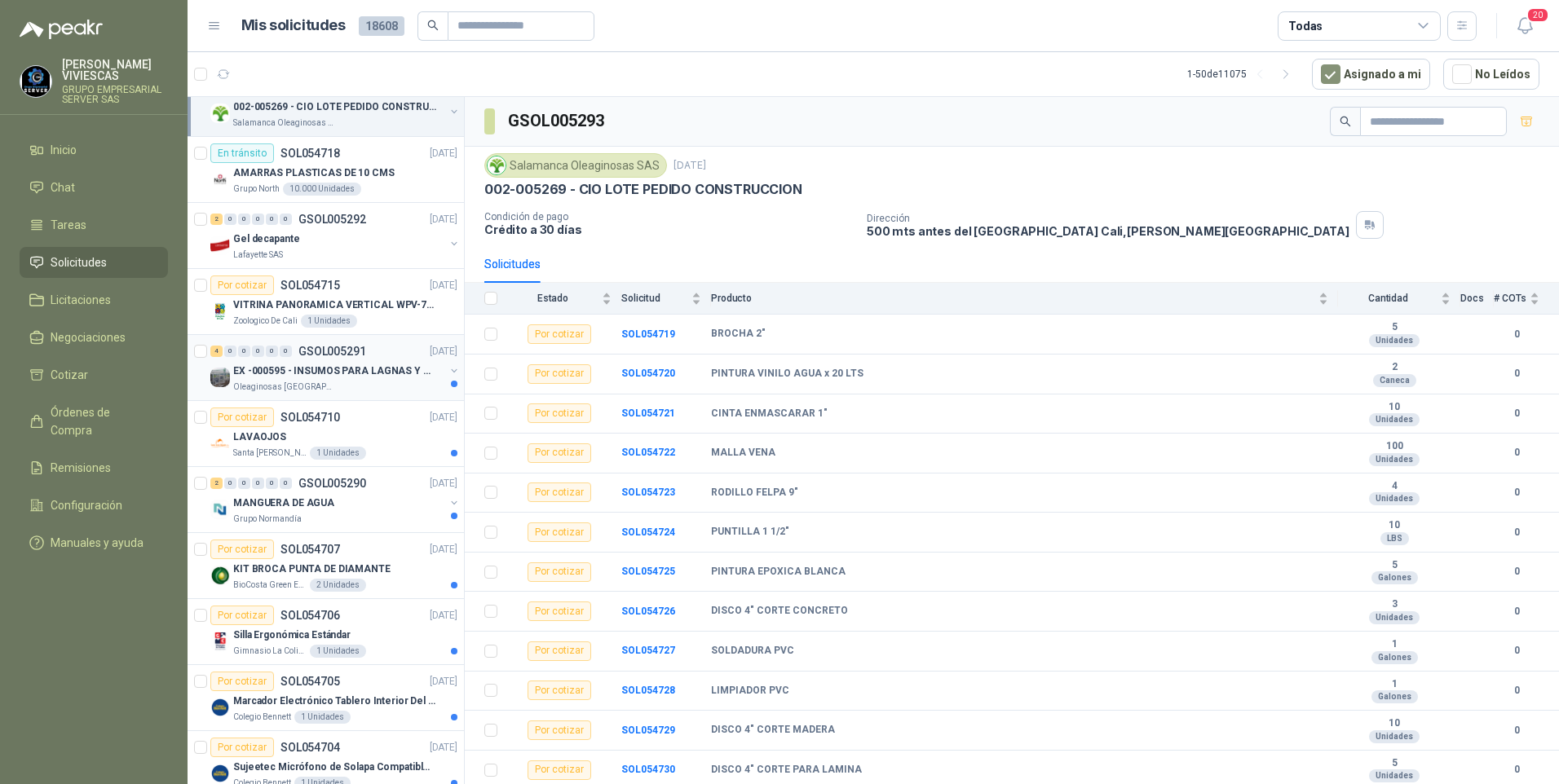
click at [317, 379] on div "EX -000595 - INSUMOS PARA LAGNAS Y OFICINAS PLANTA" at bounding box center [339, 370] width 211 height 20
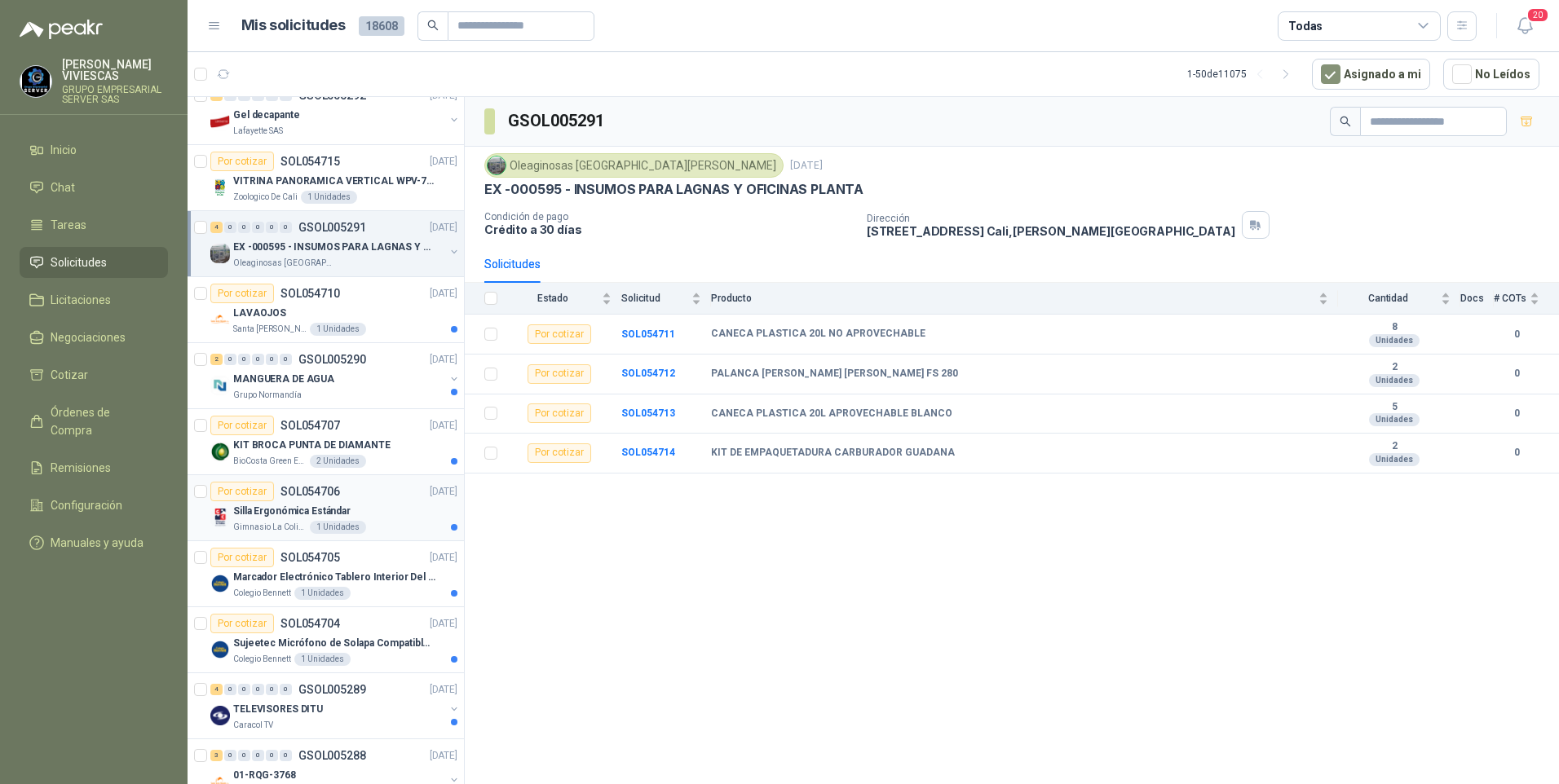
scroll to position [2119, 0]
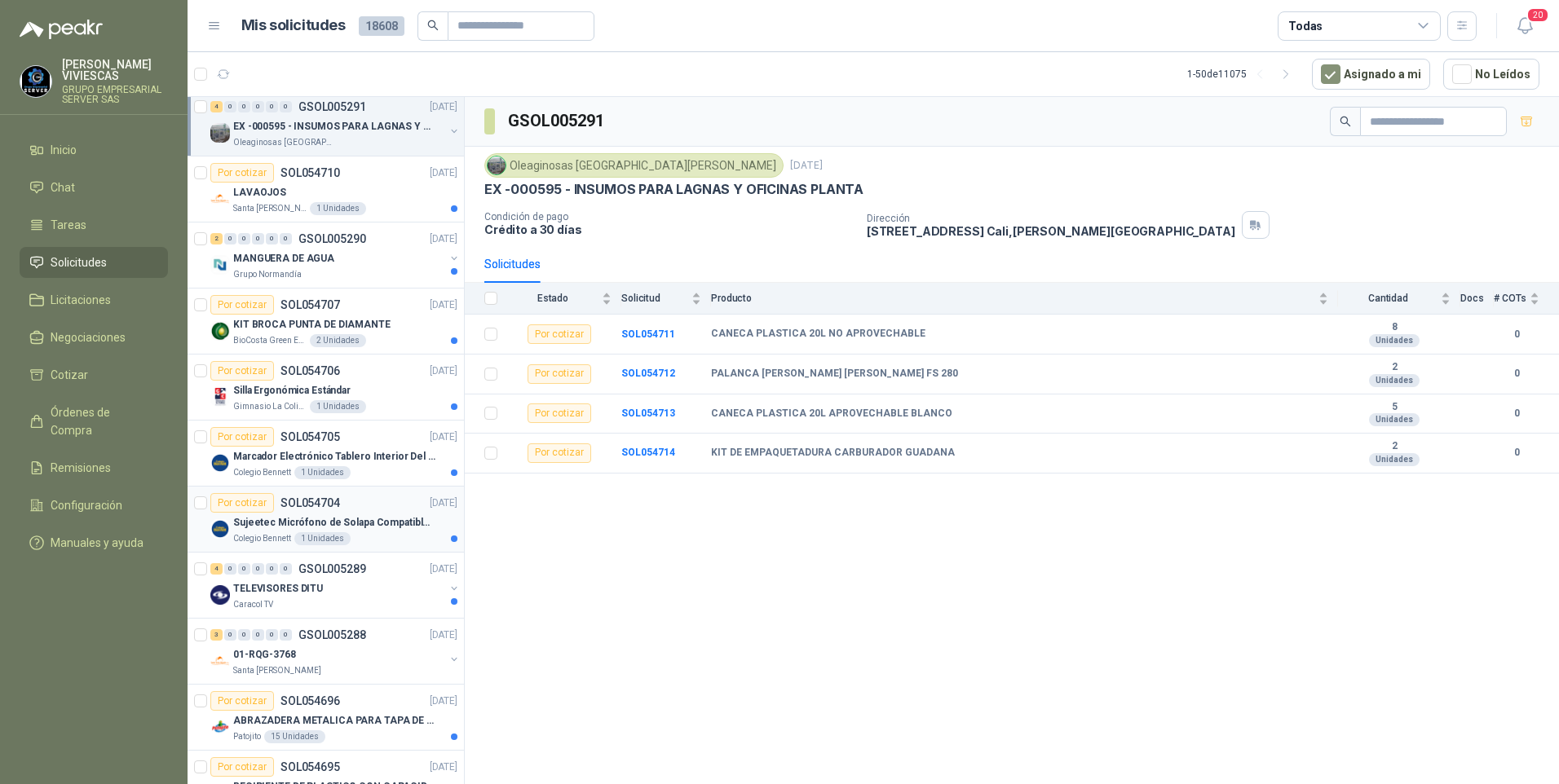
click at [265, 532] on div "Sujeetec Micrófono de Solapa Compatible con AKG Sansón Transmisor inalámbrico -" at bounding box center [345, 522] width 224 height 20
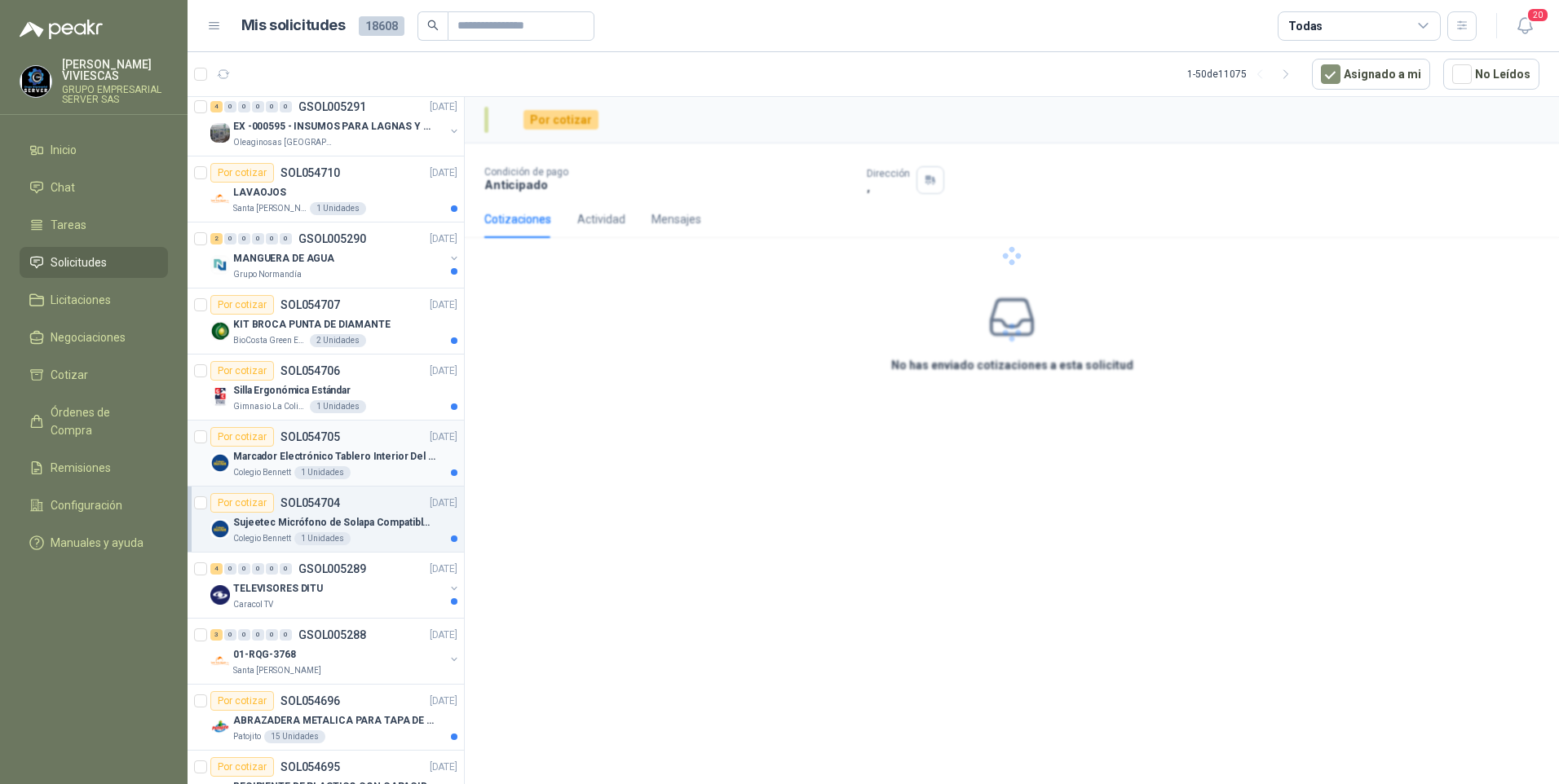
click at [270, 466] on p "Colegio Bennett" at bounding box center [263, 473] width 58 height 13
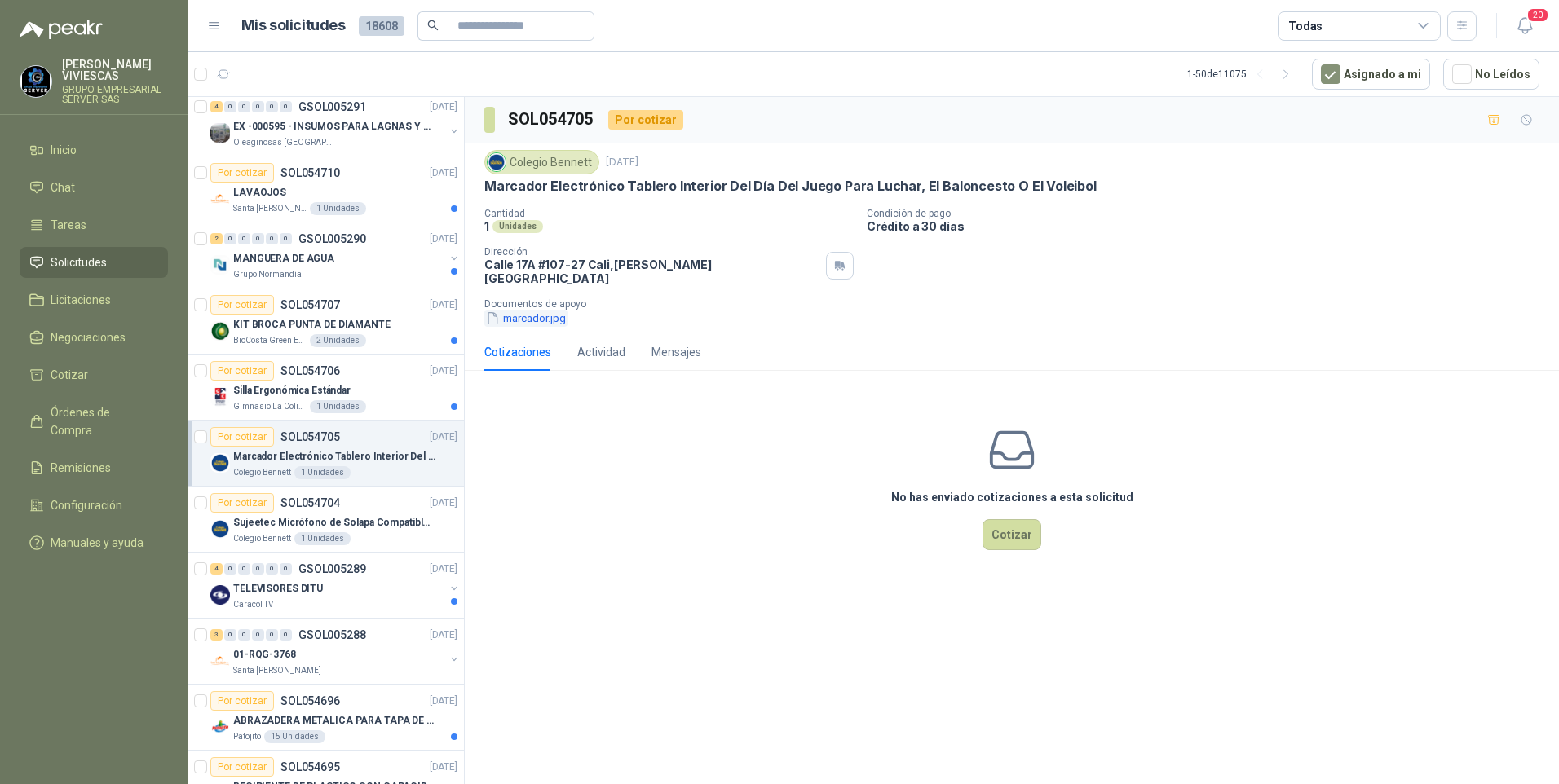
click at [537, 315] on button "marcador.jpg" at bounding box center [525, 318] width 83 height 17
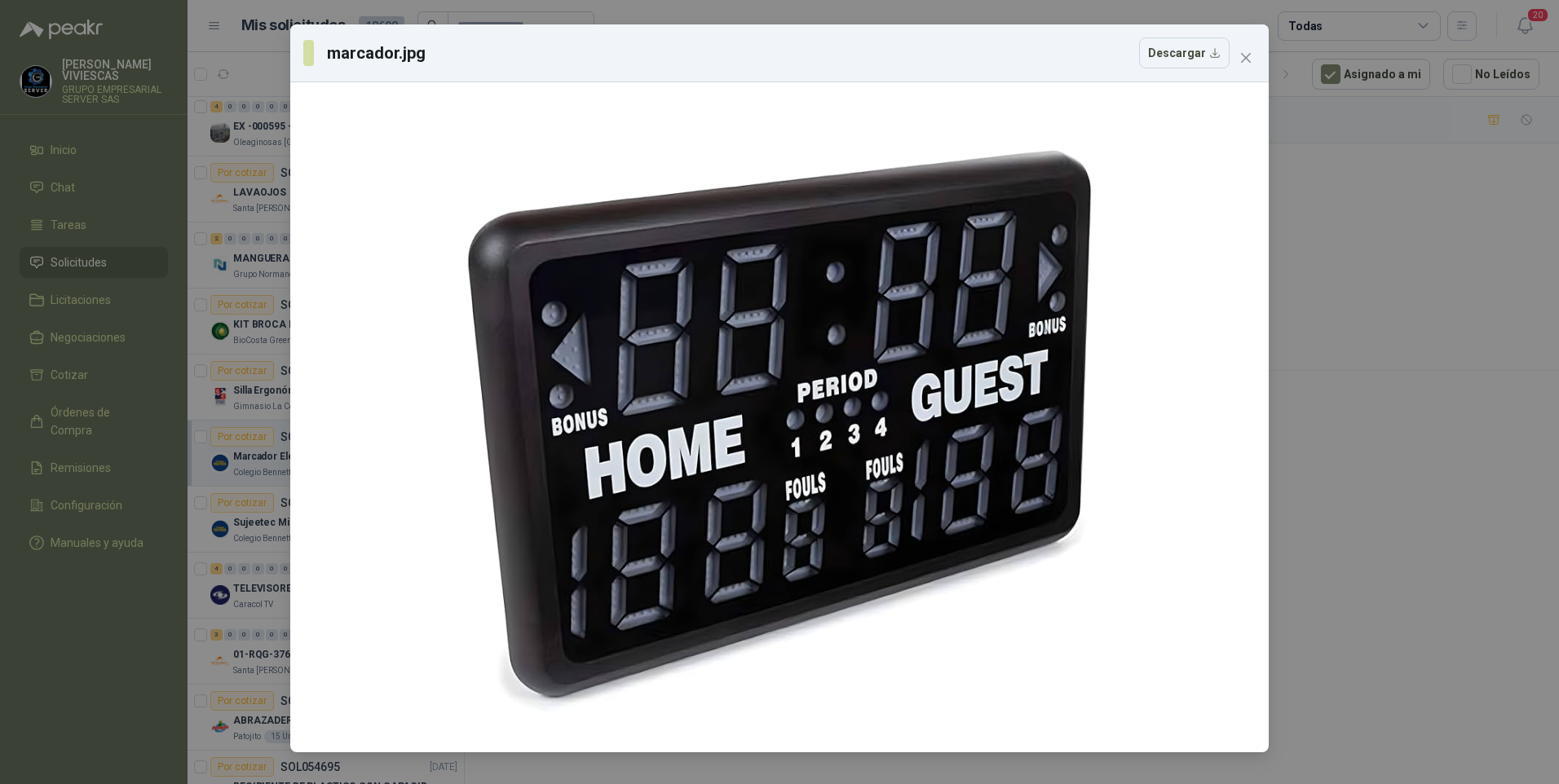
click at [1410, 555] on div "marcador.jpg Descargar" at bounding box center [780, 392] width 1559 height 784
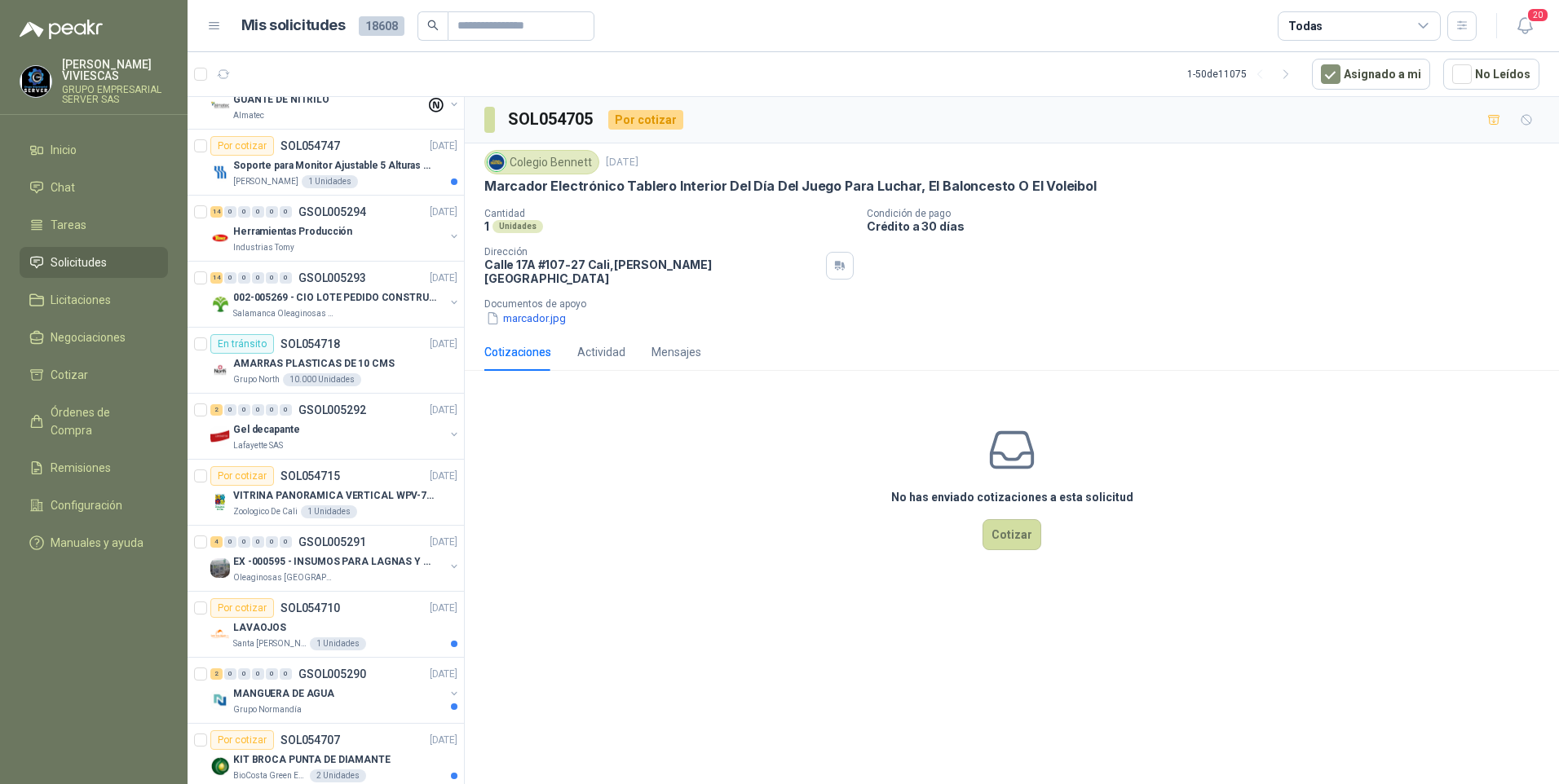
scroll to position [1711, 0]
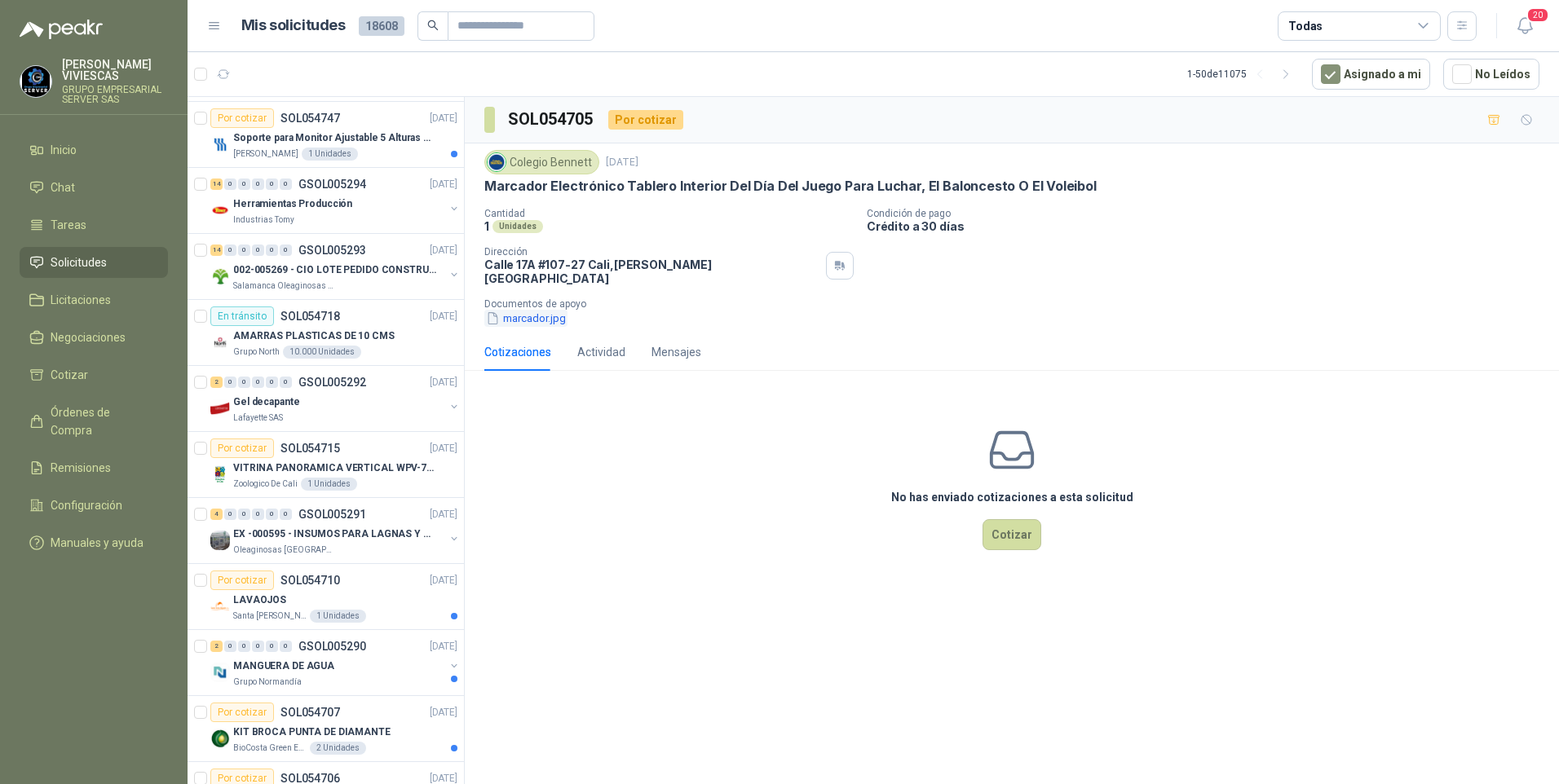
click at [536, 312] on button "marcador.jpg" at bounding box center [525, 318] width 83 height 17
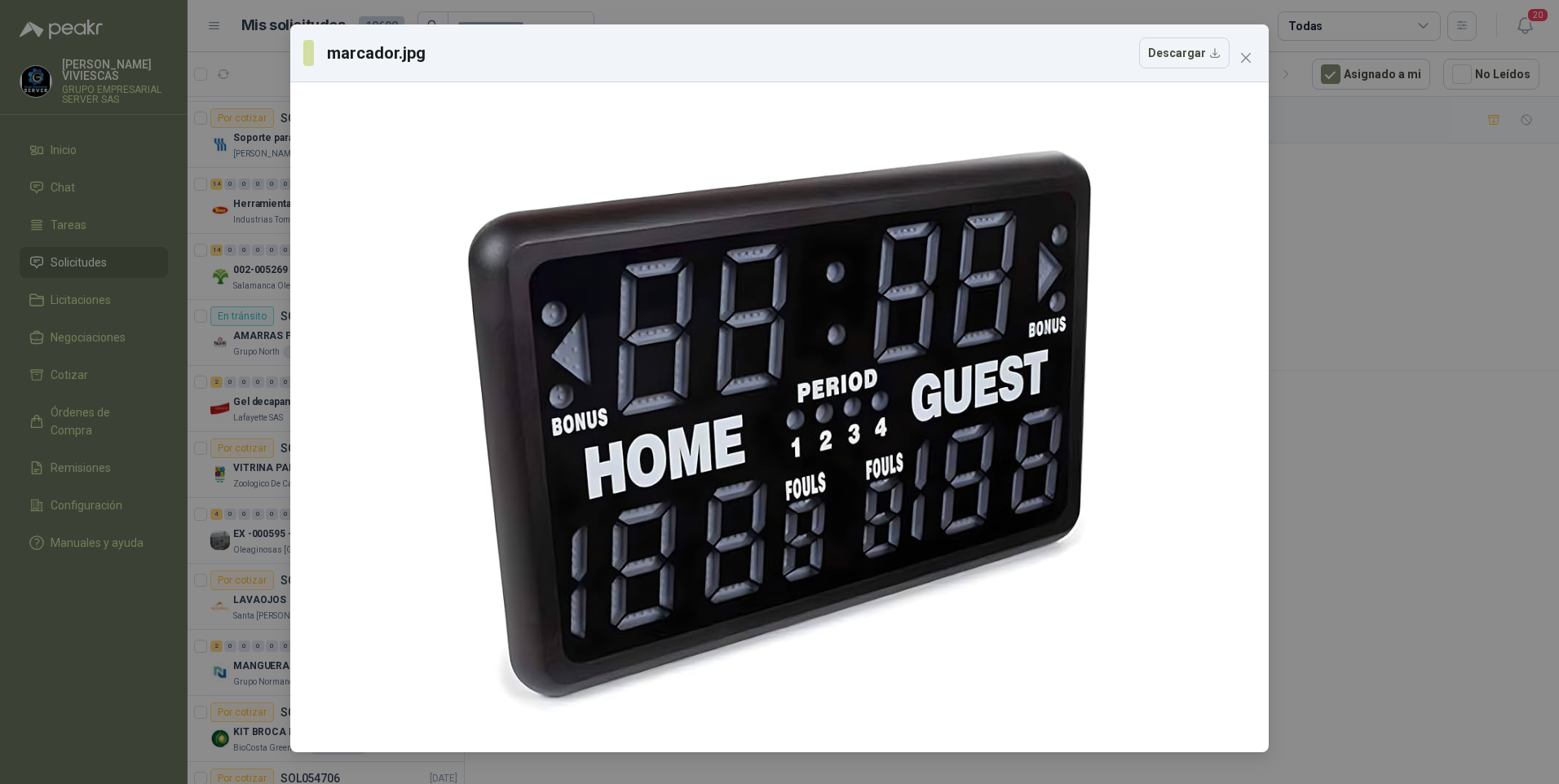
click at [185, 639] on div "marcador.jpg Descargar" at bounding box center [780, 392] width 1559 height 784
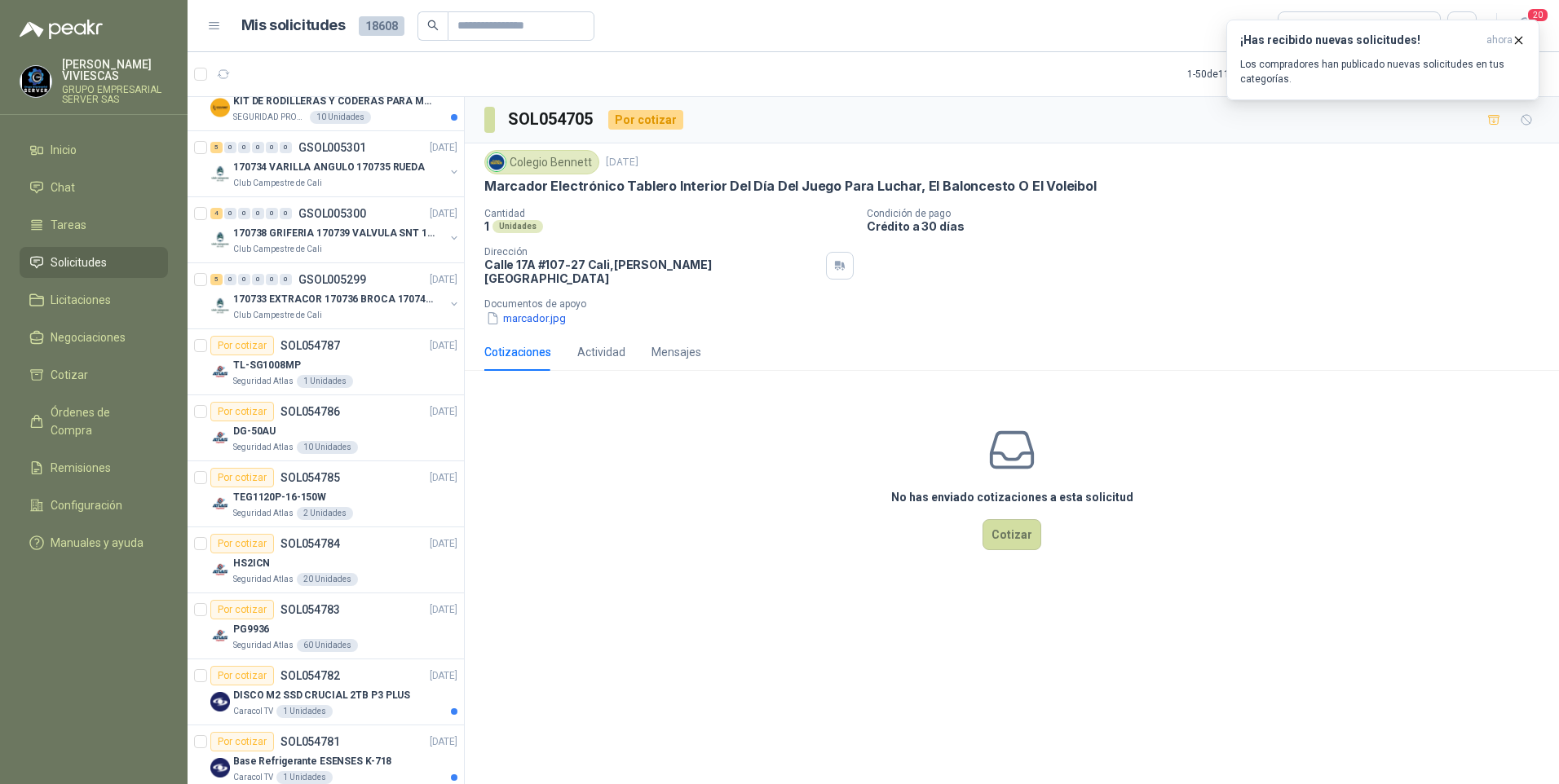
scroll to position [0, 0]
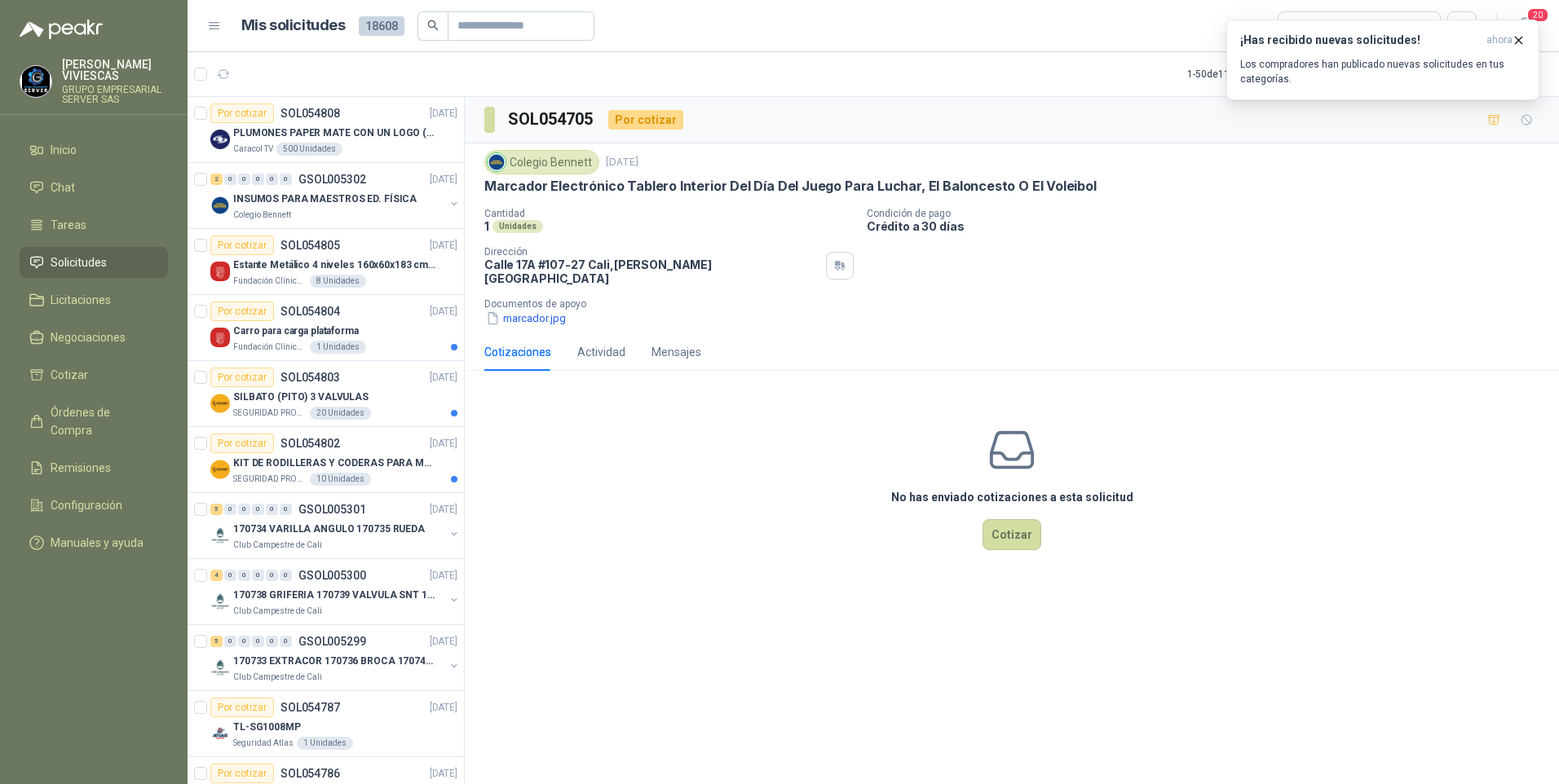
click at [1267, 334] on div "Cotizaciones Actividad Mensajes" at bounding box center [1011, 353] width 1055 height 38
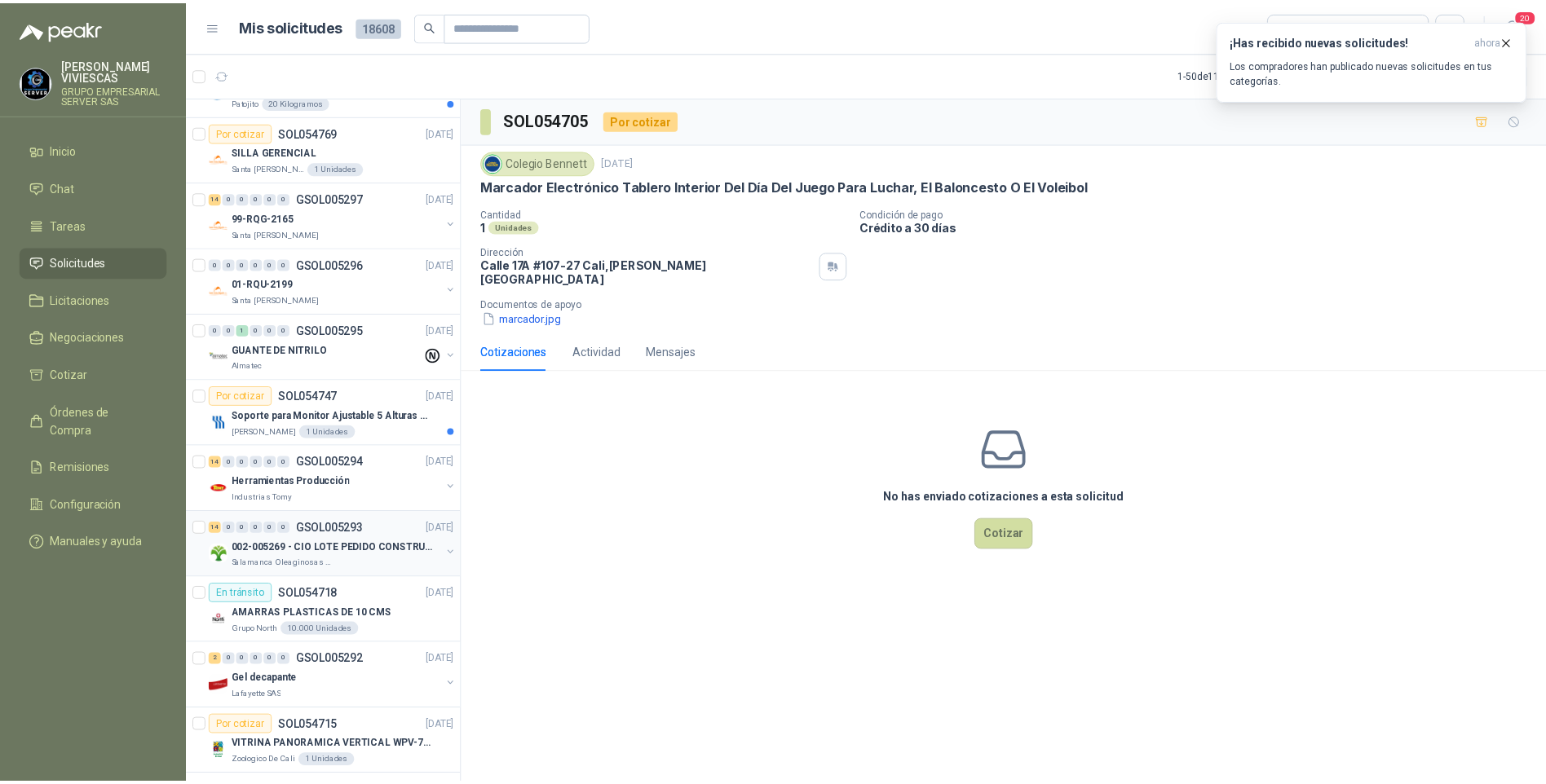
scroll to position [1468, 0]
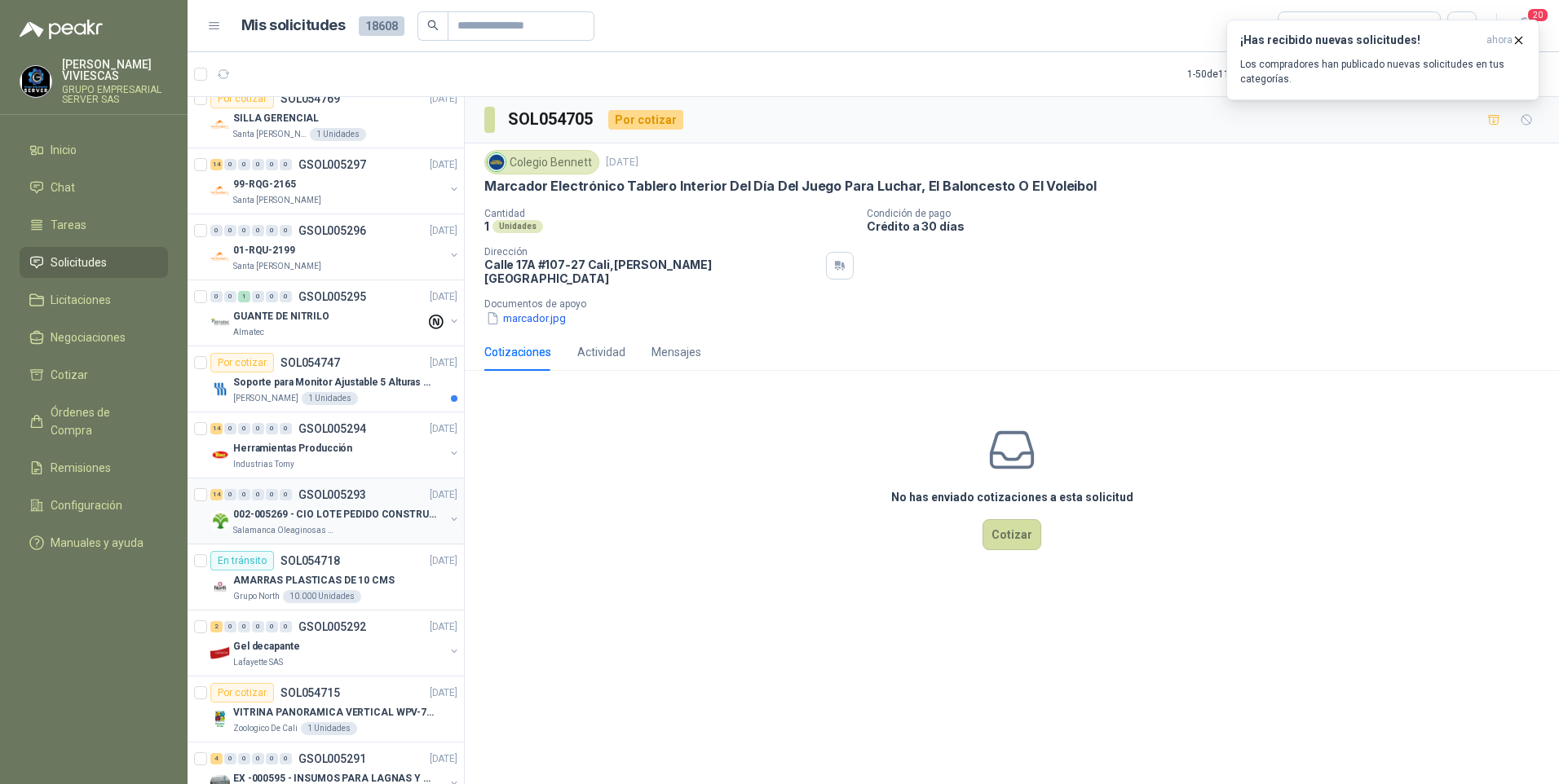
click at [275, 520] on p "002-005269 - CIO LOTE PEDIDO CONSTRUCCION" at bounding box center [335, 515] width 203 height 16
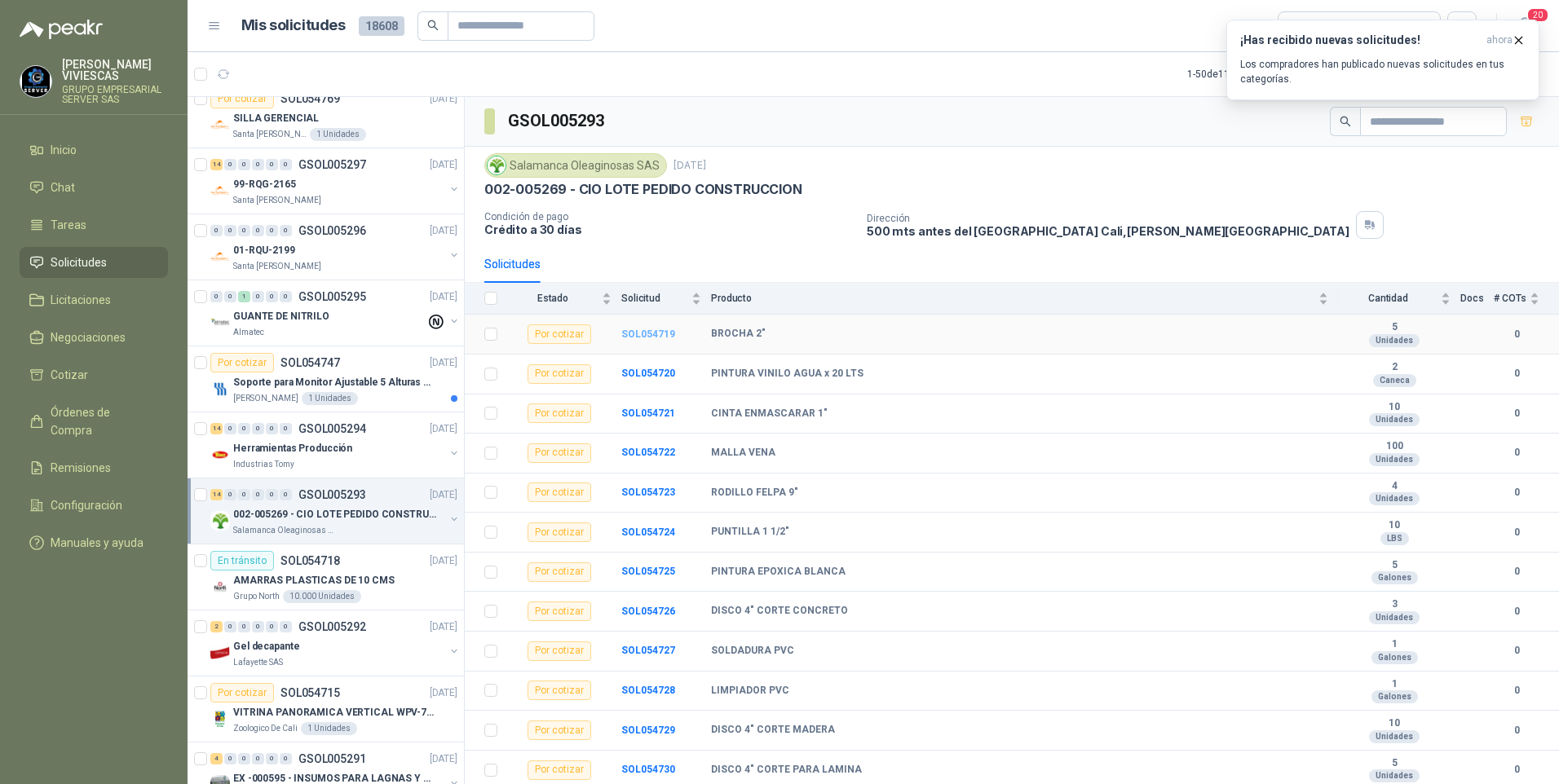
click at [652, 332] on b "SOL054719" at bounding box center [647, 334] width 53 height 11
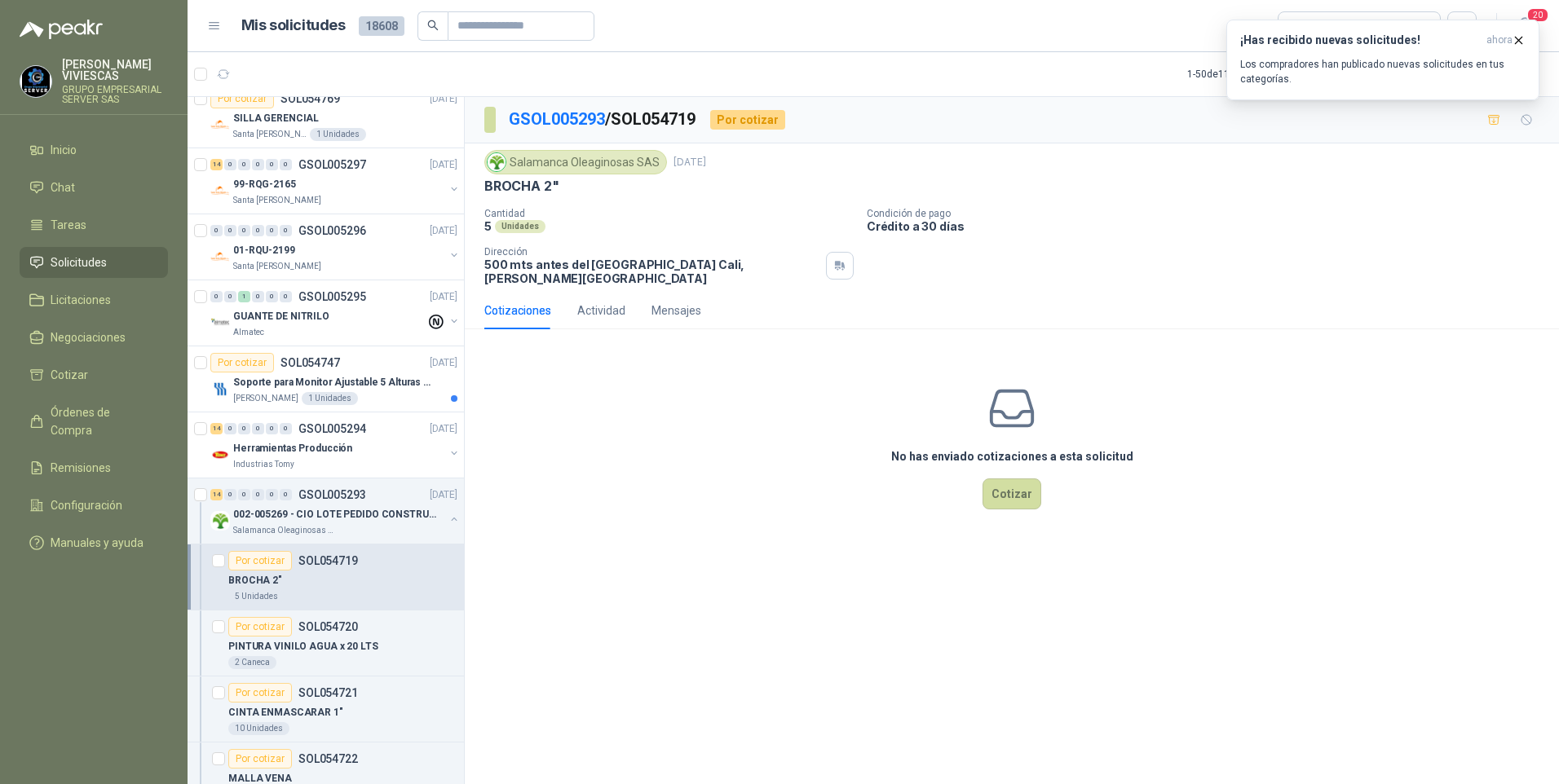
click at [620, 524] on div "No has enviado cotizaciones a esta solicitud Cotizar" at bounding box center [1011, 446] width 1095 height 208
click at [1013, 478] on button "Cotizar" at bounding box center [1011, 493] width 59 height 31
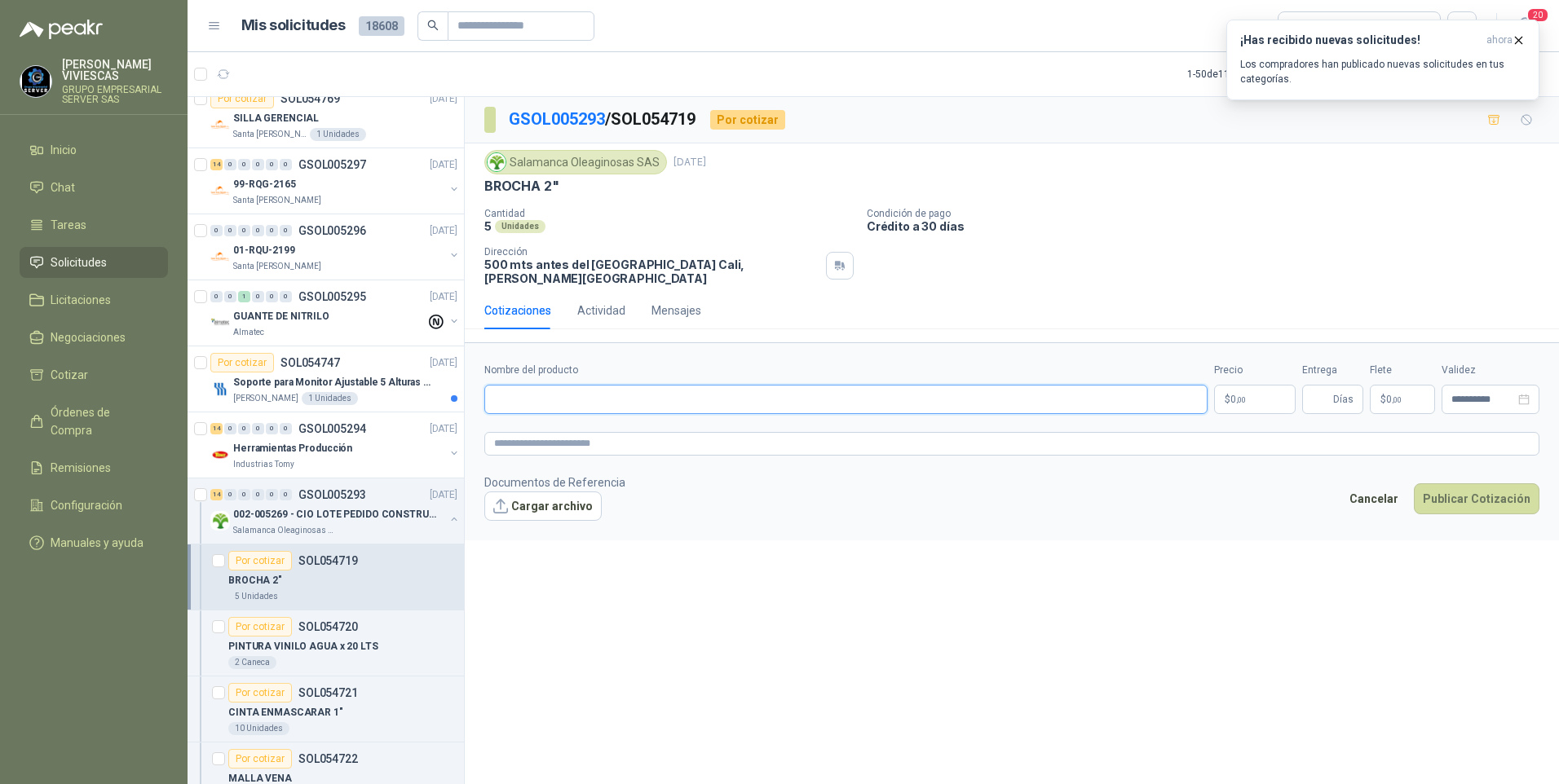
click at [565, 392] on input "Nombre del producto" at bounding box center [845, 399] width 723 height 29
type input "*"
type input "**********"
click at [1519, 41] on icon "button" at bounding box center [1519, 40] width 14 height 14
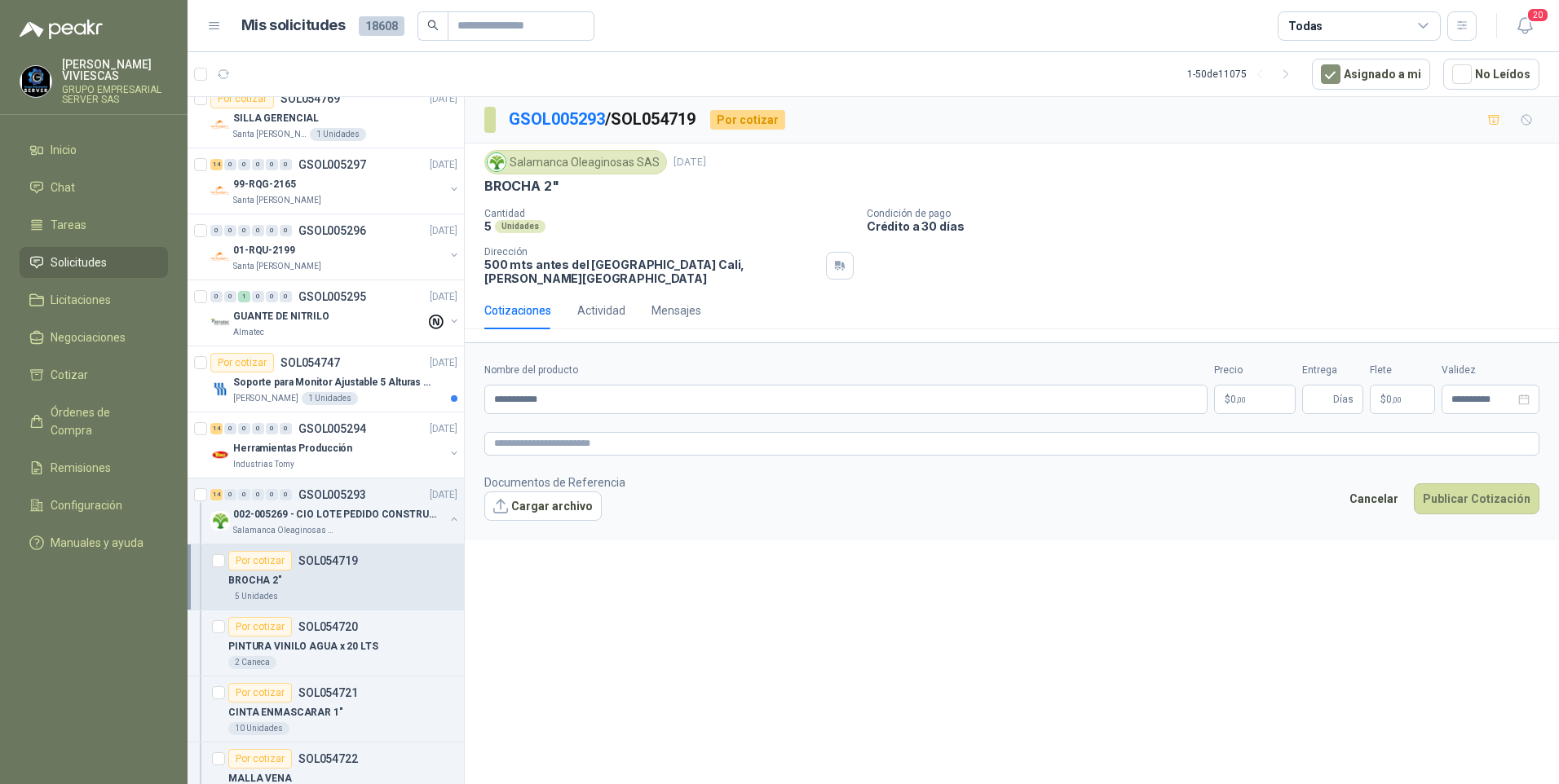
click at [1265, 395] on body "[PERSON_NAME] GRUPO EMPRESARIAL SERVER SAS Inicio Chat Tareas Solicitudes Licit…" at bounding box center [780, 392] width 1559 height 784
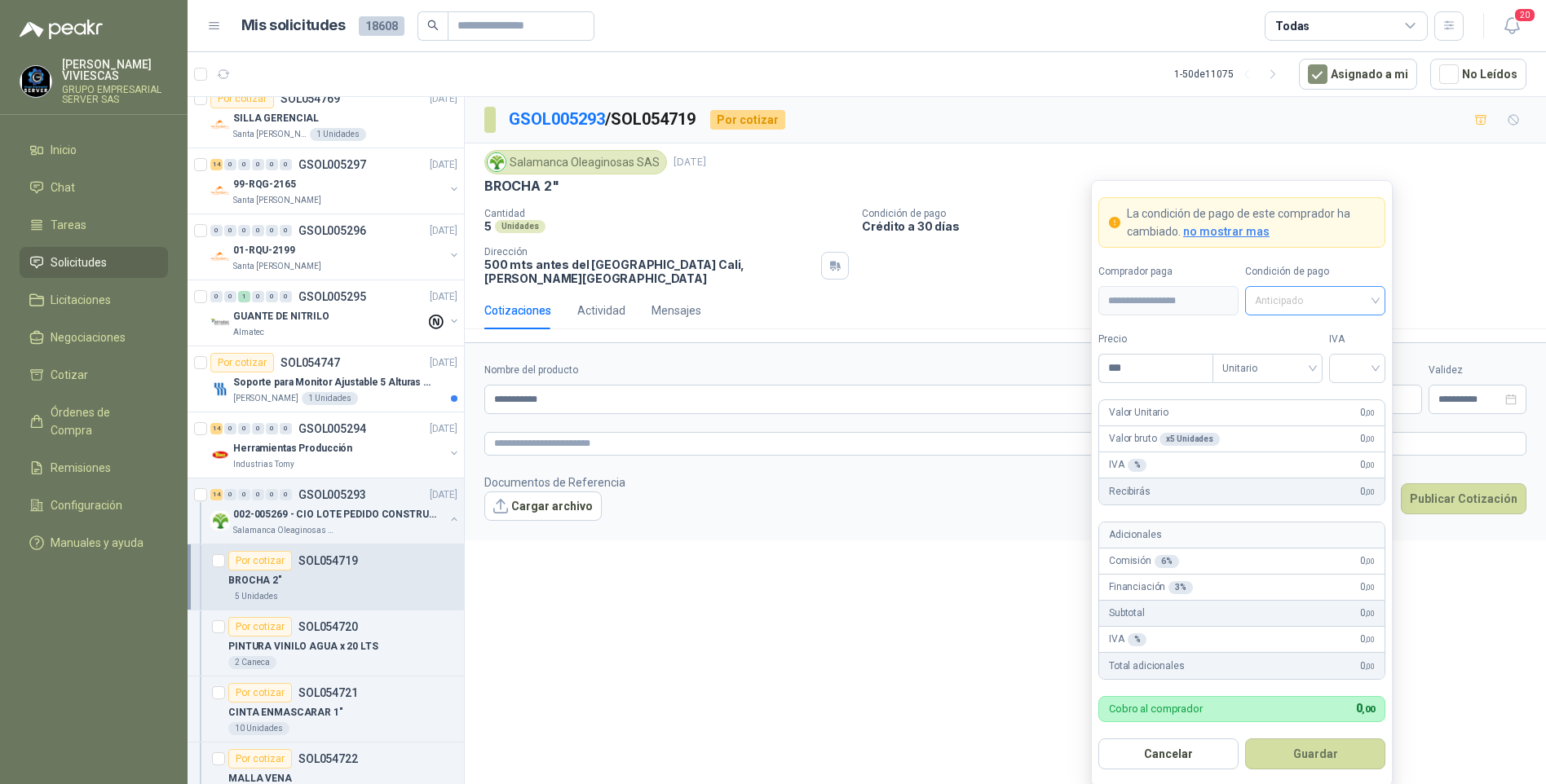
click at [1289, 302] on span "Anticipado" at bounding box center [1315, 301] width 121 height 24
click at [1300, 358] on div "Crédito a 30 días" at bounding box center [1315, 361] width 114 height 18
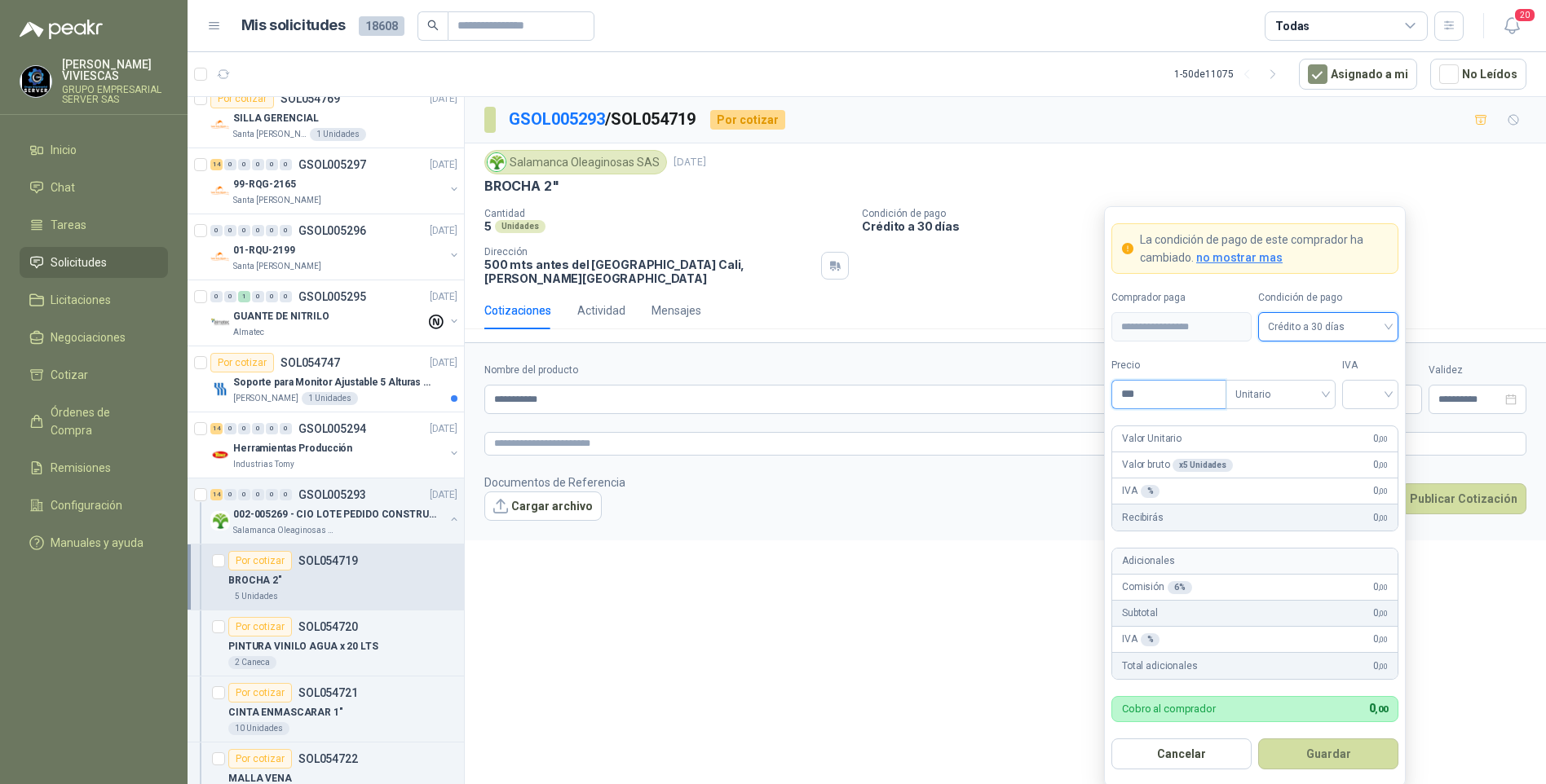
click at [1157, 394] on input "***" at bounding box center [1169, 395] width 114 height 28
